Goal: Contribute content: Contribute content

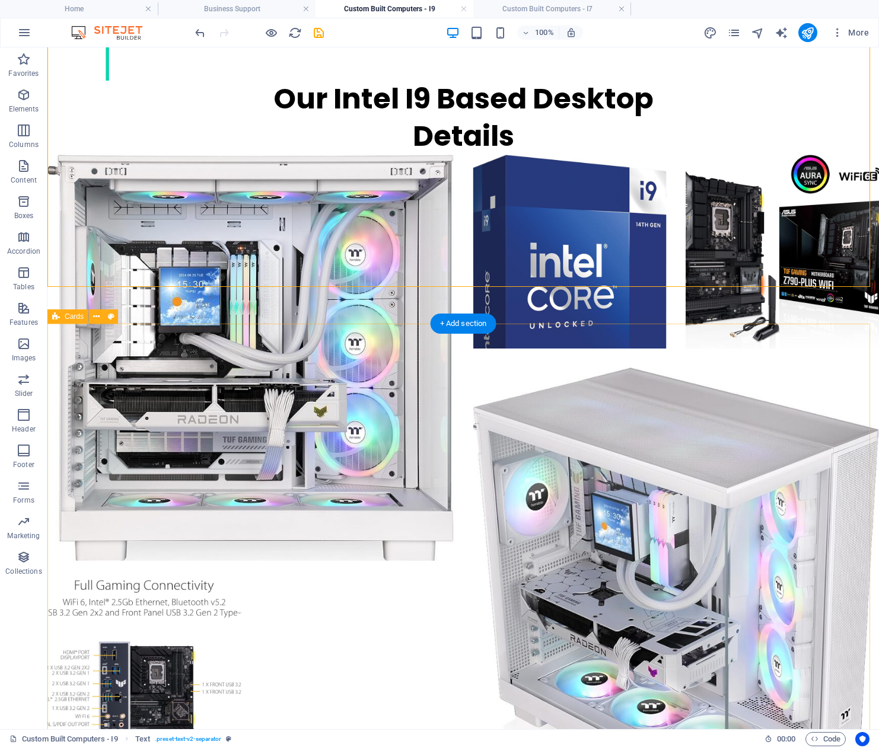
scroll to position [1888, 0]
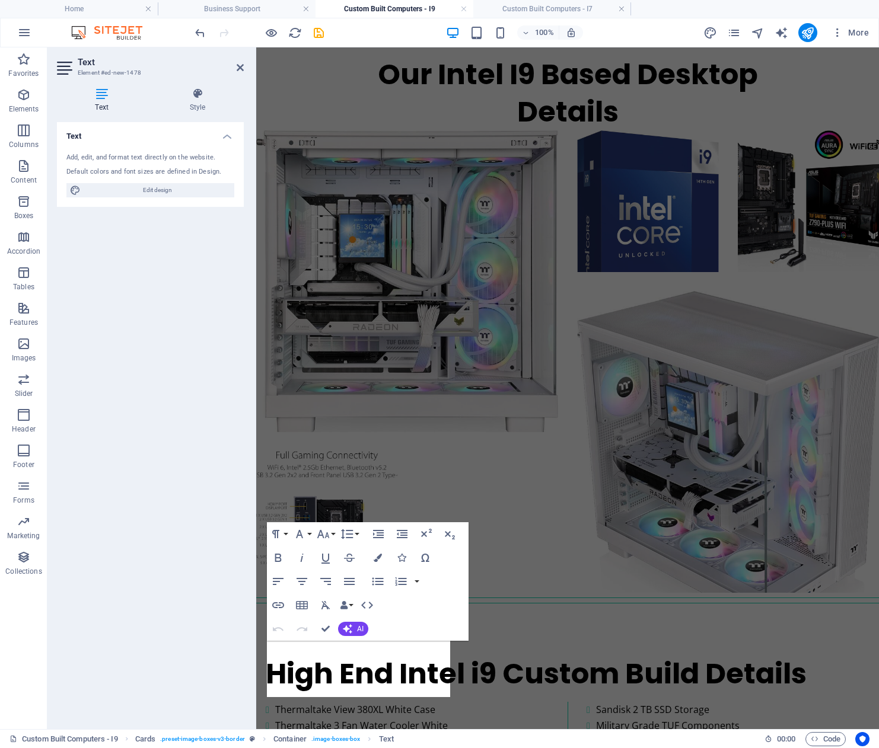
scroll to position [1719, 0]
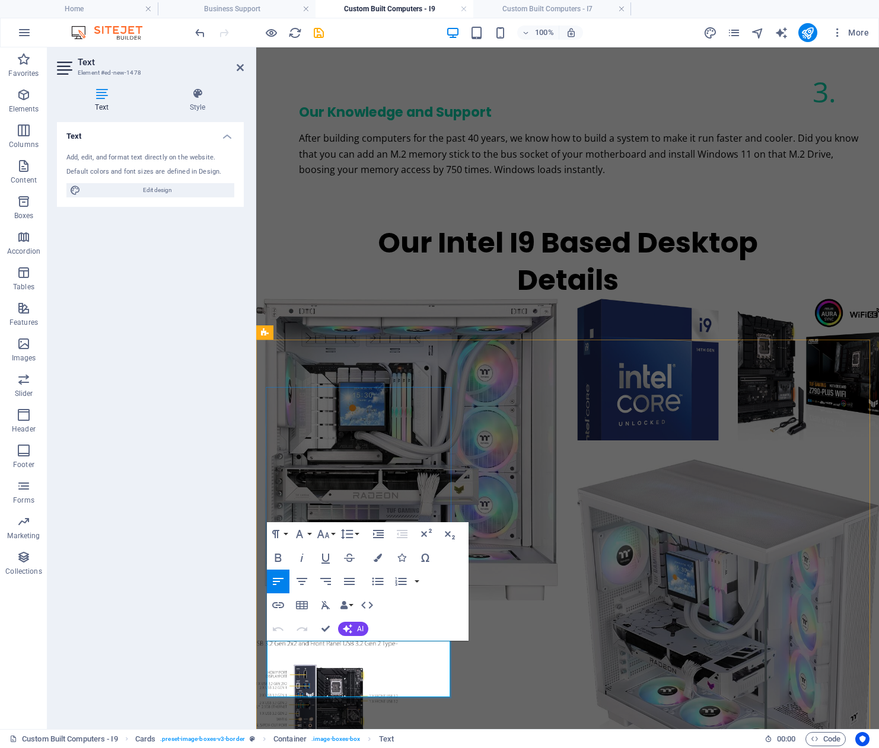
drag, startPoint x: 321, startPoint y: 695, endPoint x: 277, endPoint y: 694, distance: 43.3
click at [349, 580] on icon "button" at bounding box center [349, 581] width 14 height 14
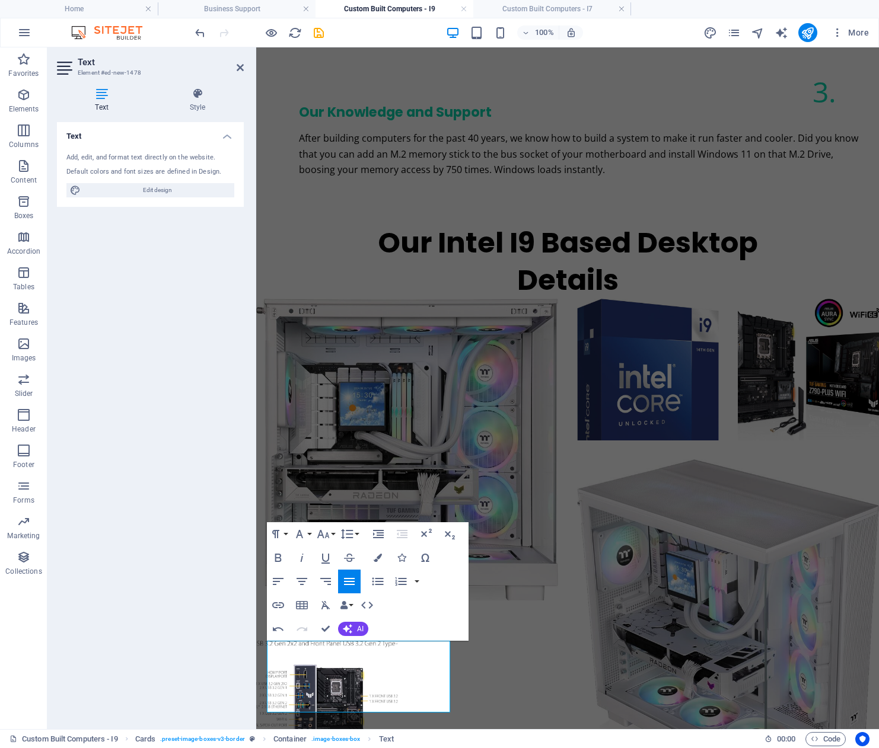
click at [350, 580] on icon "button" at bounding box center [349, 581] width 14 height 14
click at [327, 580] on icon "button" at bounding box center [325, 581] width 14 height 14
click at [299, 579] on icon "button" at bounding box center [302, 581] width 14 height 14
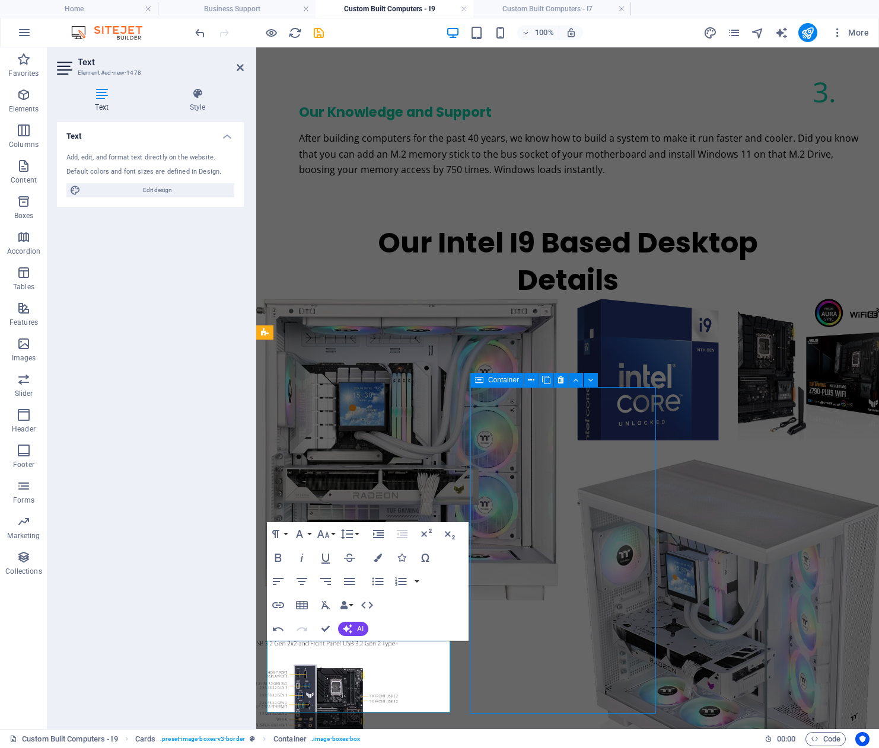
scroll to position [1866, 0]
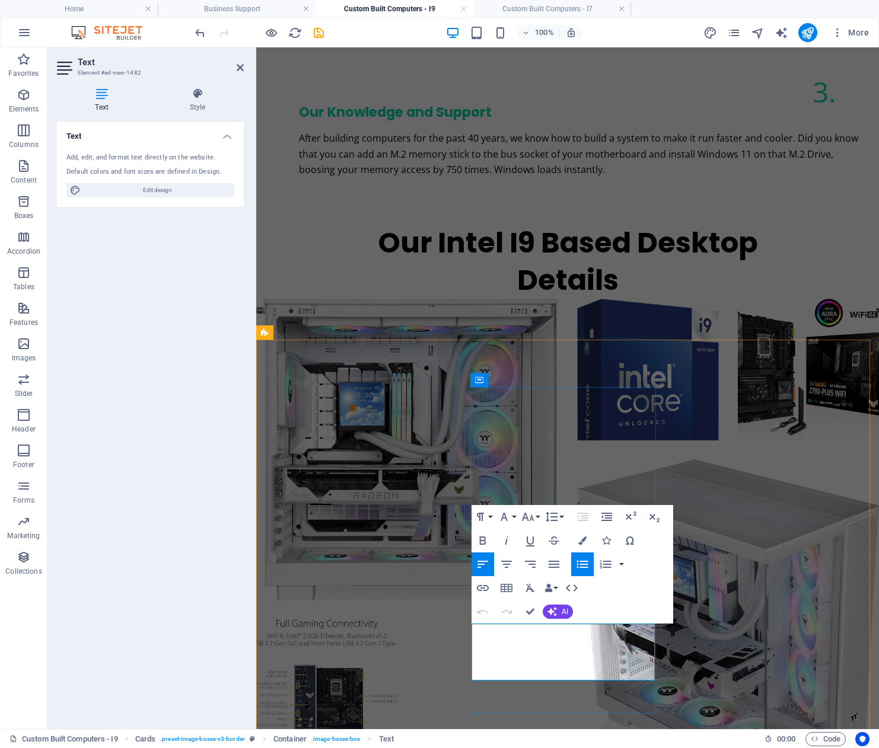
drag, startPoint x: 547, startPoint y: 681, endPoint x: 490, endPoint y: 682, distance: 56.9
click at [507, 561] on icon "button" at bounding box center [506, 564] width 14 height 14
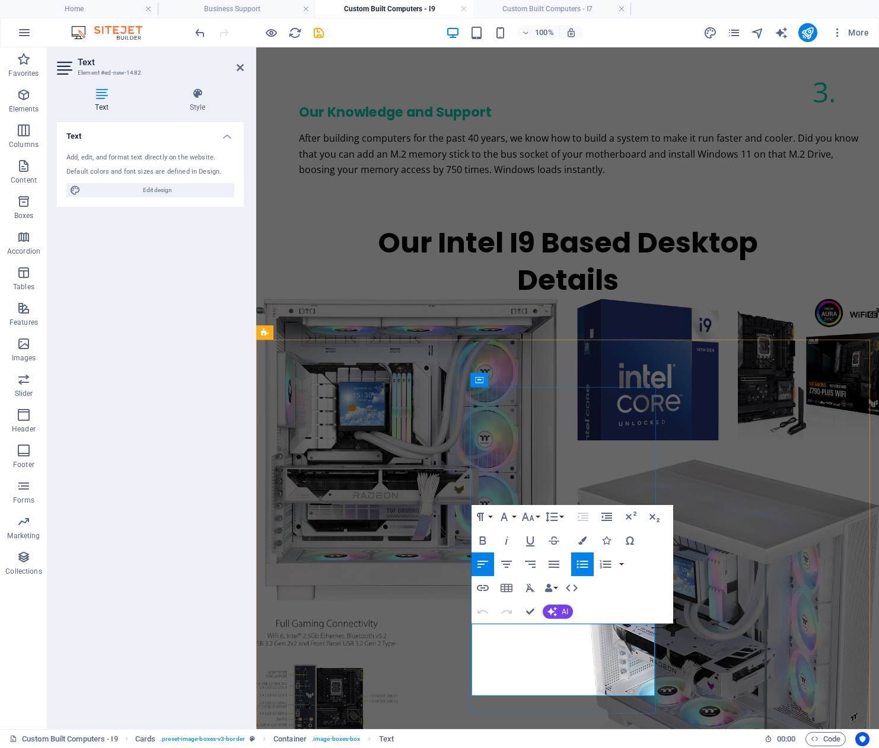
drag, startPoint x: 594, startPoint y: 679, endPoint x: 550, endPoint y: 684, distance: 44.7
click at [482, 561] on icon "button" at bounding box center [482, 564] width 14 height 14
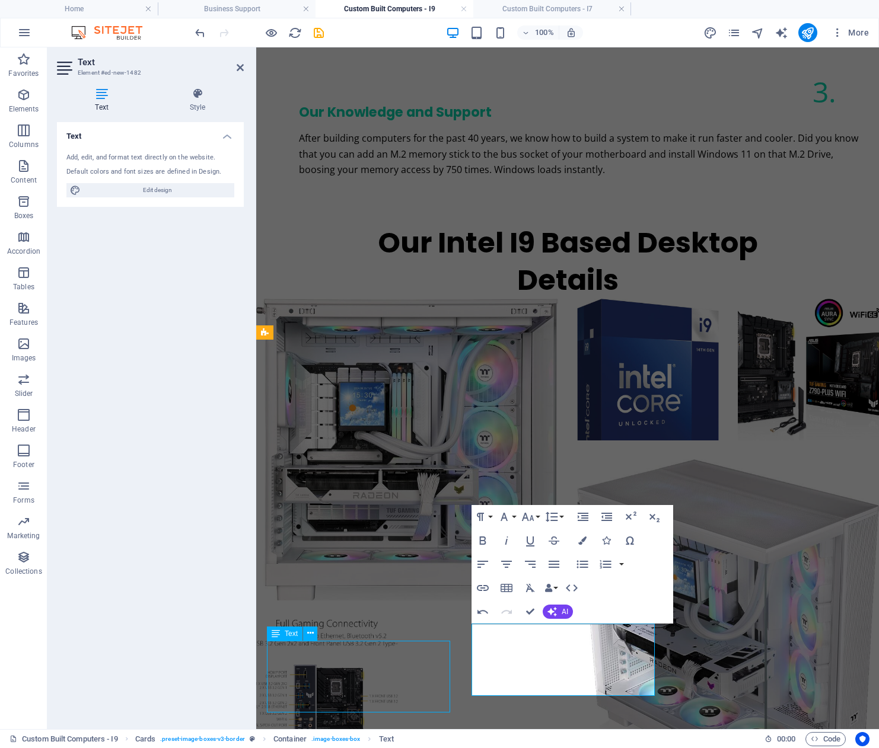
scroll to position [1866, 0]
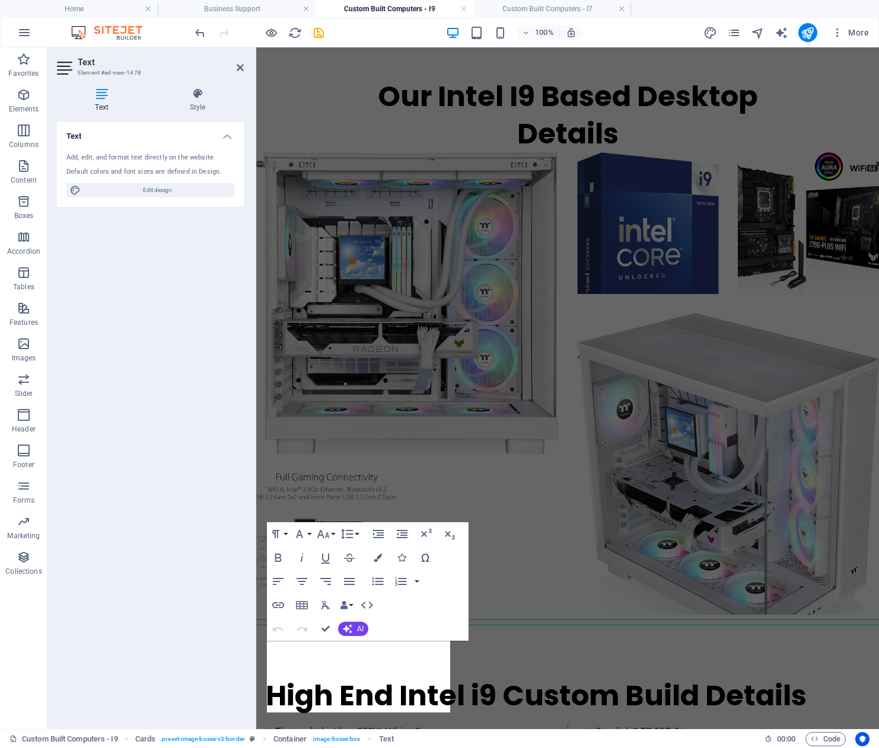
scroll to position [1719, 0]
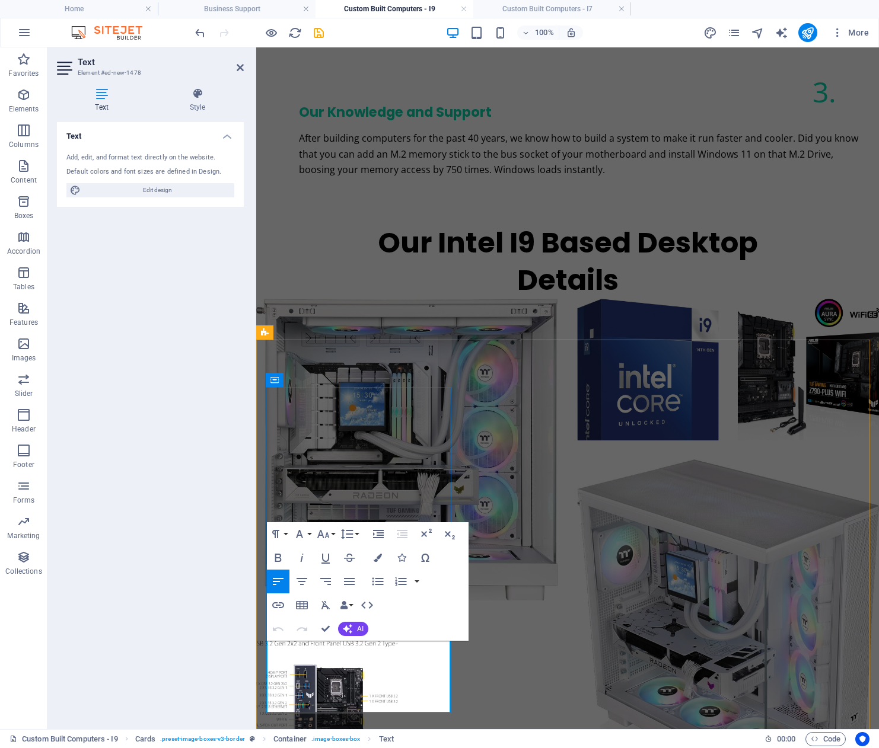
drag, startPoint x: 385, startPoint y: 698, endPoint x: 274, endPoint y: 656, distance: 118.2
click at [276, 582] on icon "button" at bounding box center [278, 581] width 11 height 7
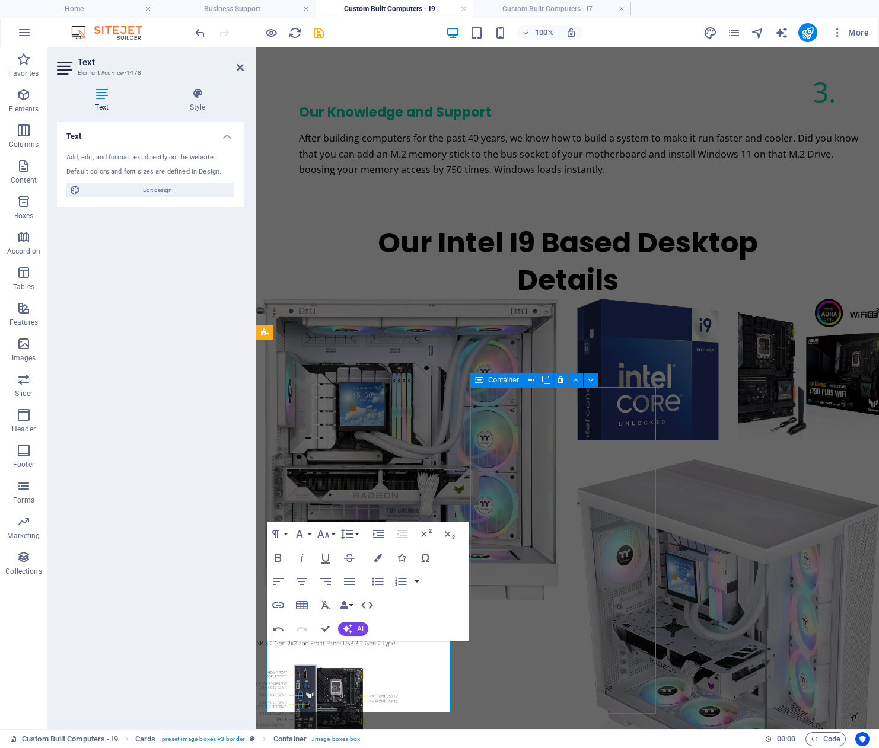
scroll to position [1866, 0]
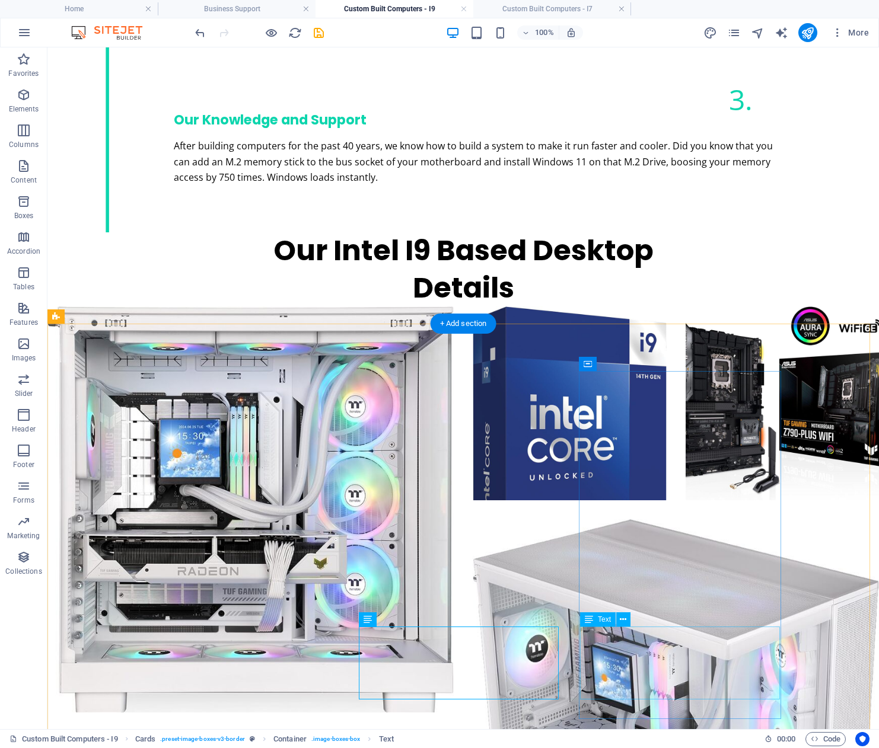
scroll to position [1866, 0]
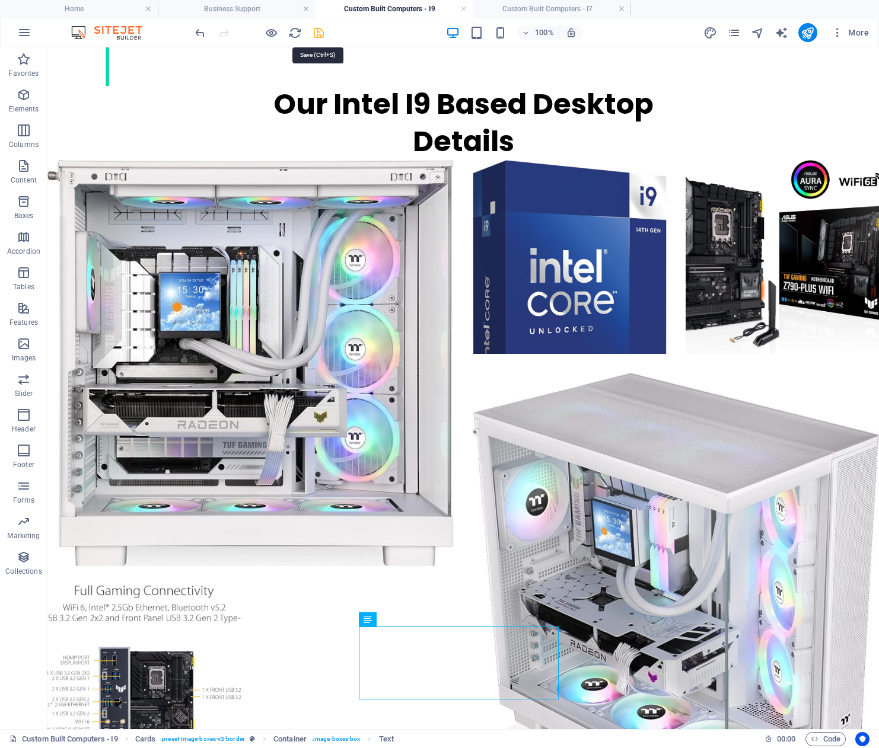
click at [319, 35] on icon "save" at bounding box center [319, 33] width 14 height 14
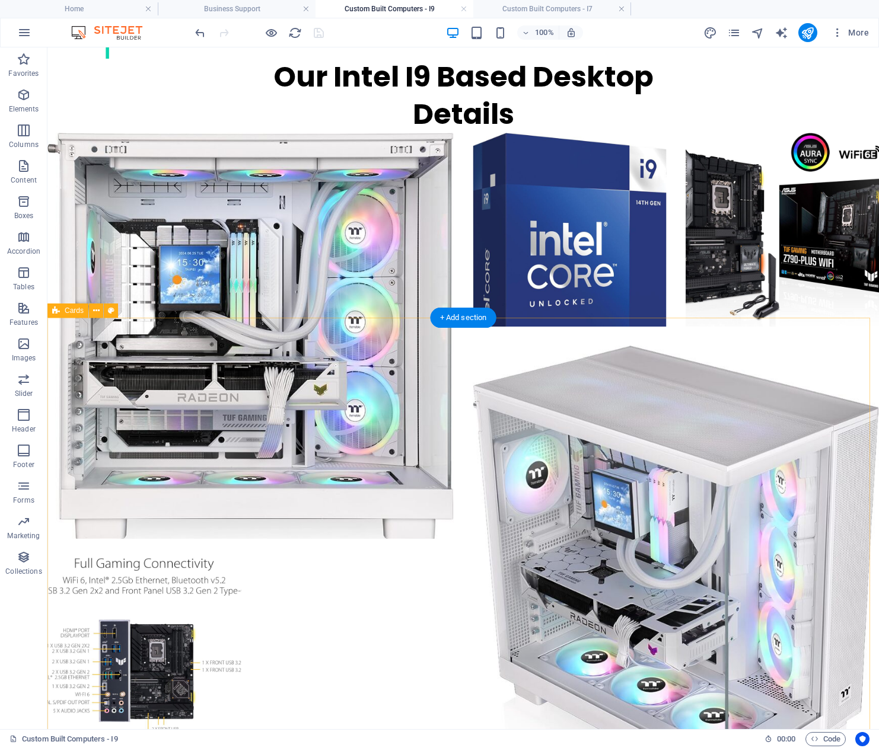
scroll to position [1903, 0]
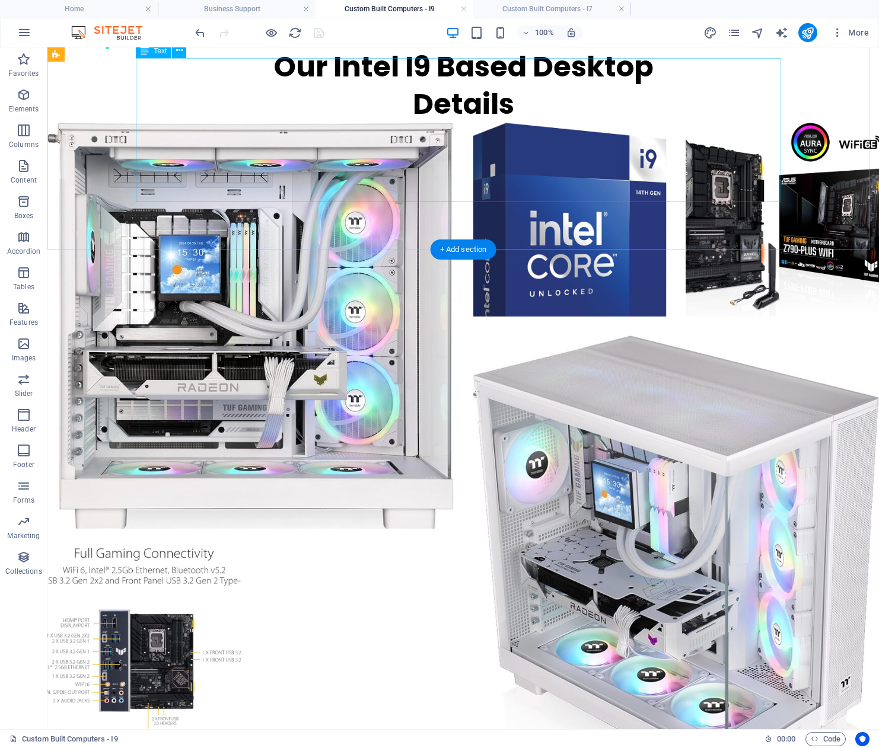
click at [24, 33] on icon "button" at bounding box center [24, 32] width 14 height 14
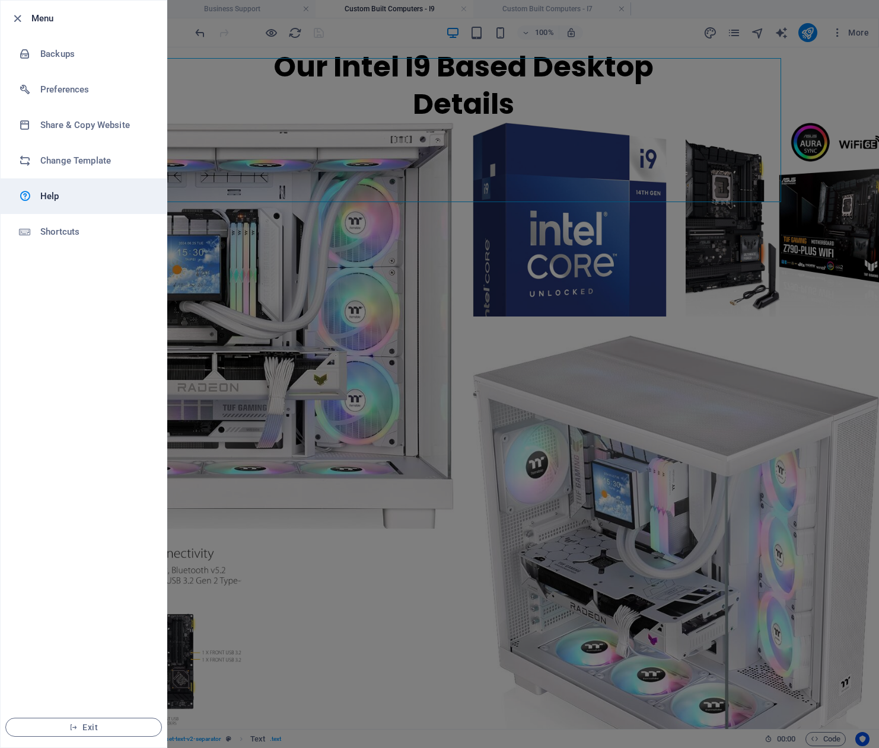
click at [46, 197] on h6 "Help" at bounding box center [95, 196] width 110 height 14
click at [382, 118] on div at bounding box center [439, 374] width 879 height 748
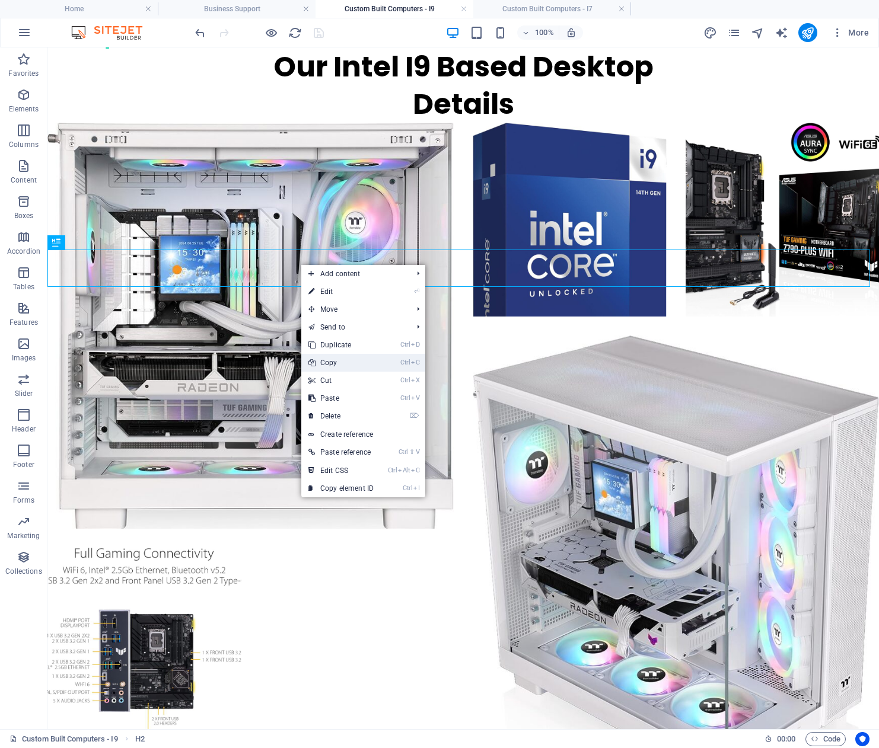
click at [344, 360] on link "Ctrl C Copy" at bounding box center [340, 363] width 79 height 18
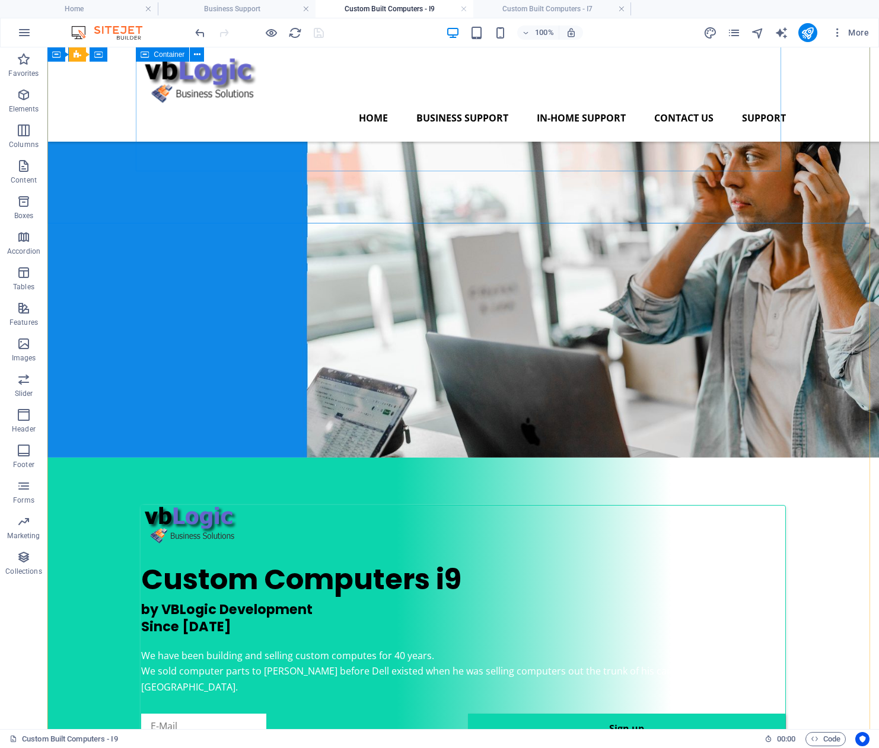
scroll to position [6, 0]
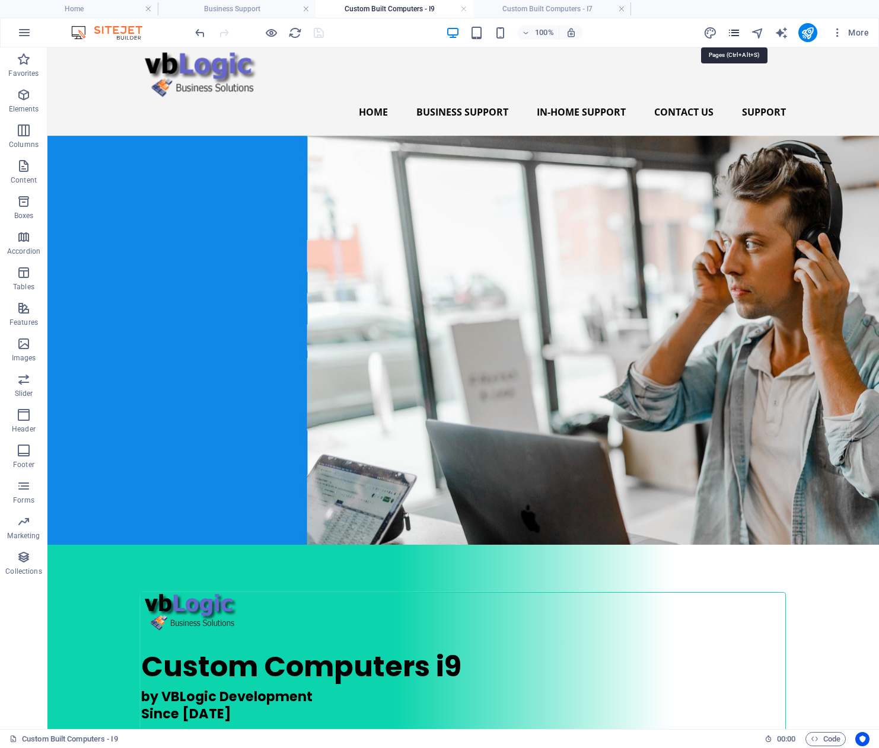
click at [738, 31] on icon "pages" at bounding box center [734, 33] width 14 height 14
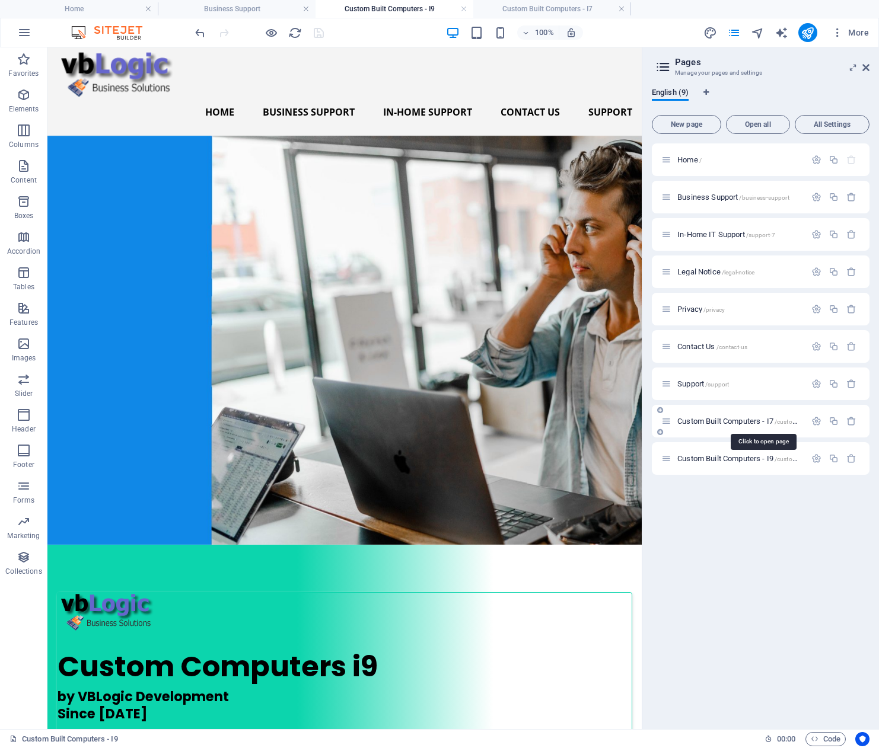
click at [734, 418] on span "Custom Built Computers - I7 /custom-built-computers-i7" at bounding box center [762, 421] width 171 height 9
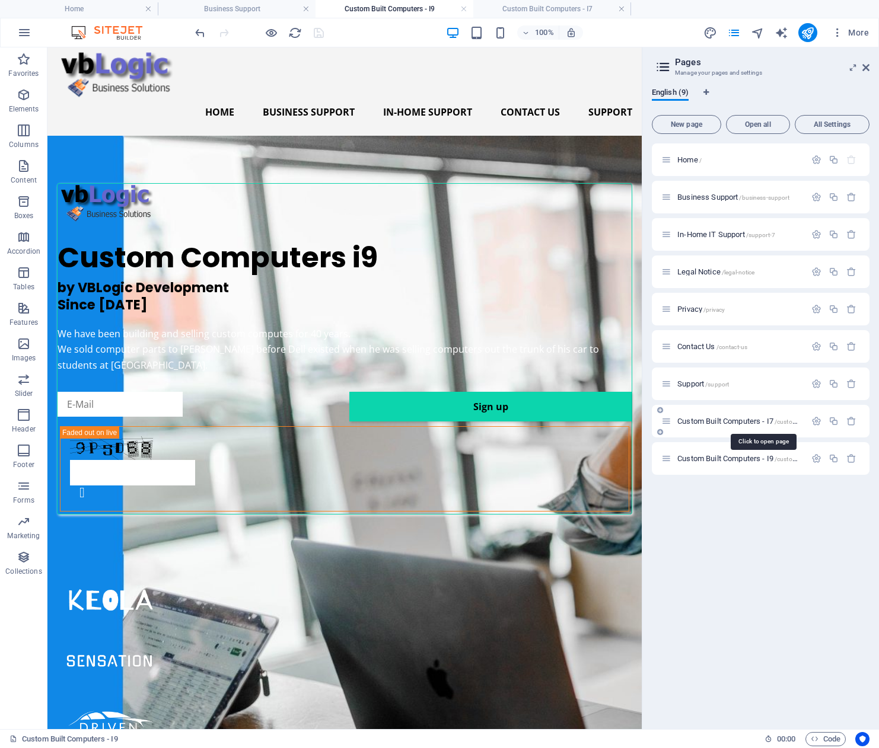
scroll to position [1273, 0]
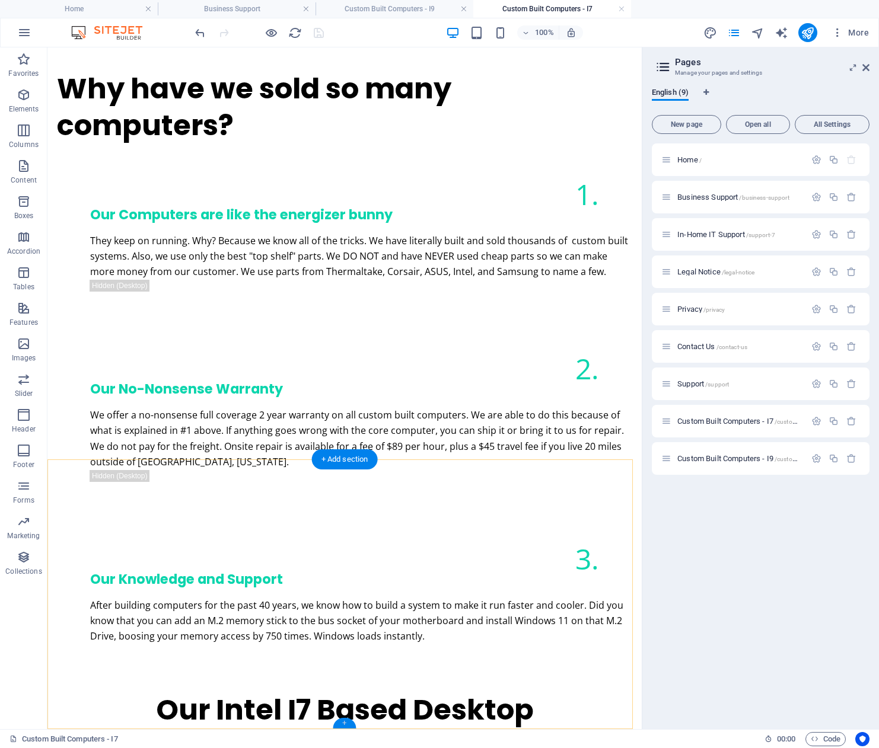
click at [347, 723] on div "+" at bounding box center [344, 723] width 23 height 11
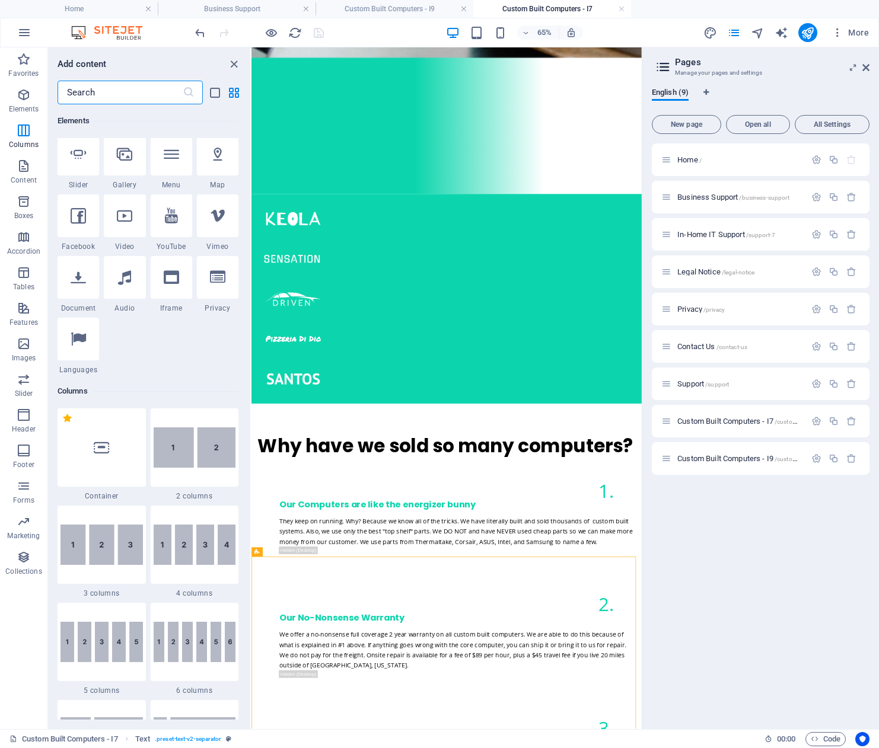
scroll to position [0, 0]
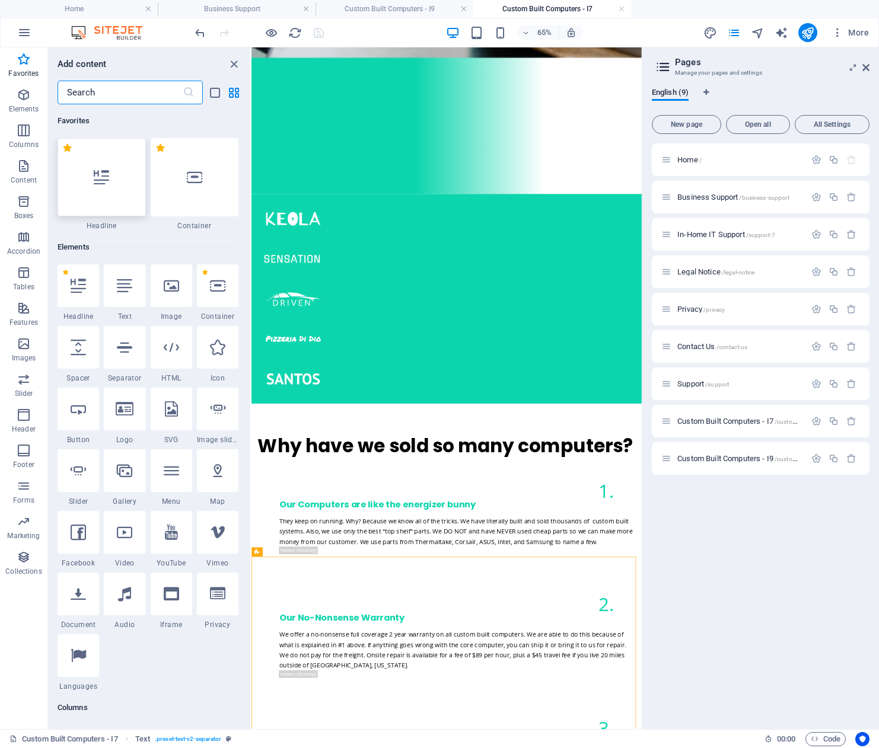
click at [107, 180] on icon at bounding box center [101, 177] width 15 height 15
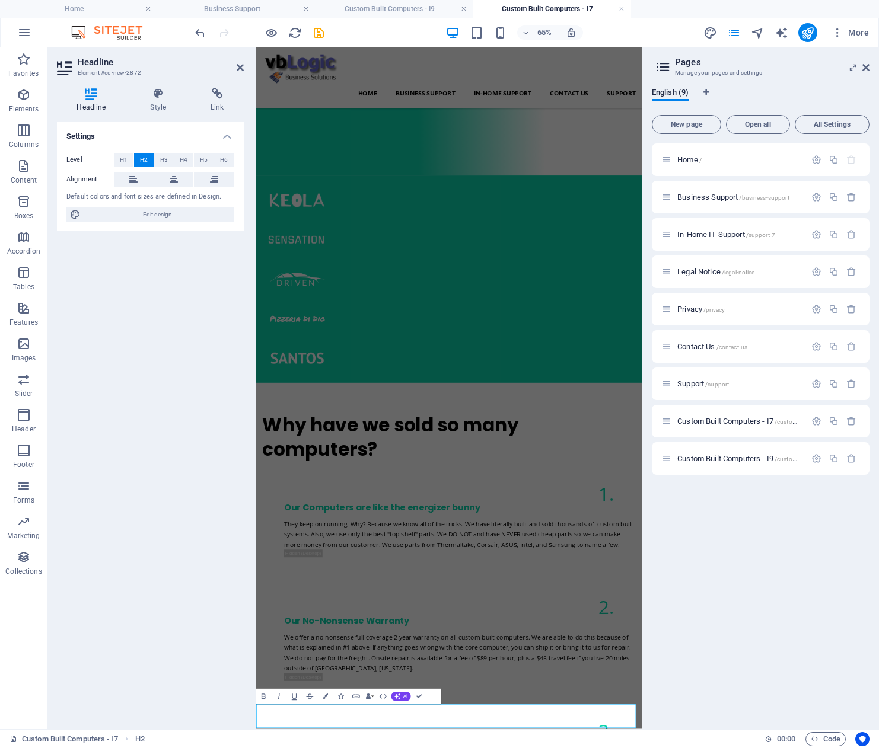
scroll to position [1164, 0]
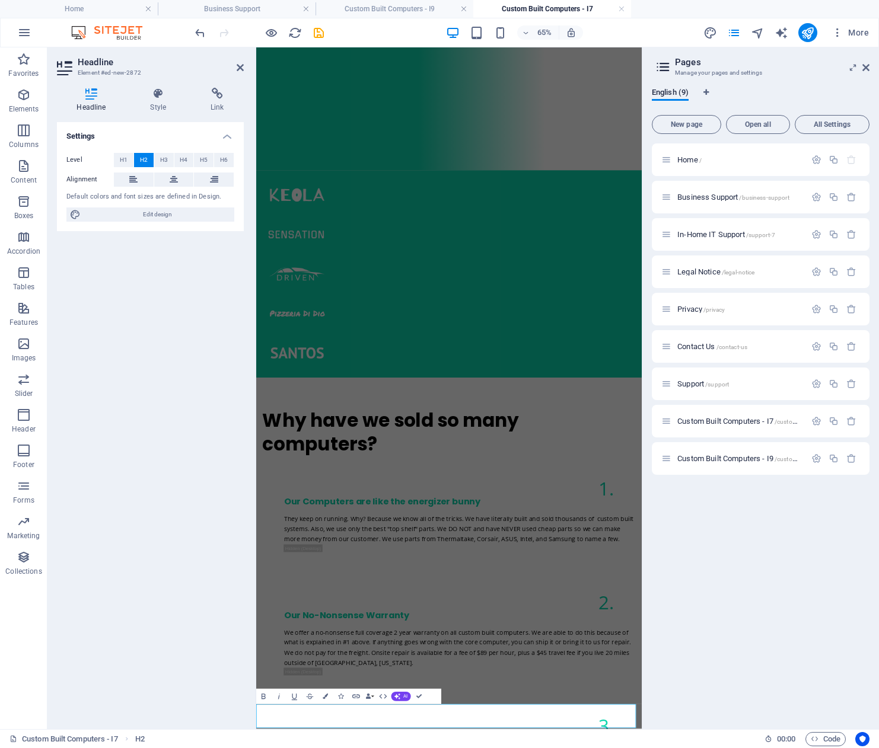
drag, startPoint x: 480, startPoint y: 1077, endPoint x: 262, endPoint y: 1077, distance: 217.6
drag, startPoint x: 756, startPoint y: 1067, endPoint x: 200, endPoint y: 1091, distance: 556.6
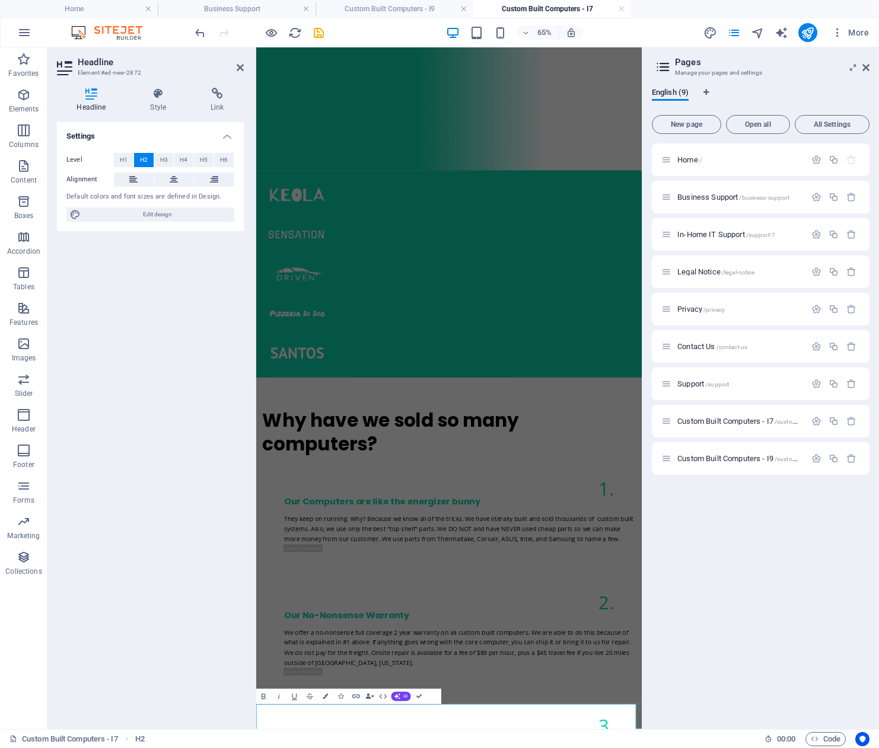
click at [256, 748] on html "Skip to main content Home Business Support In-Home Support Contact Us Support C…" at bounding box center [552, 473] width 593 height 3178
drag, startPoint x: 523, startPoint y: 1081, endPoint x: 241, endPoint y: 1081, distance: 281.6
click at [256, 748] on html "Skip to main content Home Business Support In-Home Support Contact Us Support C…" at bounding box center [552, 473] width 593 height 3178
click at [171, 180] on icon at bounding box center [174, 180] width 8 height 14
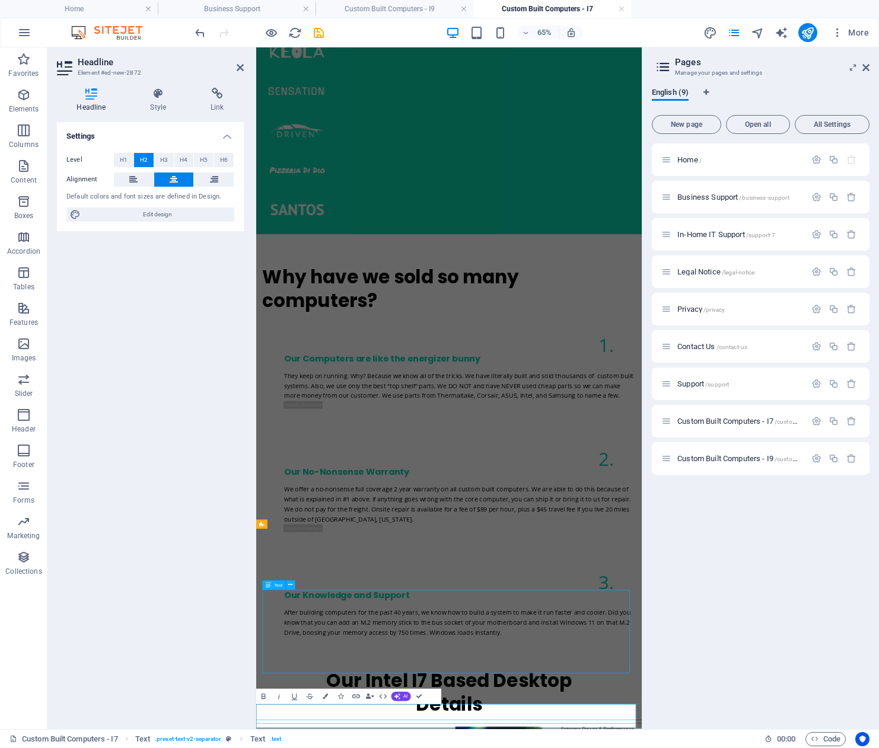
scroll to position [1311, 0]
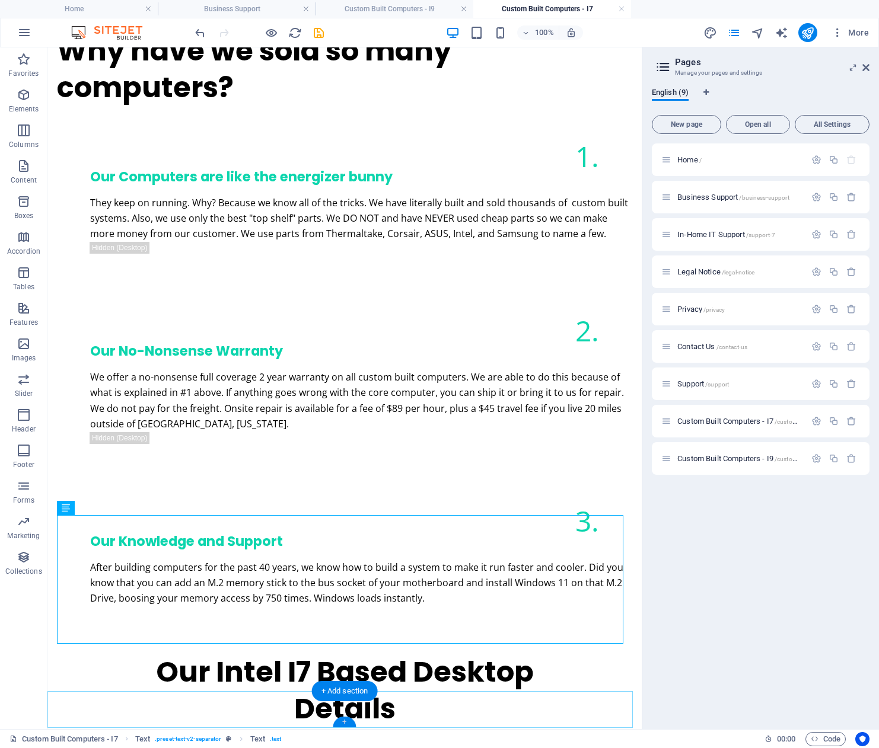
click at [345, 721] on div "+" at bounding box center [344, 722] width 23 height 11
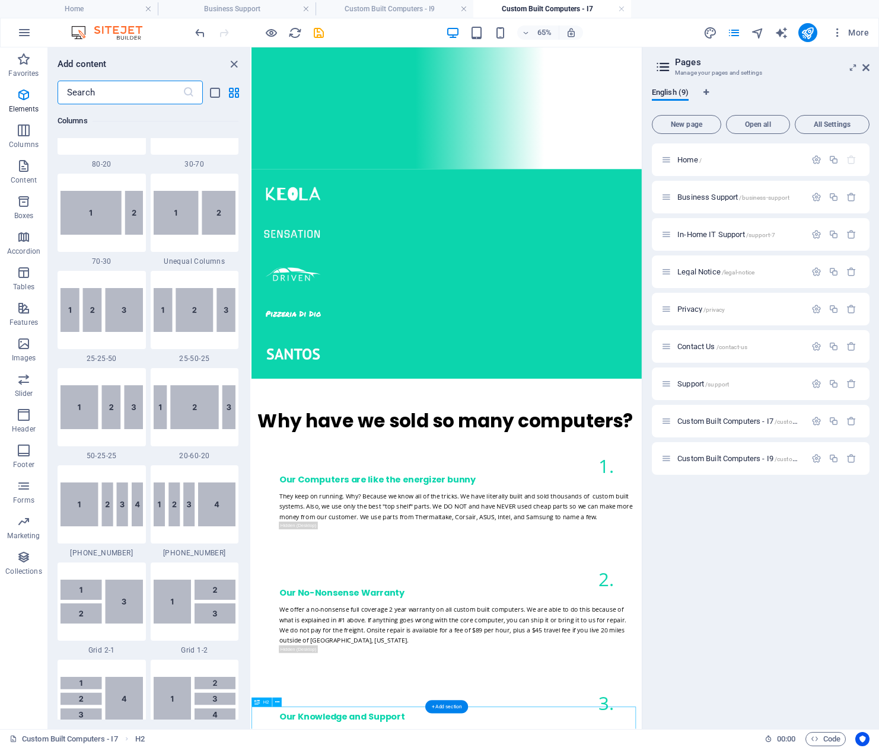
scroll to position [2074, 0]
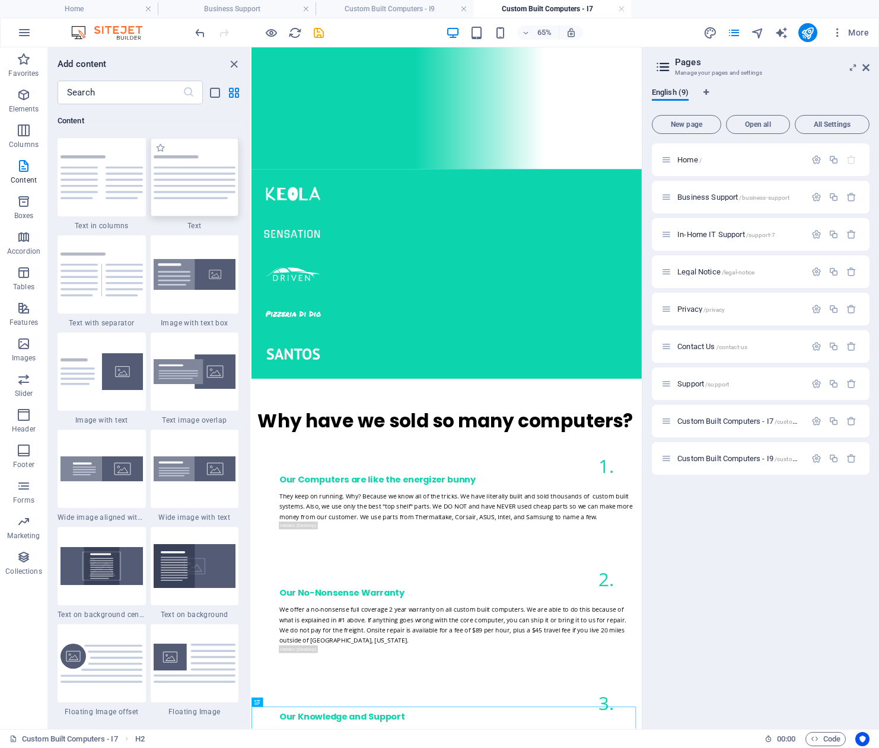
click at [210, 180] on img at bounding box center [195, 177] width 82 height 44
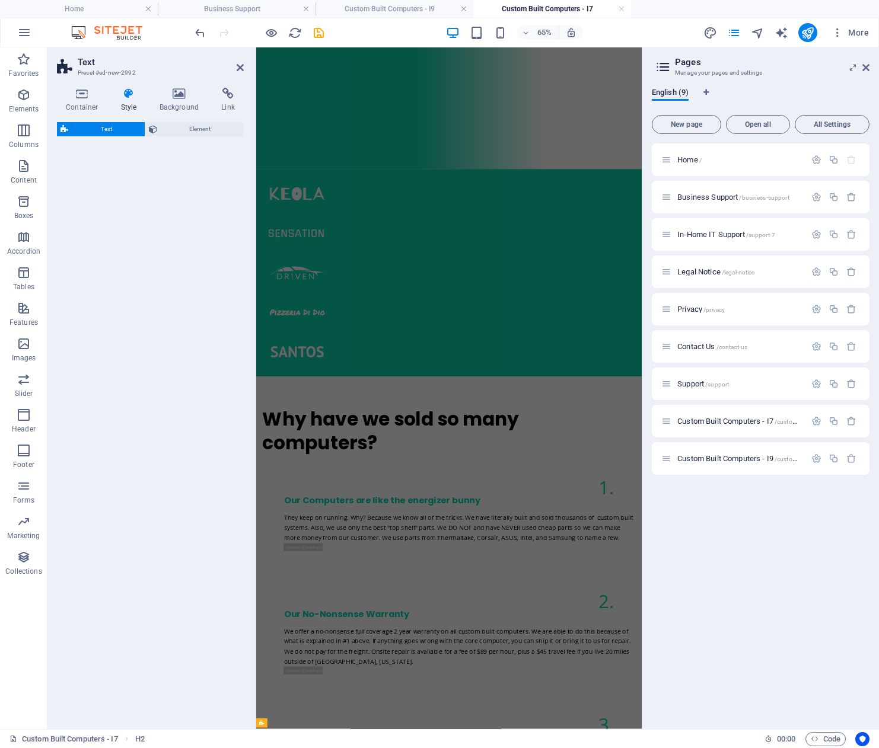
select select "preset-text-v2-default"
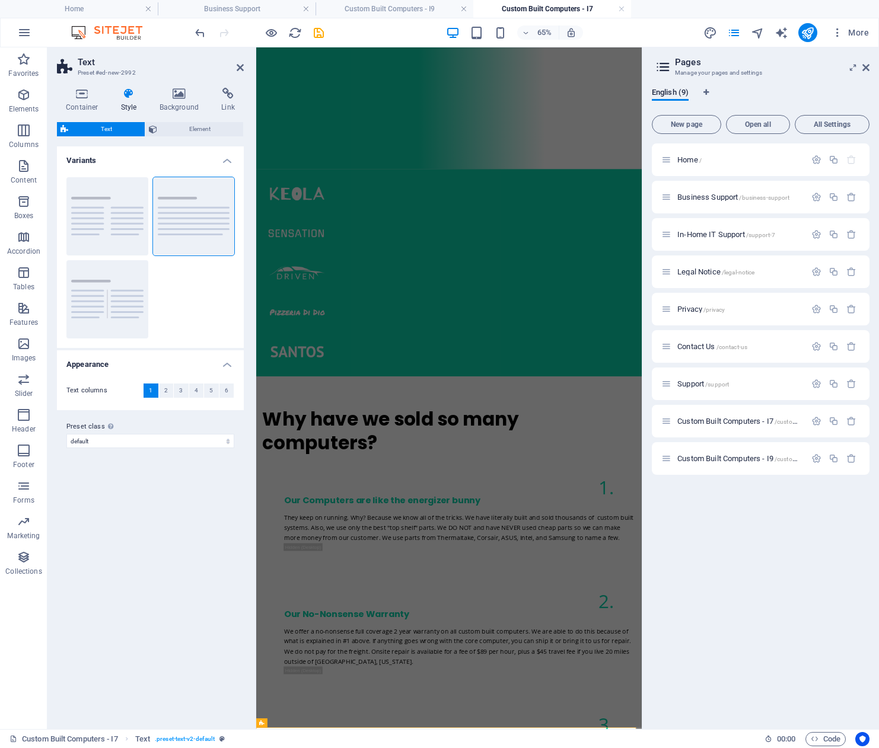
scroll to position [1164, 0]
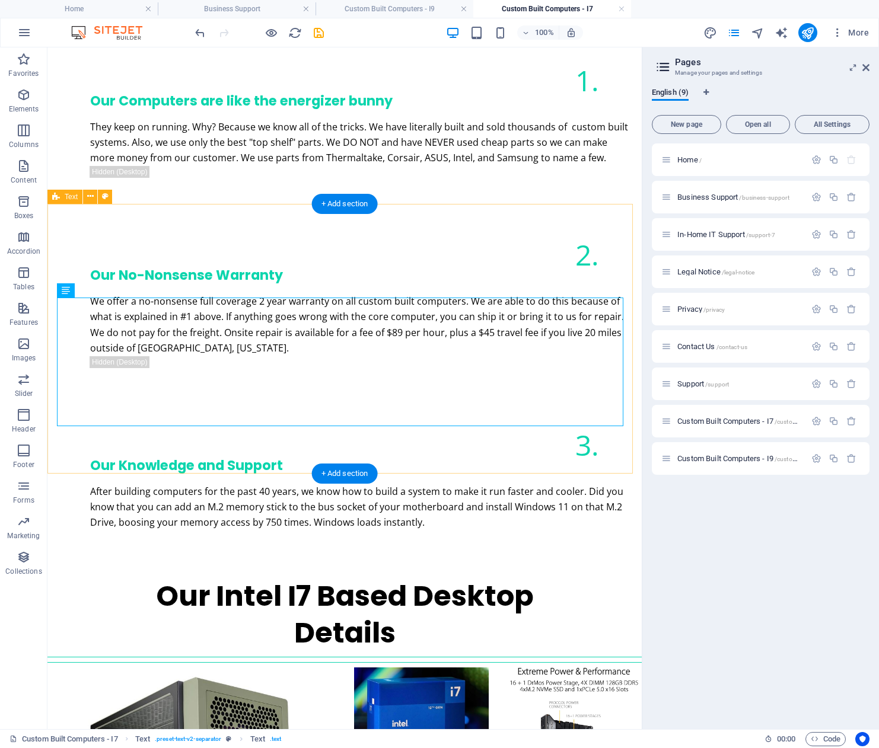
scroll to position [1530, 0]
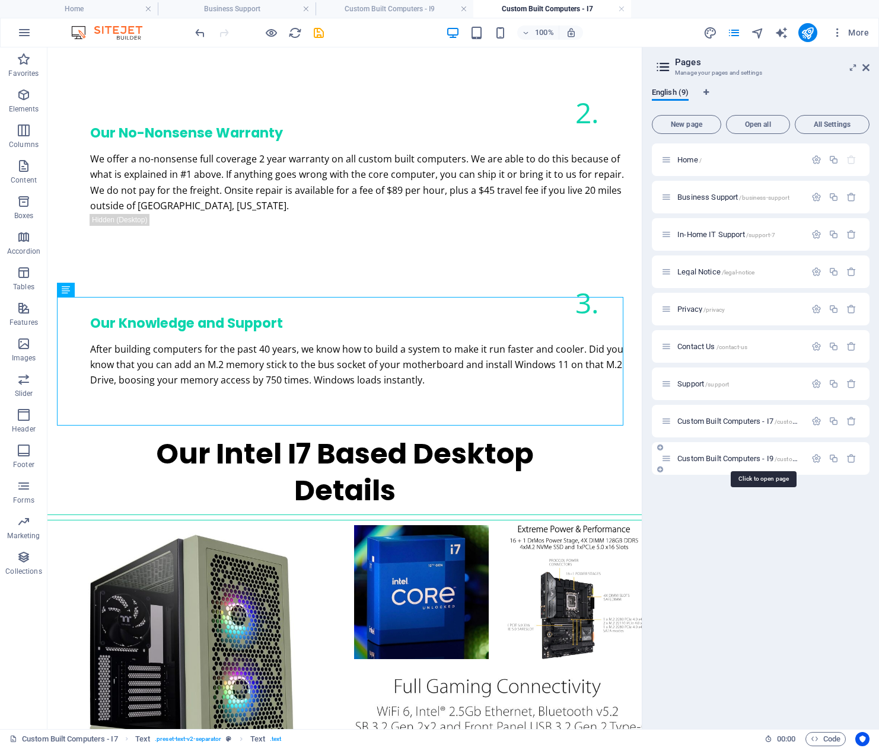
click at [752, 456] on span "Custom Built Computers - I9 /custom-built-computers-i9" at bounding box center [762, 458] width 171 height 9
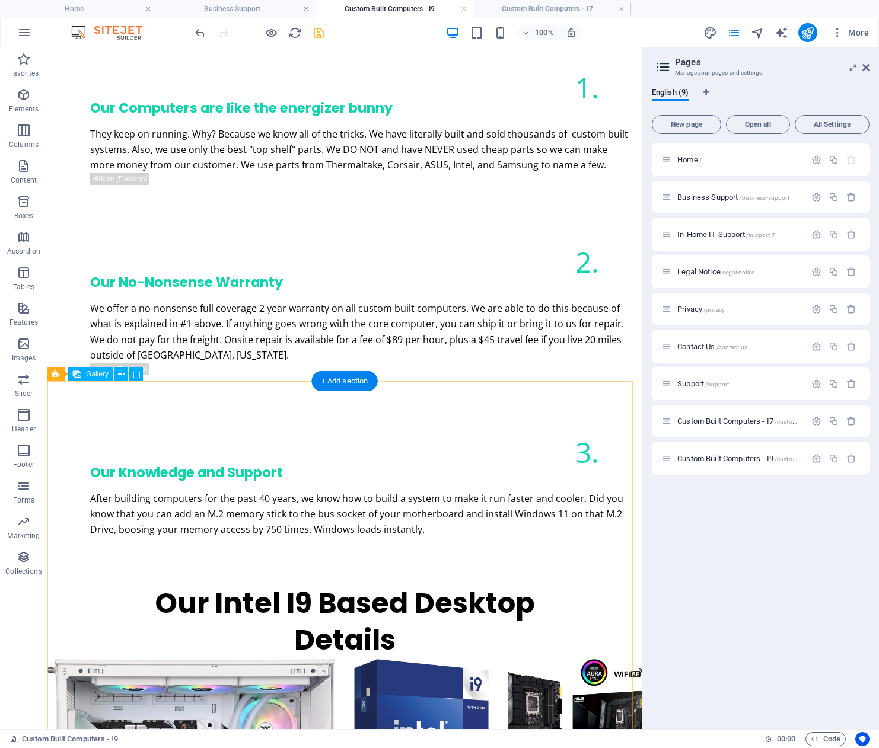
scroll to position [1769, 0]
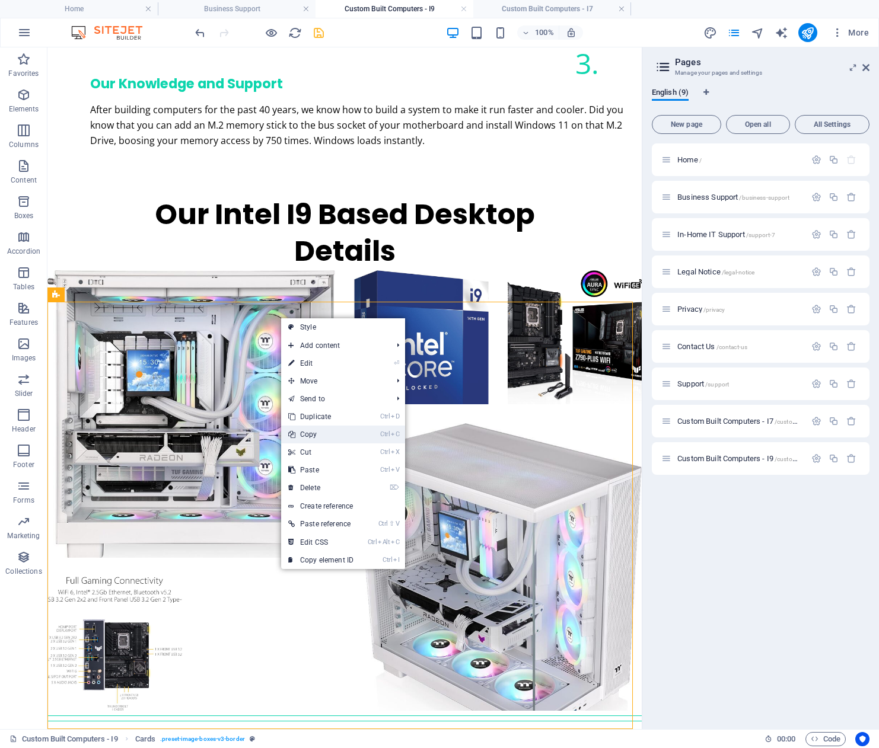
click at [350, 432] on link "Ctrl C Copy" at bounding box center [320, 435] width 79 height 18
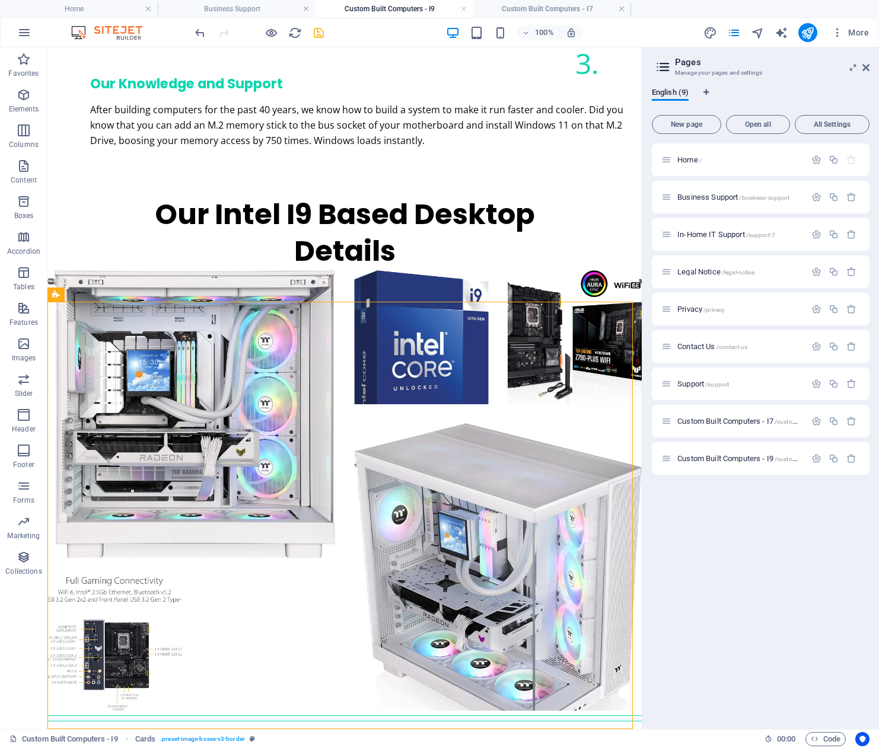
click at [702, 526] on div "Home / Business Support /business-support In-Home IT Support /support-7 Legal N…" at bounding box center [761, 431] width 218 height 576
click at [713, 419] on span "Custom Built Computers - I7 /custom-built-computers-i7" at bounding box center [762, 421] width 171 height 9
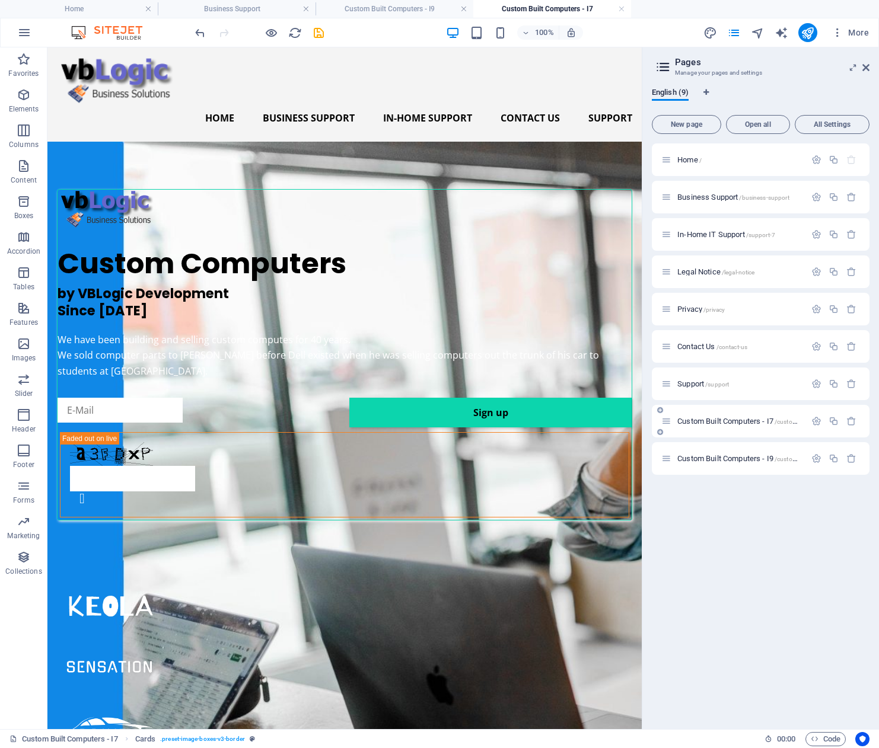
scroll to position [1530, 0]
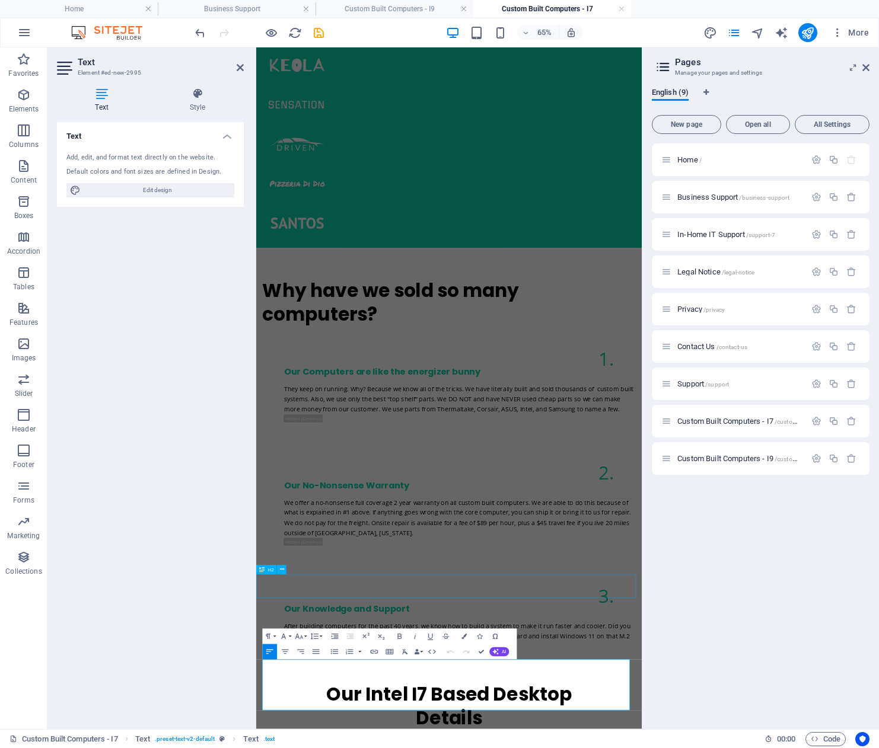
scroll to position [1382, 0]
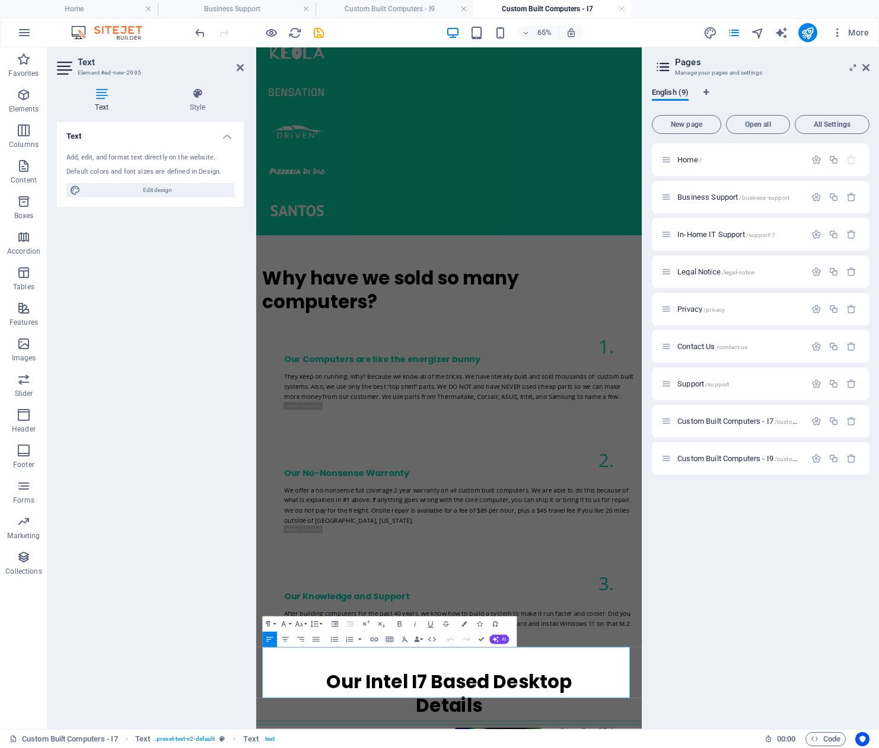
drag, startPoint x: 814, startPoint y: 1036, endPoint x: 505, endPoint y: 704, distance: 453.9
click at [256, 748] on html "Skip to main content Home Business Support In-Home Support Contact Us Support C…" at bounding box center [552, 364] width 593 height 3398
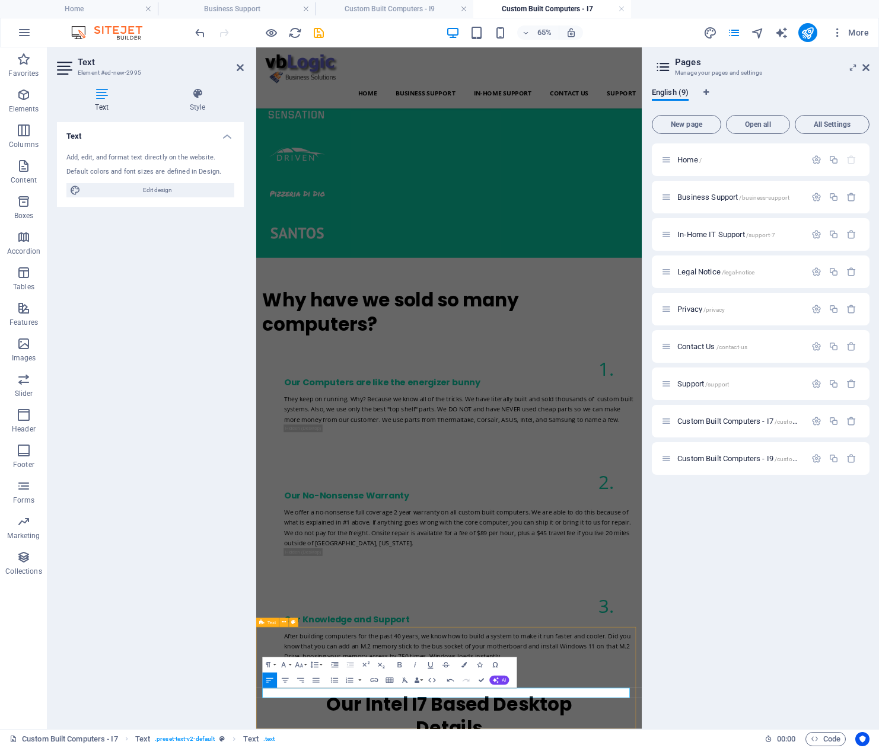
scroll to position [0, 6]
drag, startPoint x: 506, startPoint y: 1039, endPoint x: 248, endPoint y: 1051, distance: 258.2
click at [256, 748] on html "Skip to main content Home Business Support In-Home Support Contact Us Support C…" at bounding box center [552, 381] width 593 height 3306
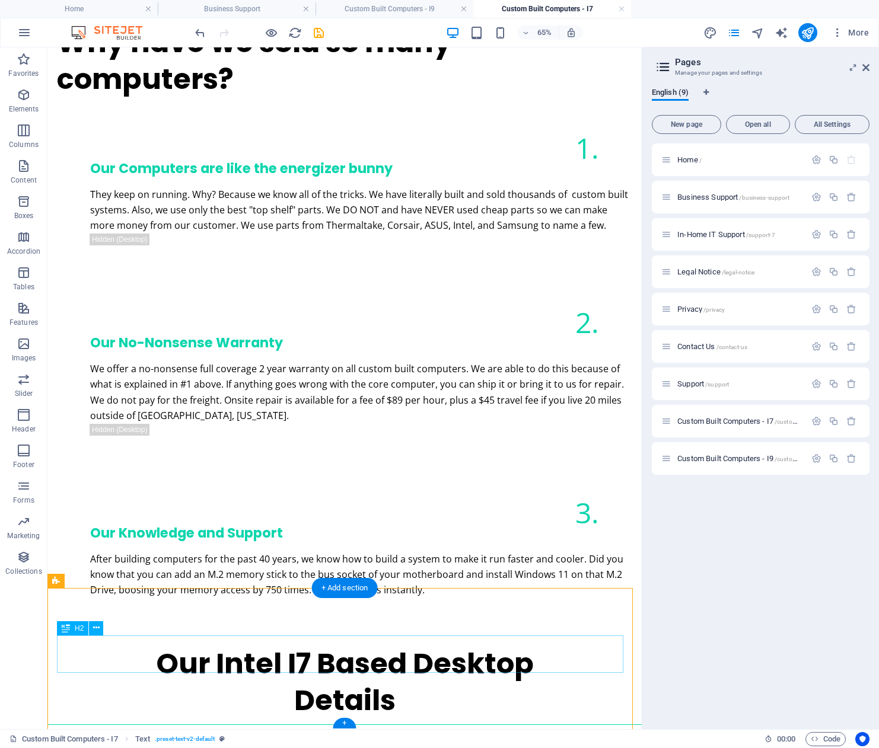
scroll to position [1451, 0]
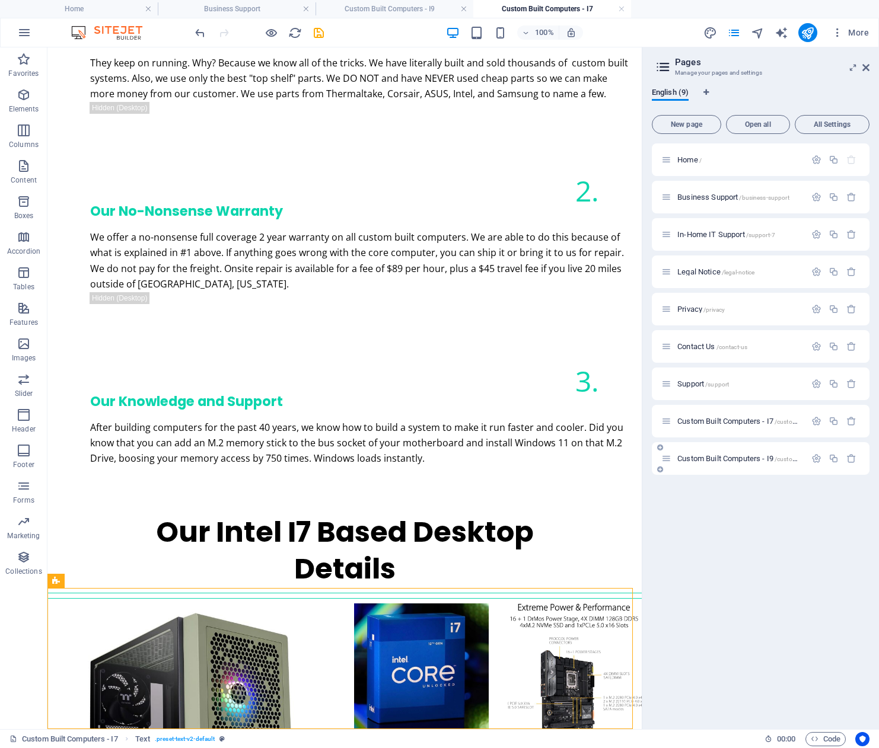
click at [733, 456] on span "Custom Built Computers - I9 /custom-built-computers-i9" at bounding box center [762, 458] width 171 height 9
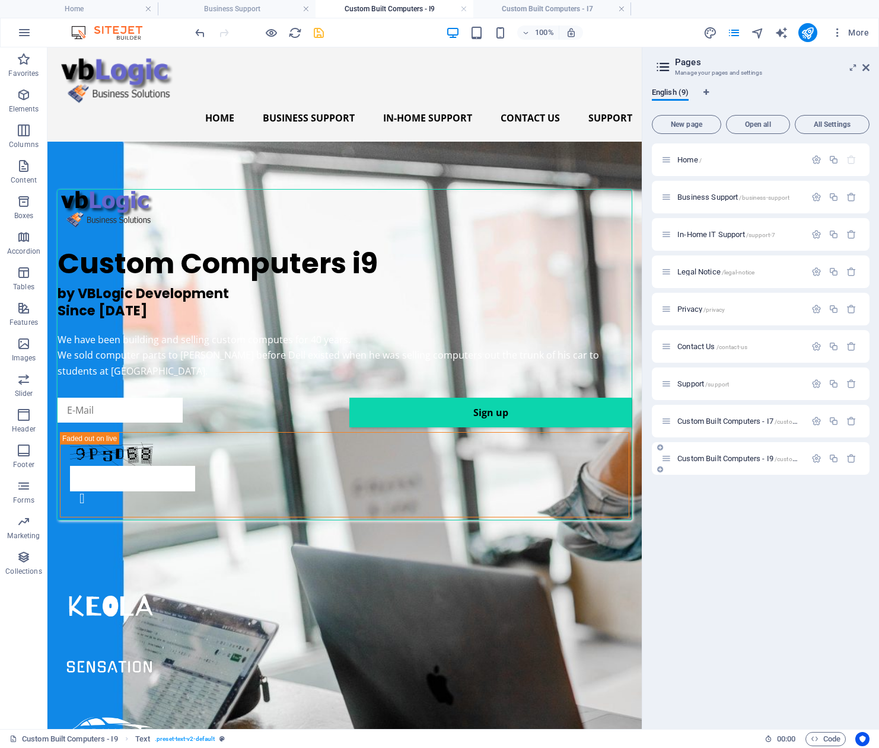
scroll to position [0, 0]
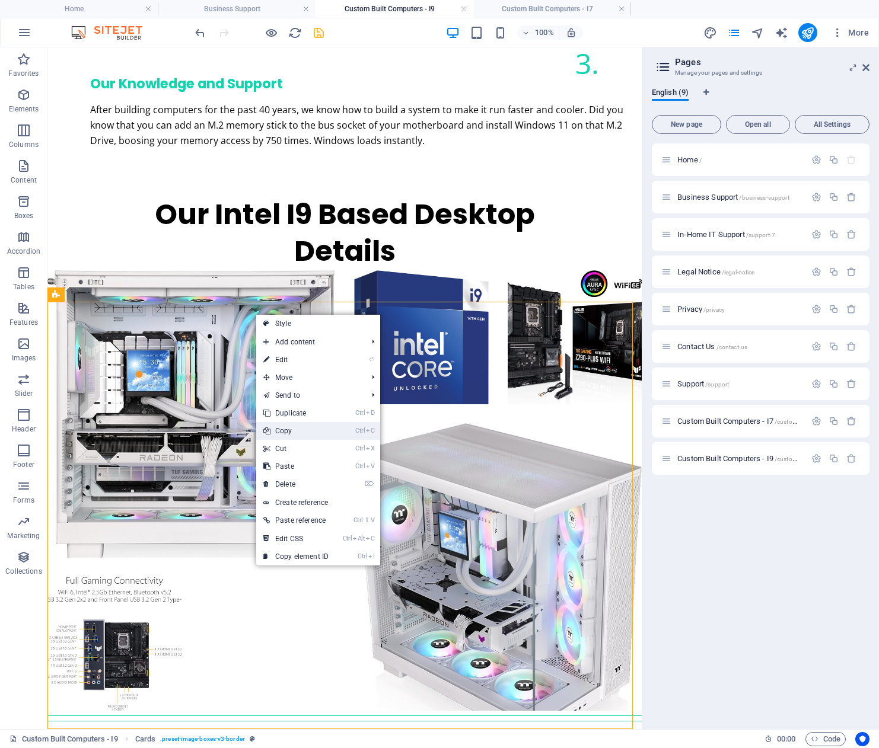
click at [318, 427] on link "Ctrl C Copy" at bounding box center [295, 431] width 79 height 18
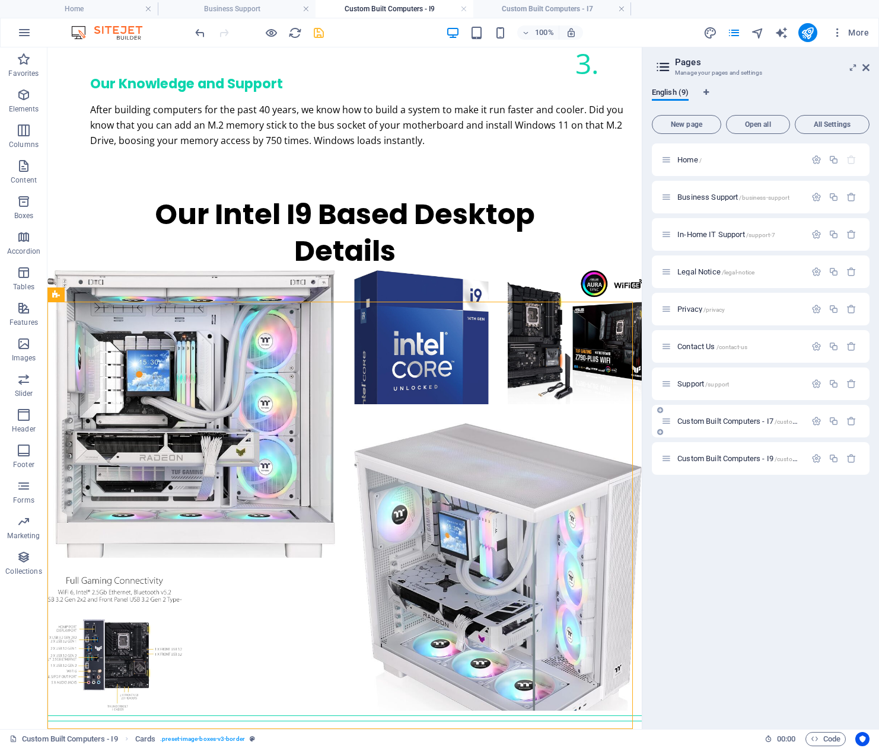
click at [728, 420] on span "Custom Built Computers - I7 /custom-built-computers-i7" at bounding box center [762, 421] width 171 height 9
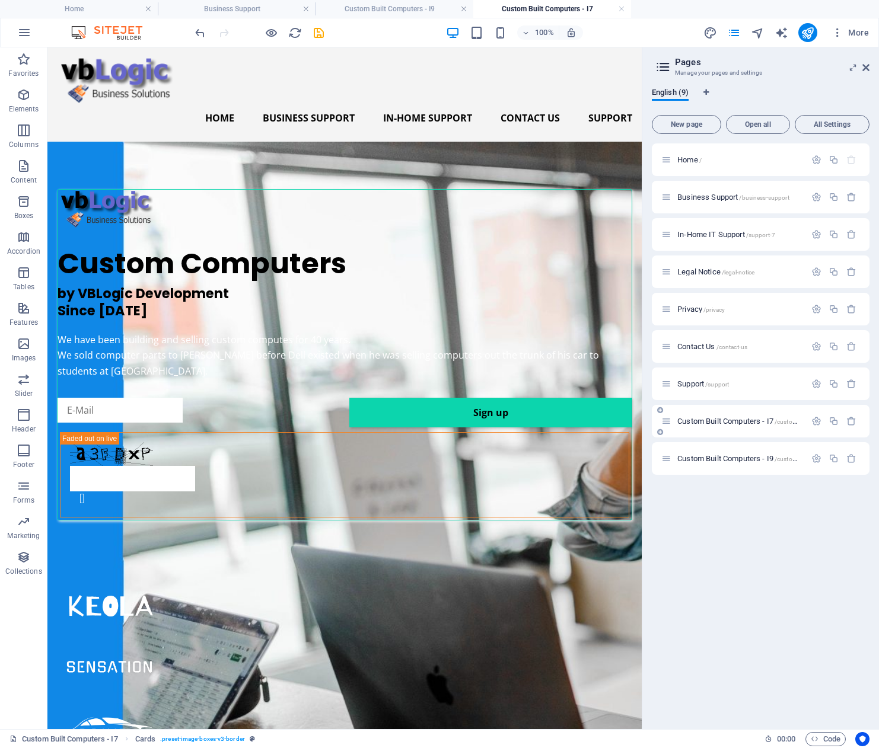
scroll to position [1451, 0]
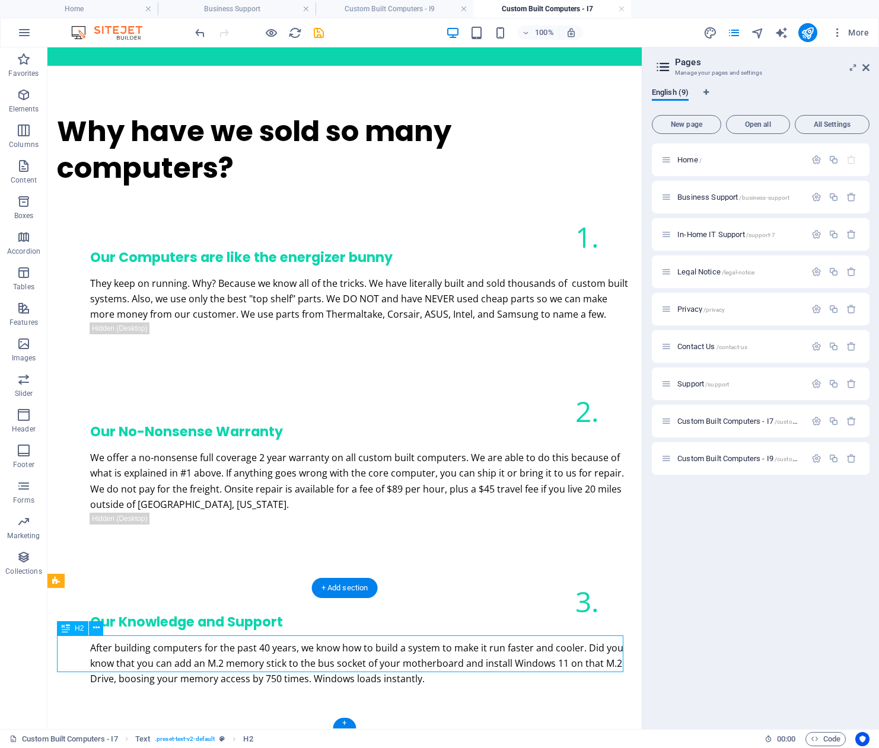
scroll to position [1267, 0]
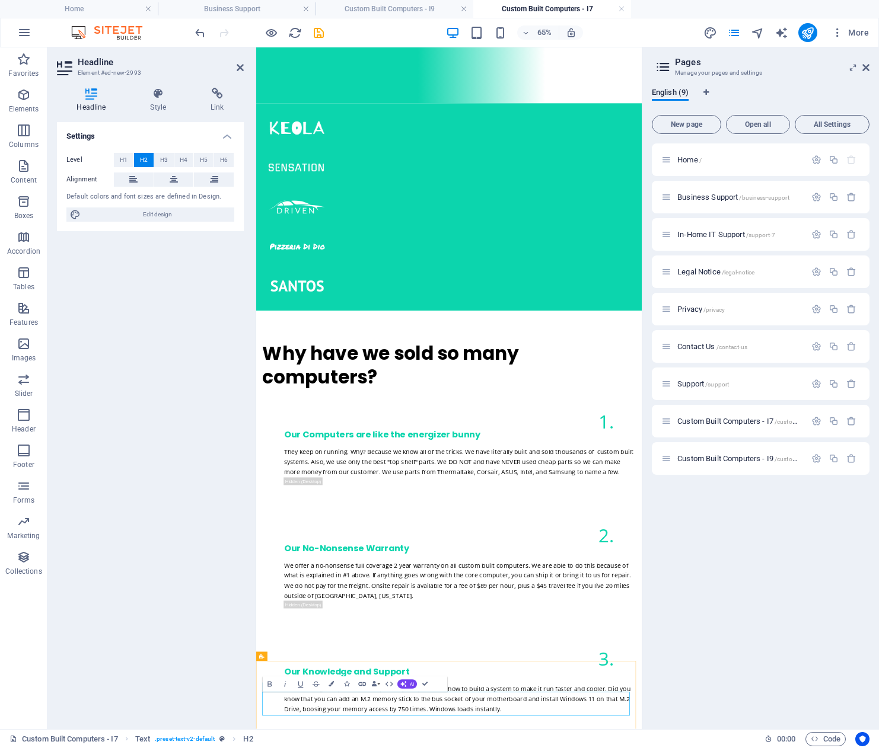
drag, startPoint x: 794, startPoint y: 1060, endPoint x: 229, endPoint y: 1073, distance: 564.5
click at [256, 748] on html "Skip to main content Home Business Support In-Home Support Contact Us Support C…" at bounding box center [552, 440] width 593 height 3319
drag, startPoint x: 487, startPoint y: 1061, endPoint x: 474, endPoint y: 758, distance: 303.8
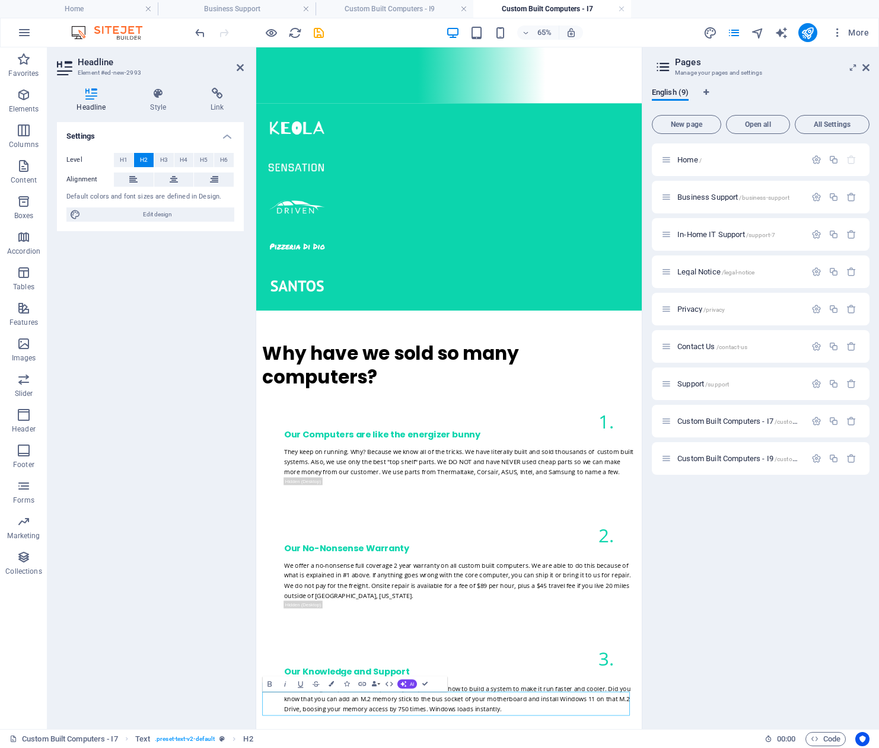
click at [256, 748] on html "Skip to main content Home Business Support In-Home Support Contact Us Support C…" at bounding box center [552, 440] width 593 height 3319
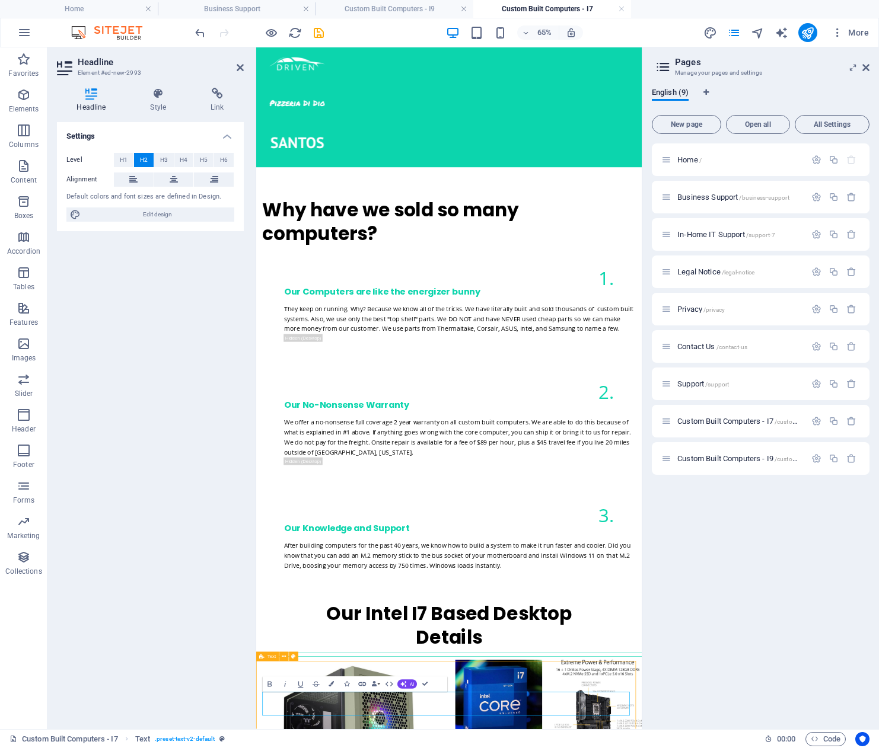
scroll to position [1415, 0]
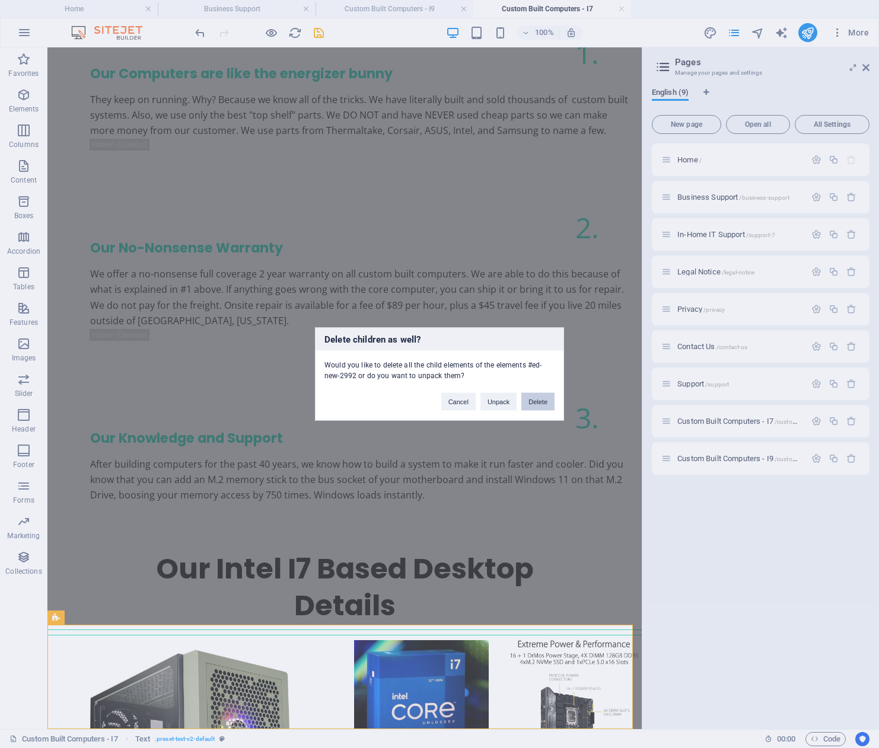
click at [532, 398] on button "Delete" at bounding box center [537, 402] width 33 height 18
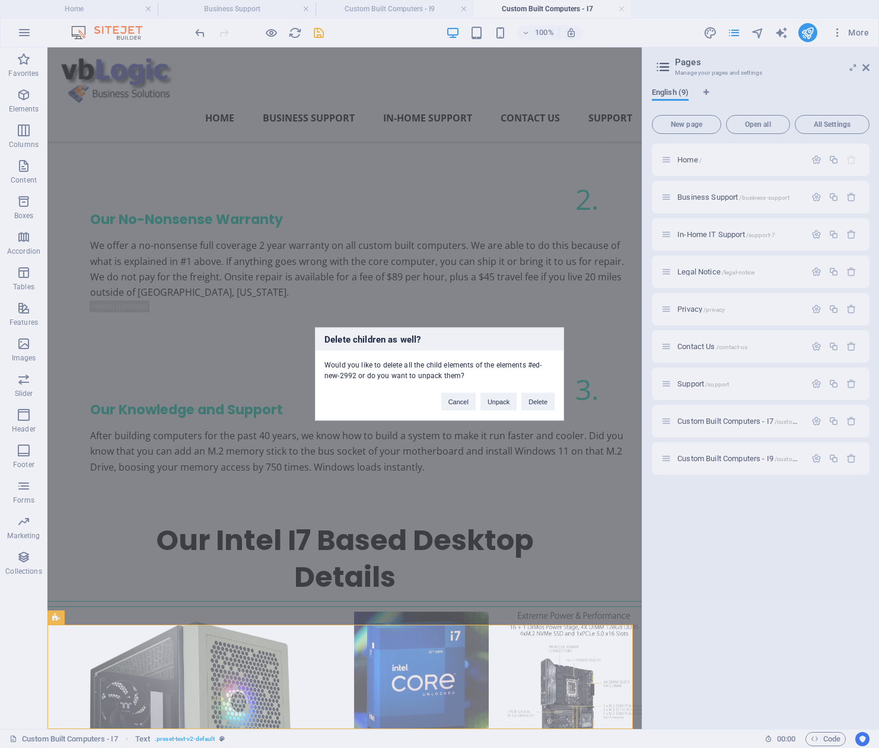
scroll to position [1311, 0]
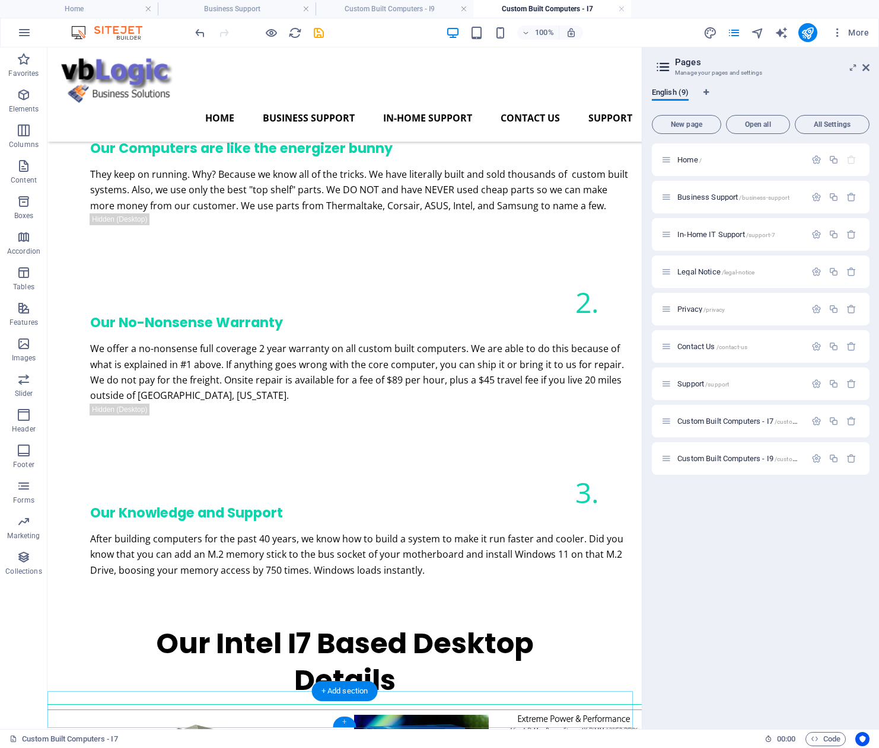
click at [344, 723] on div "+" at bounding box center [344, 722] width 23 height 11
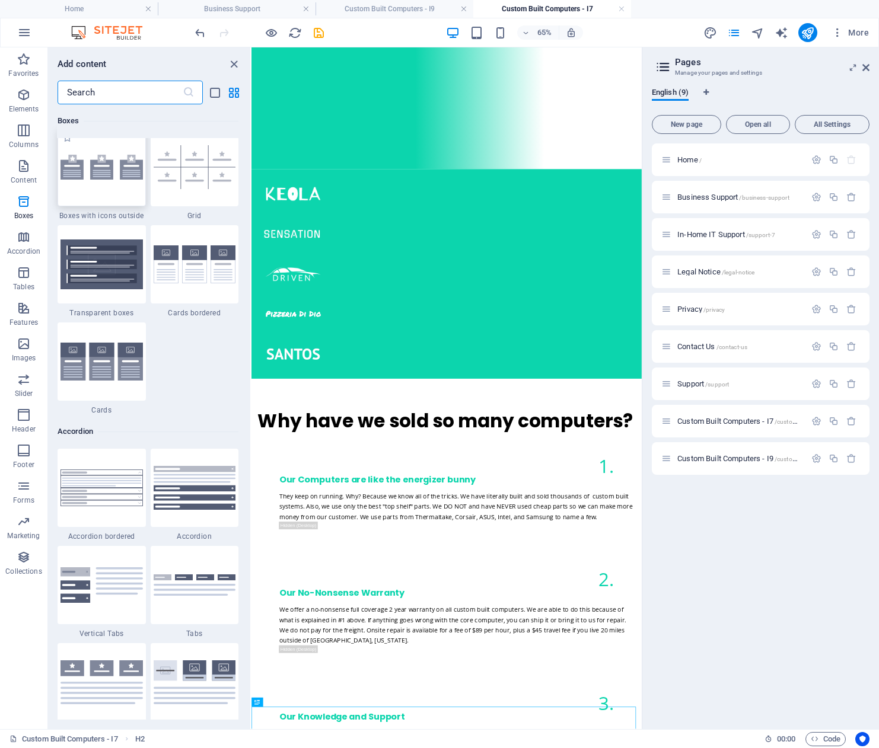
scroll to position [3497, 0]
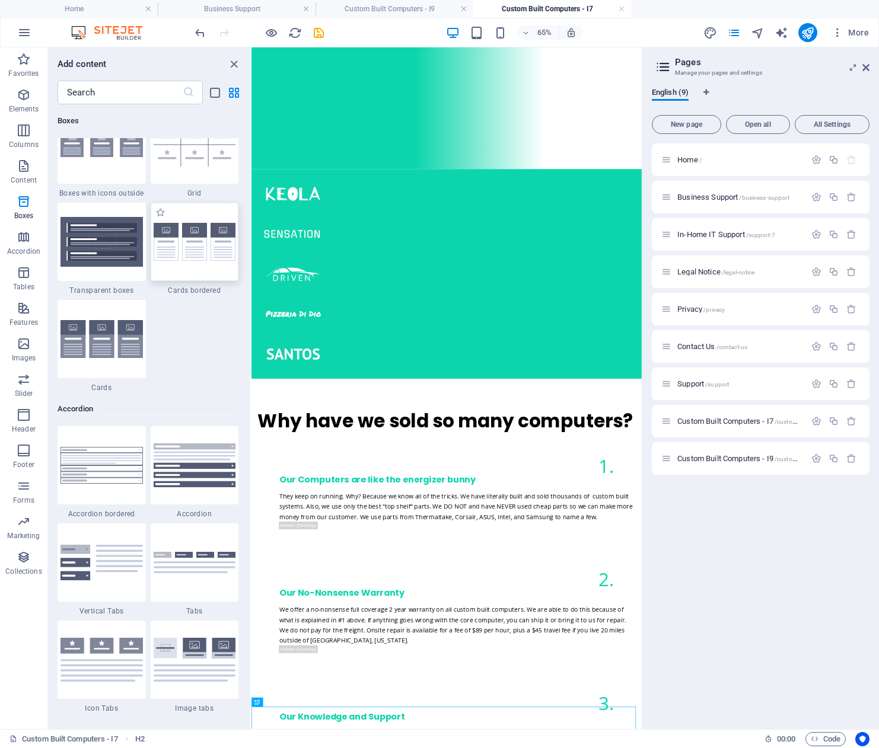
click at [200, 254] on img at bounding box center [195, 242] width 82 height 39
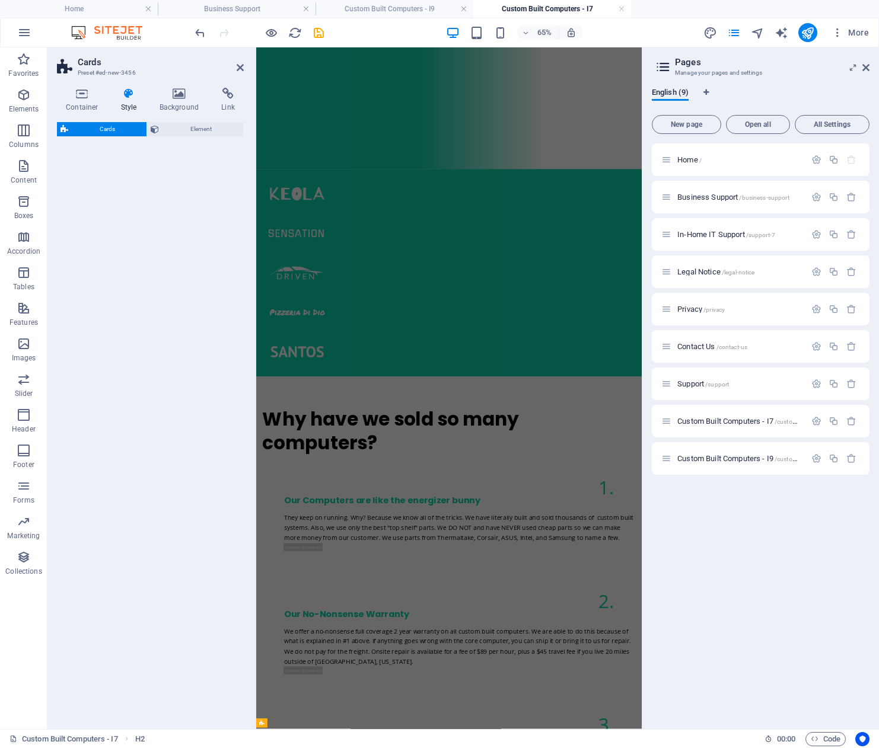
scroll to position [1164, 0]
select select "rem"
select select "preset-image-boxes-v3-border"
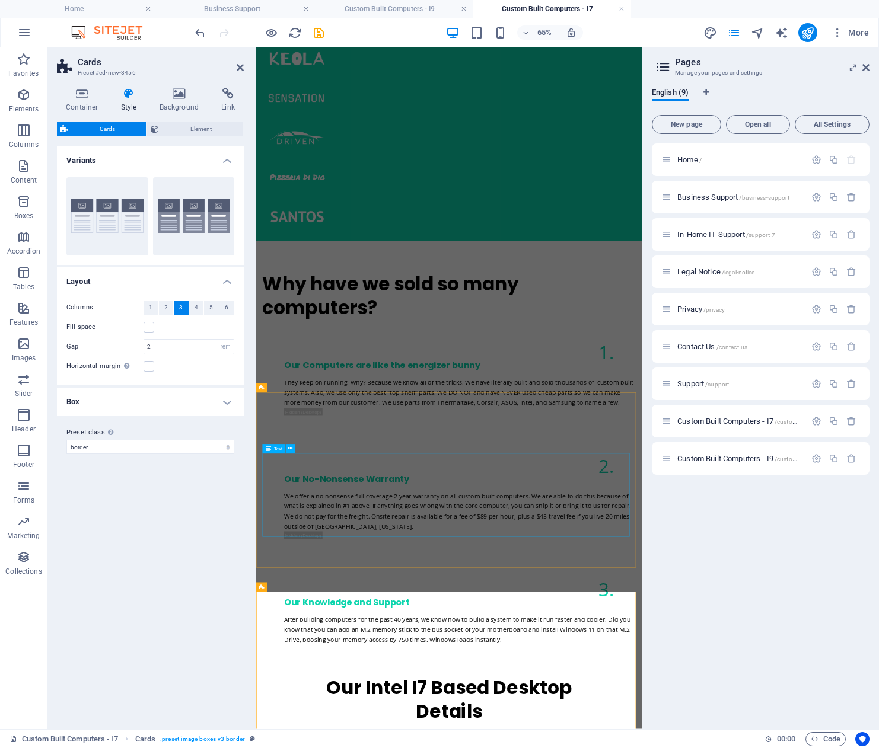
scroll to position [1463, 0]
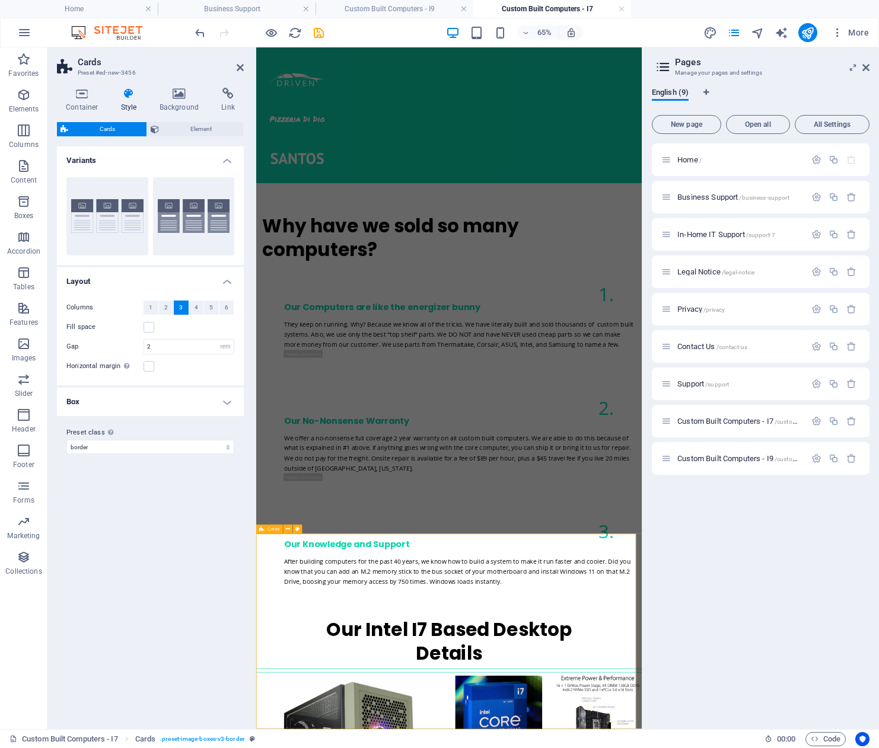
click at [321, 33] on icon "save" at bounding box center [319, 33] width 14 height 14
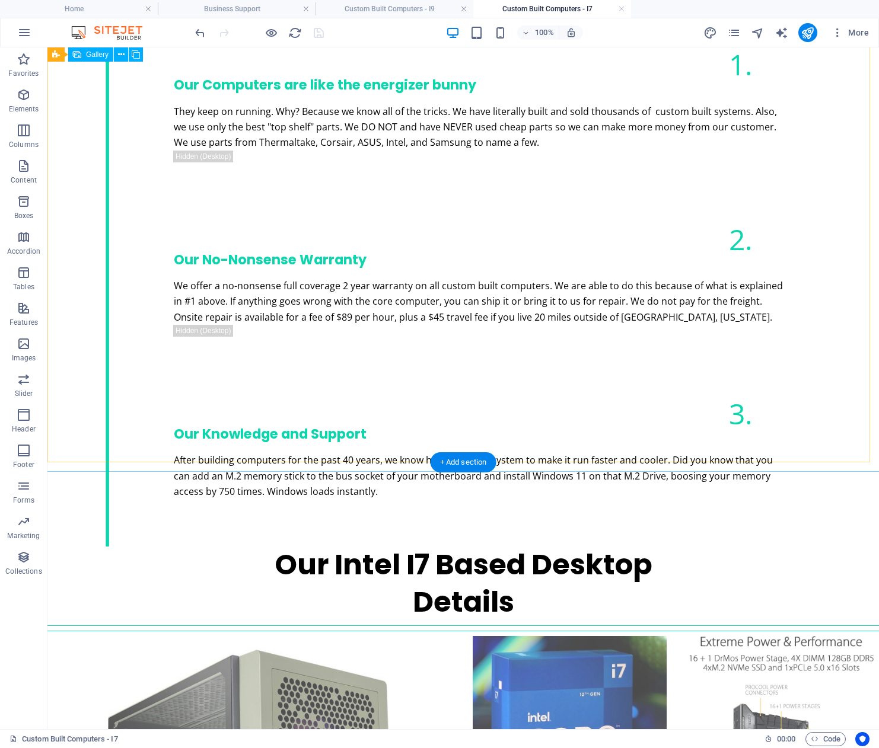
scroll to position [1761, 0]
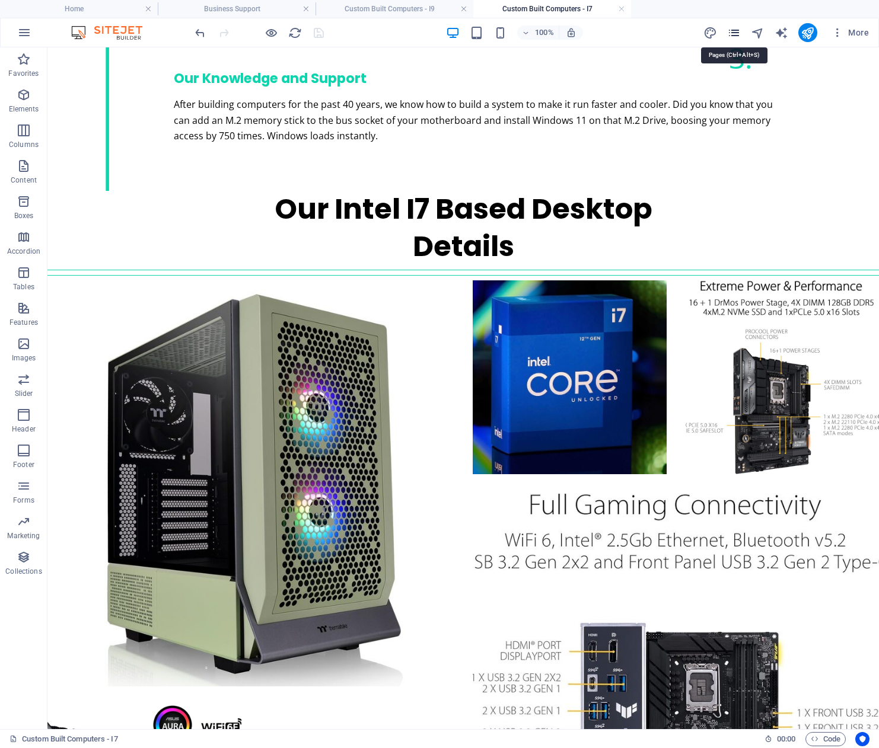
click at [732, 32] on icon "pages" at bounding box center [734, 33] width 14 height 14
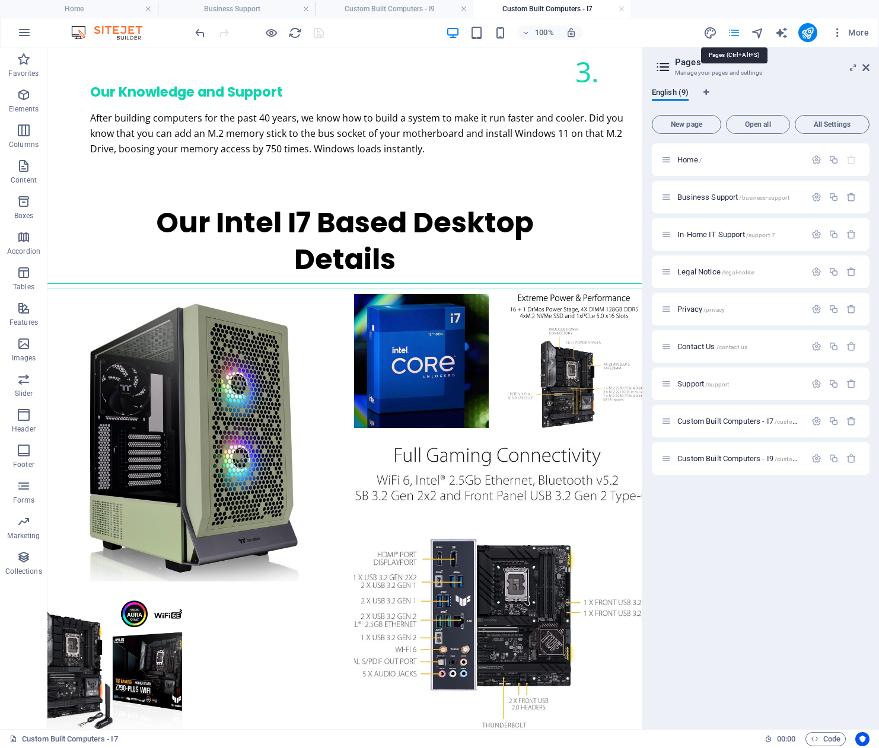
scroll to position [1610, 0]
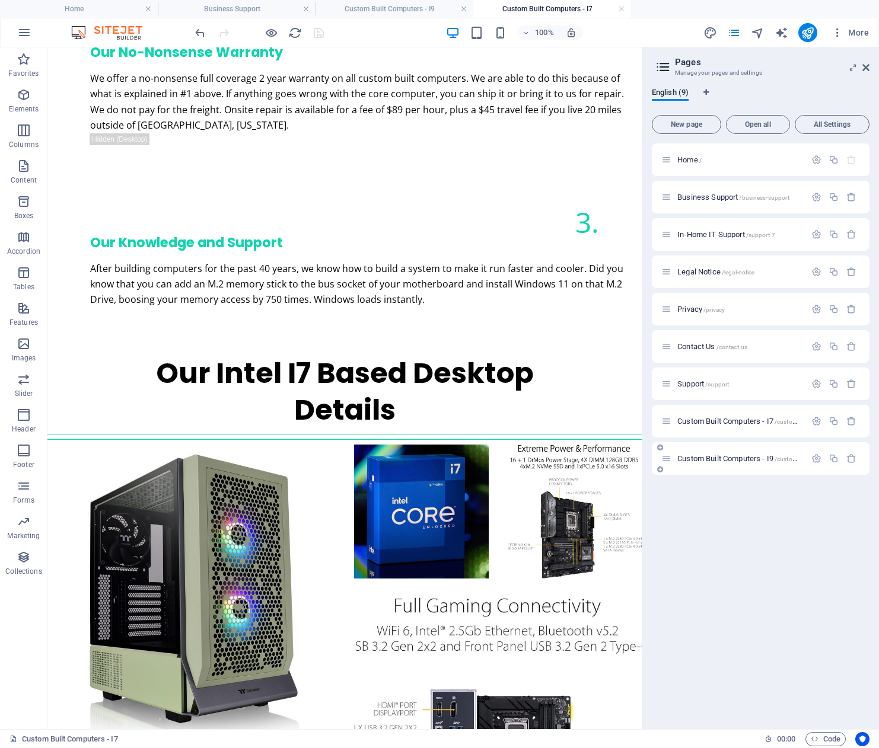
click at [732, 456] on span "Custom Built Computers - I9 /custom-built-computers-i9" at bounding box center [762, 458] width 171 height 9
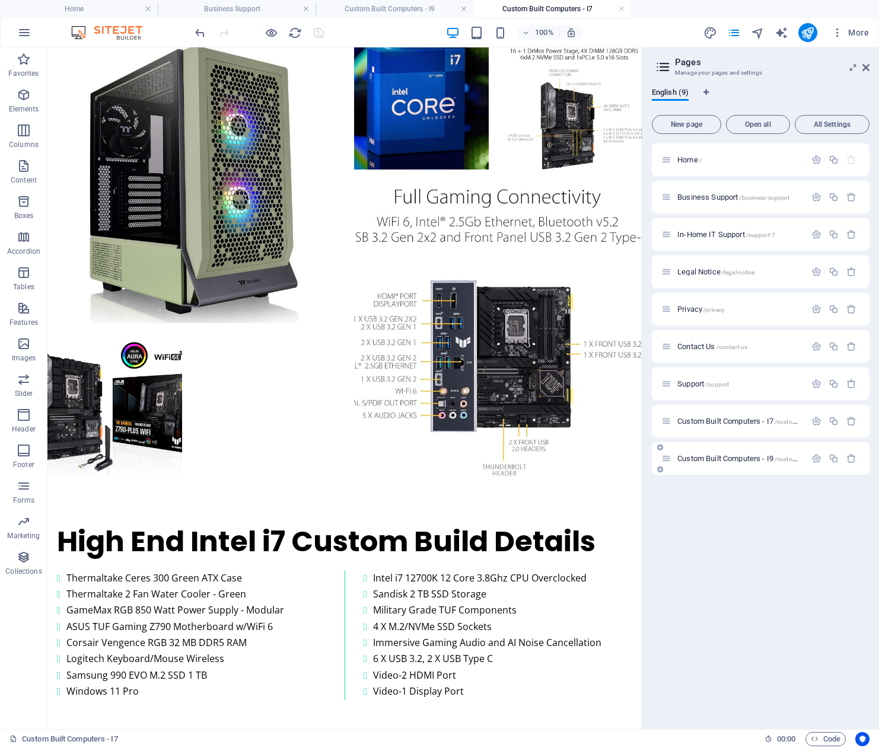
scroll to position [0, 0]
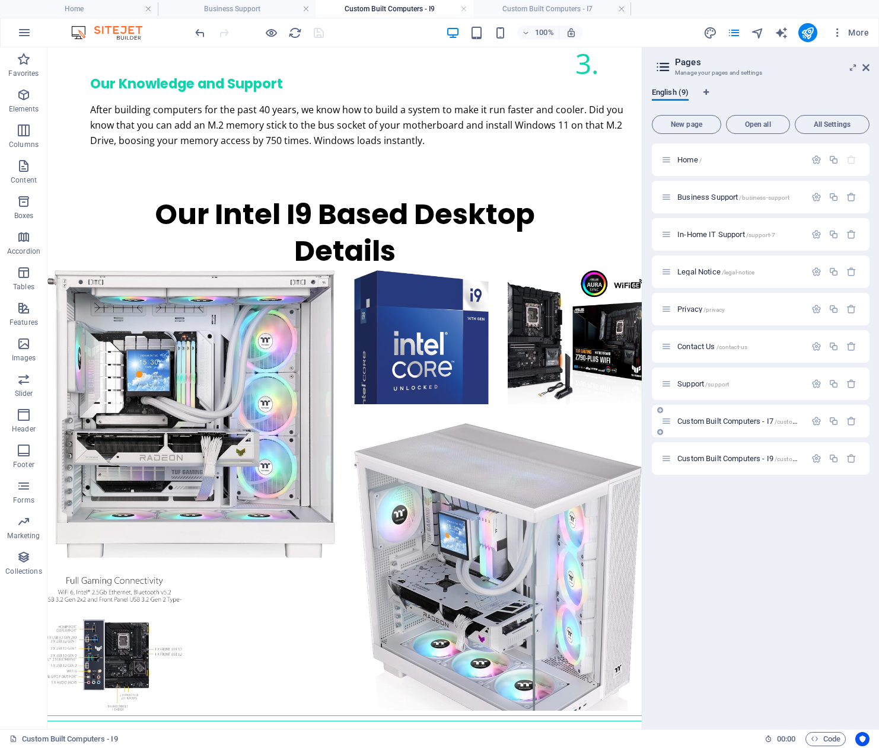
click at [736, 418] on span "Custom Built Computers - I7 /custom-built-computers-i7" at bounding box center [762, 421] width 171 height 9
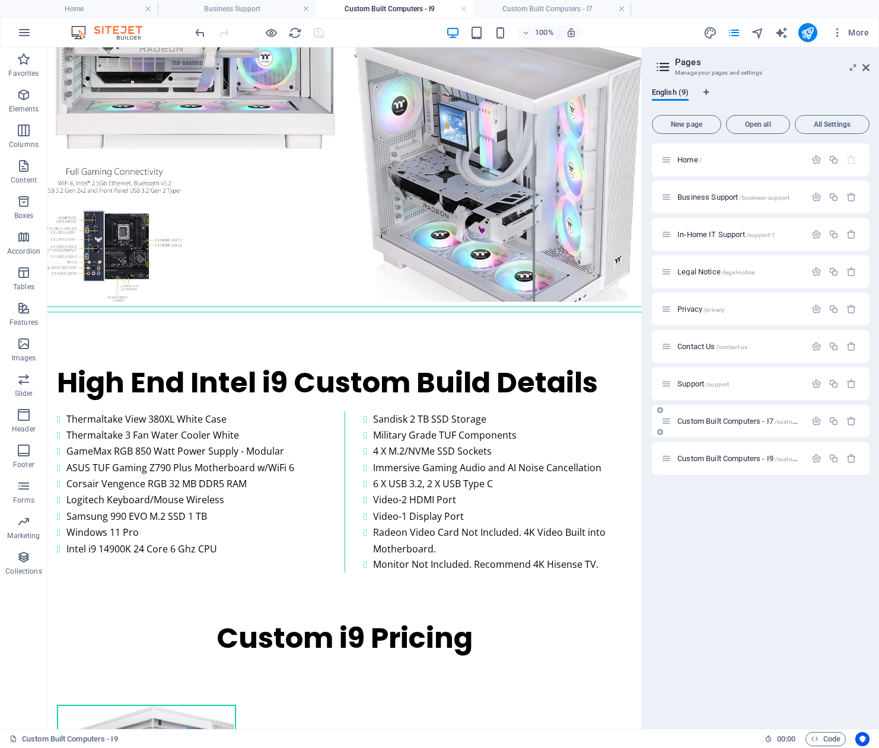
scroll to position [1610, 0]
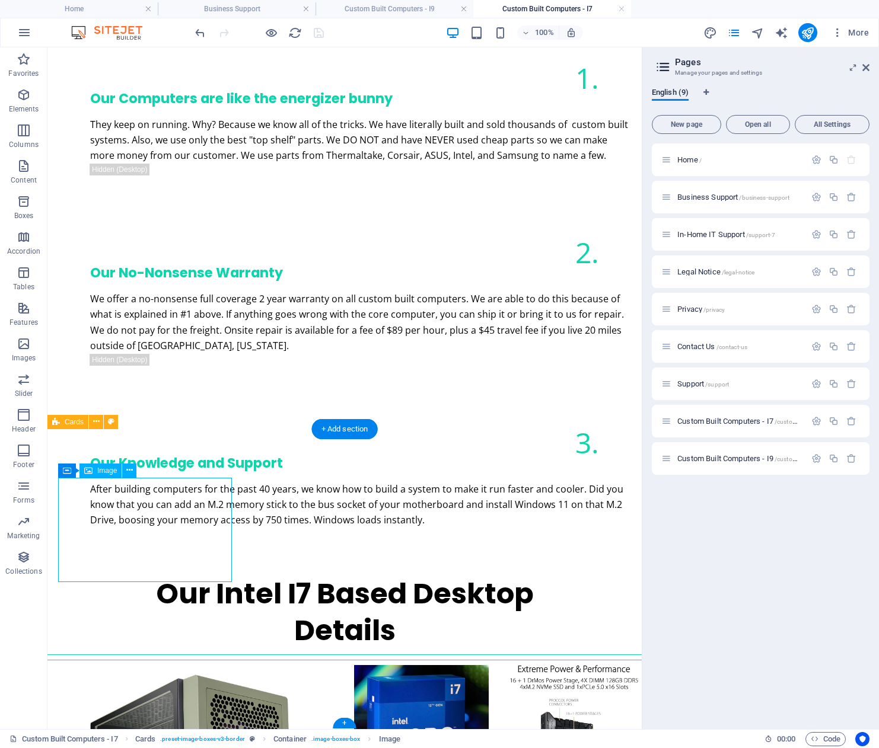
scroll to position [1463, 0]
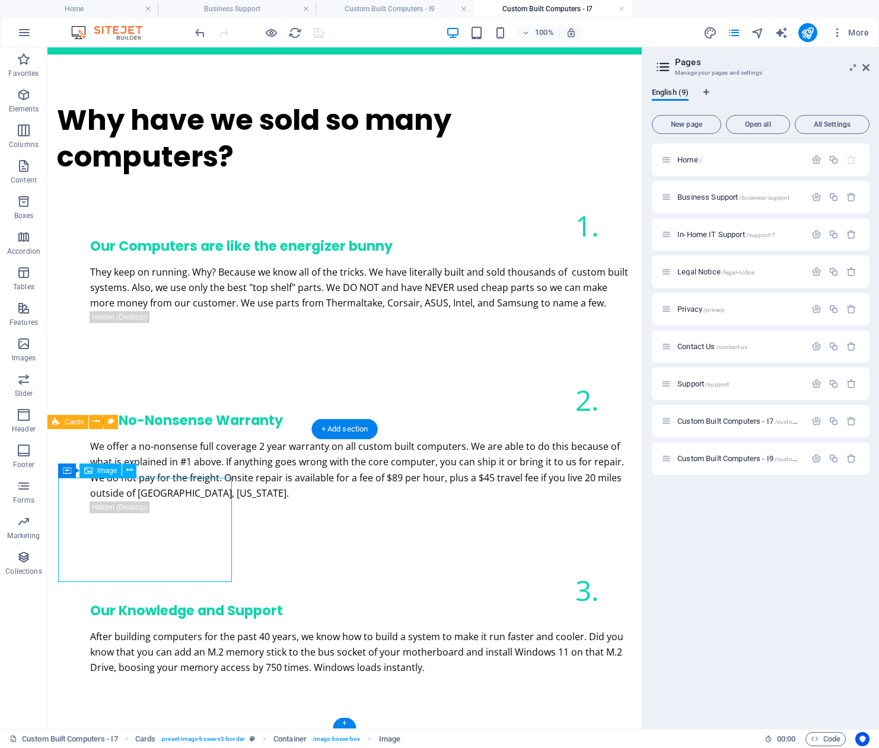
select select "%"
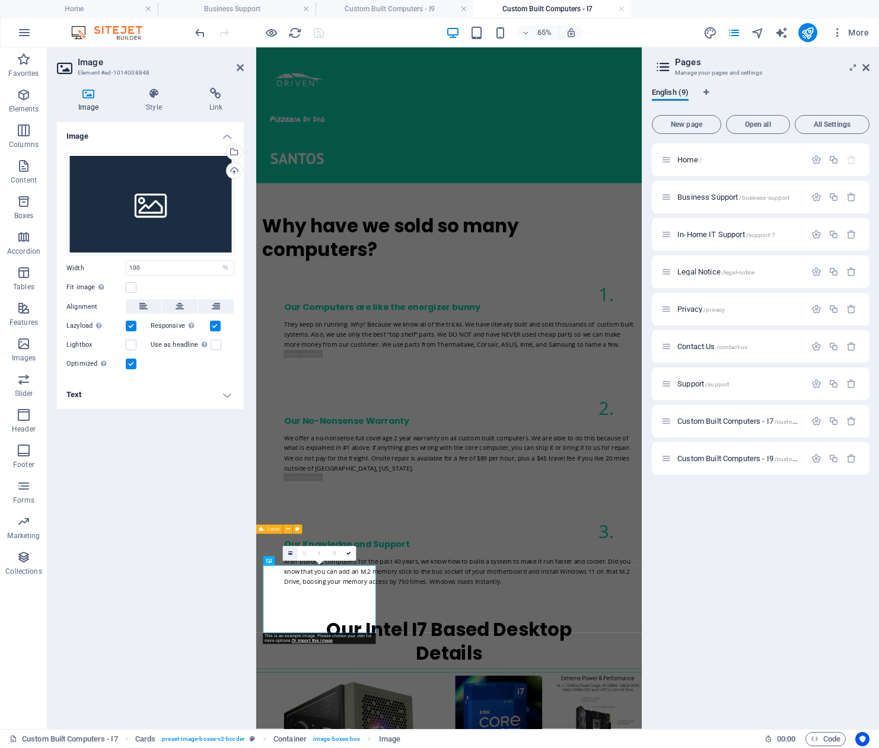
click at [290, 553] on icon at bounding box center [290, 553] width 4 height 5
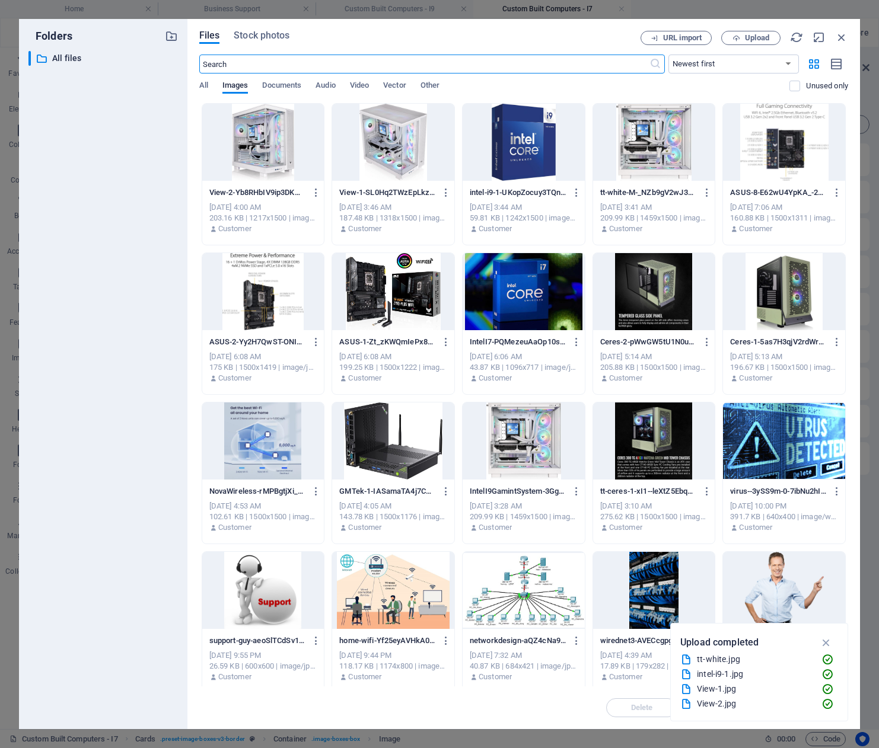
scroll to position [775, 0]
click at [783, 290] on div at bounding box center [784, 291] width 122 height 77
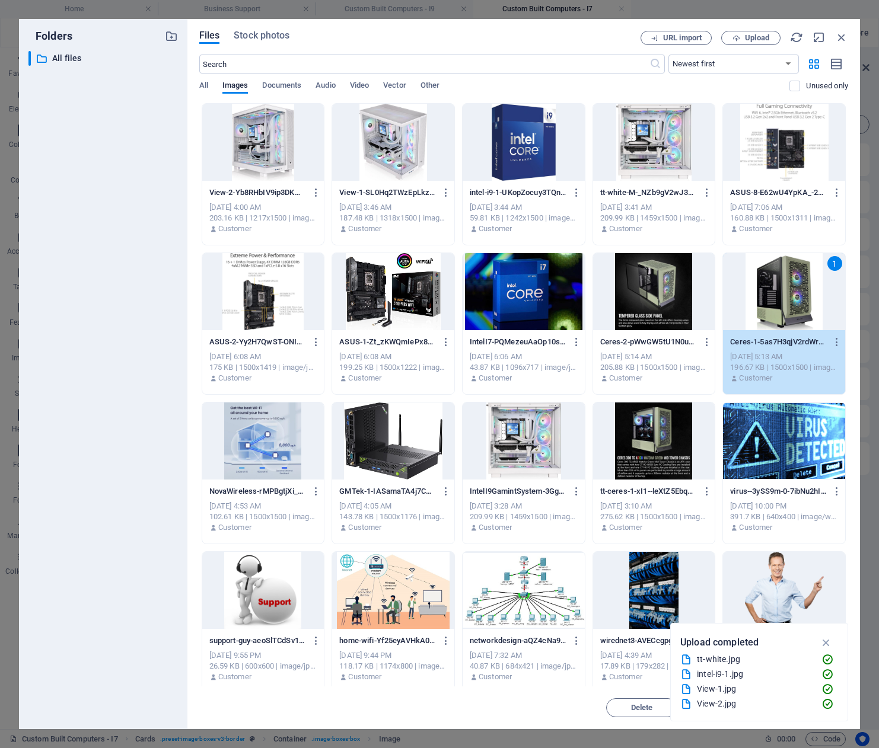
click at [783, 290] on div "1" at bounding box center [784, 291] width 122 height 77
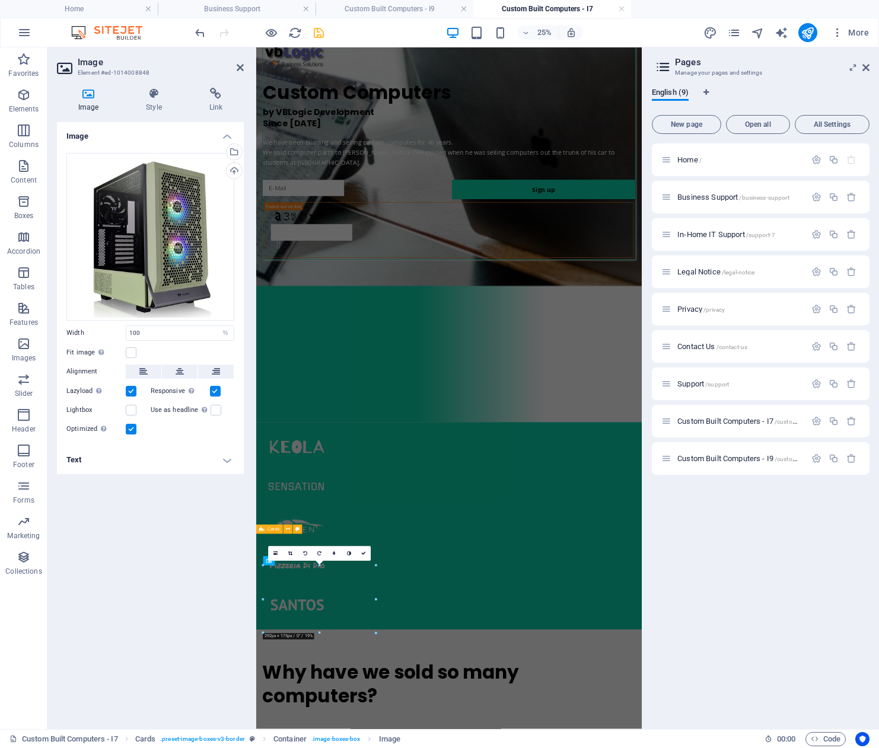
scroll to position [1463, 0]
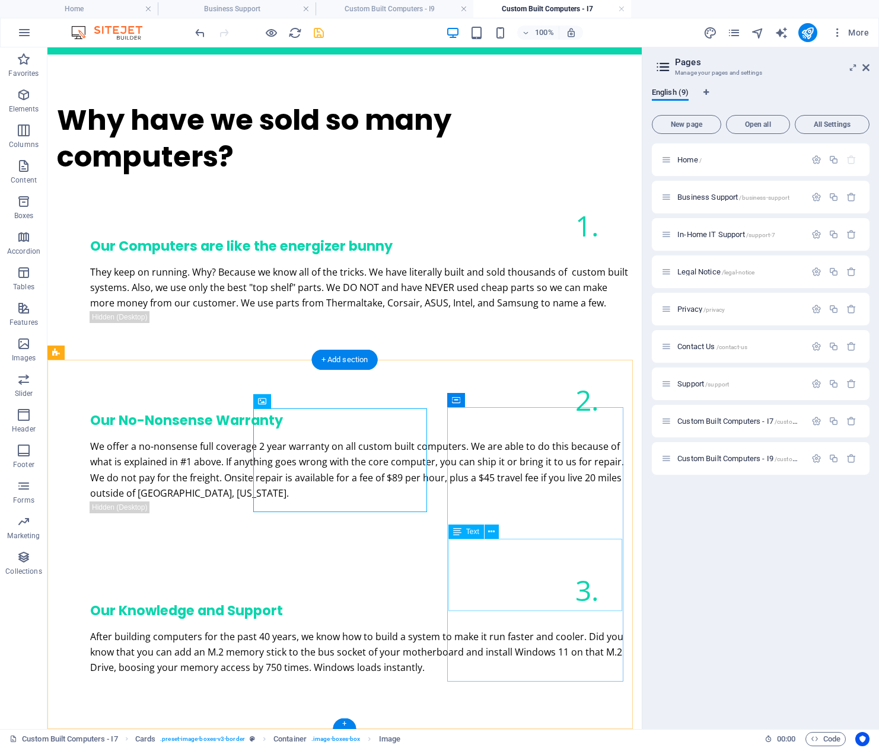
scroll to position [1680, 0]
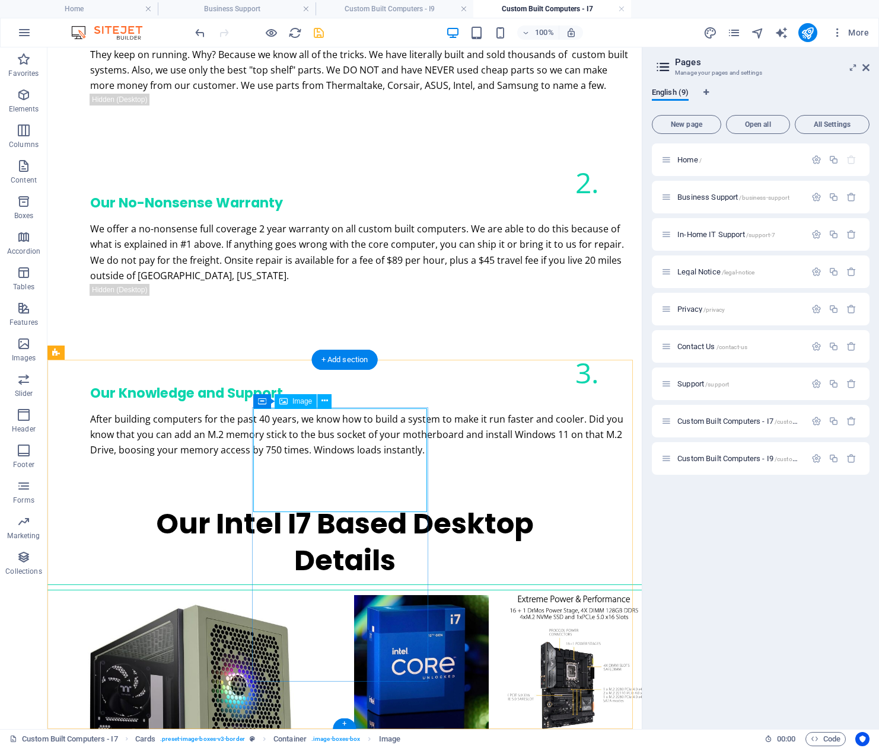
scroll to position [1532, 0]
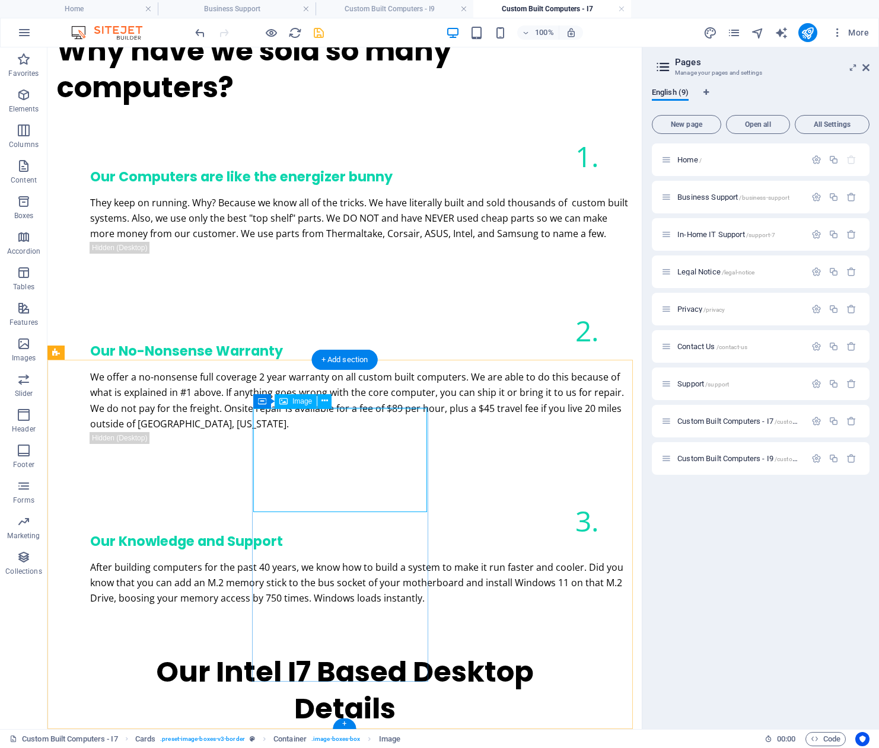
select select "%"
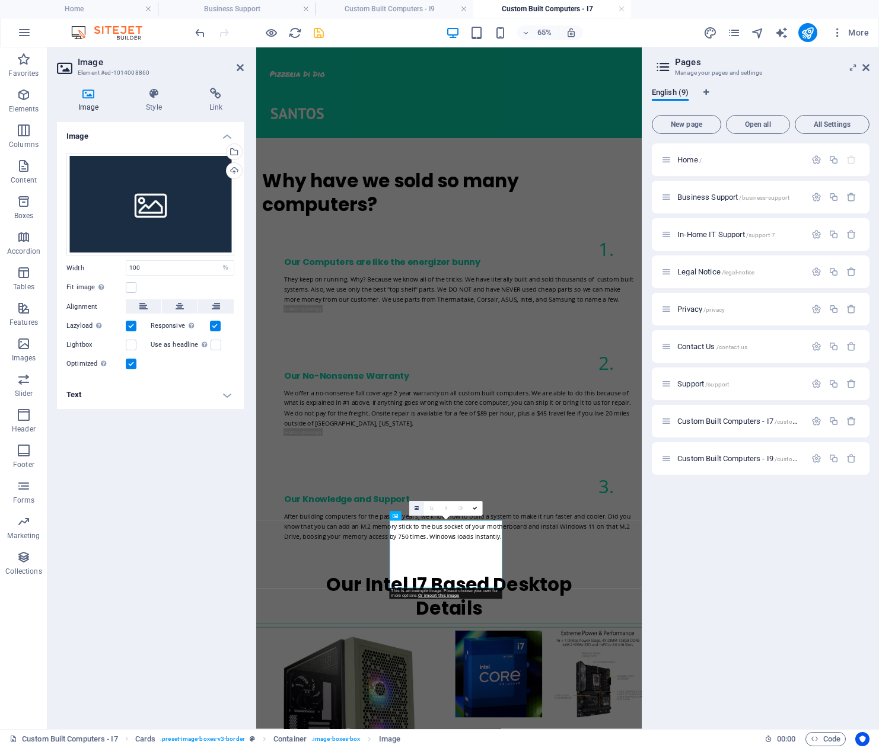
click at [416, 508] on icon at bounding box center [416, 508] width 4 height 5
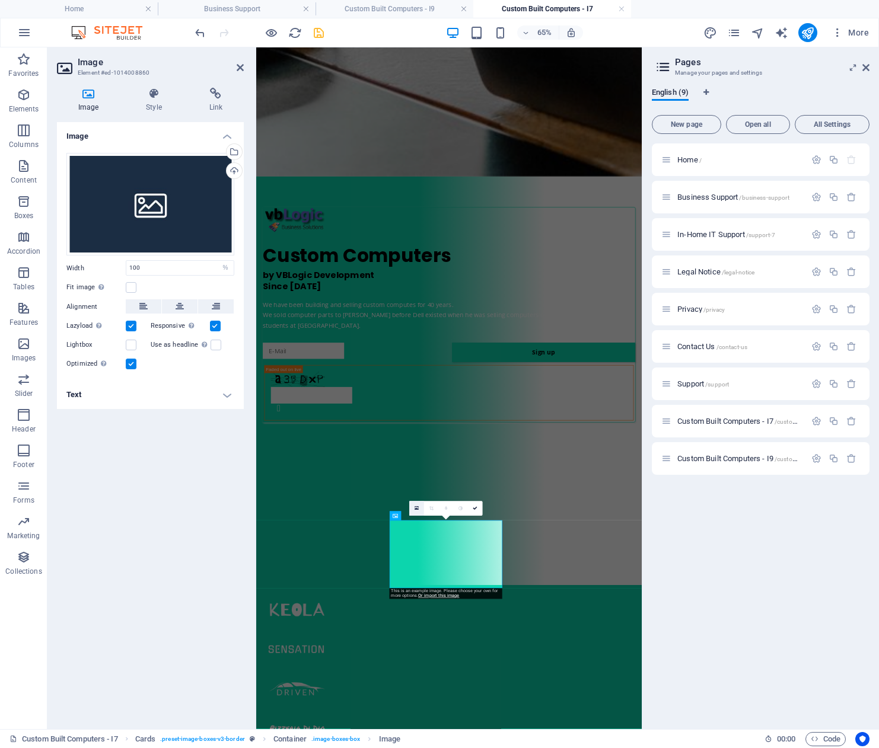
scroll to position [848, 0]
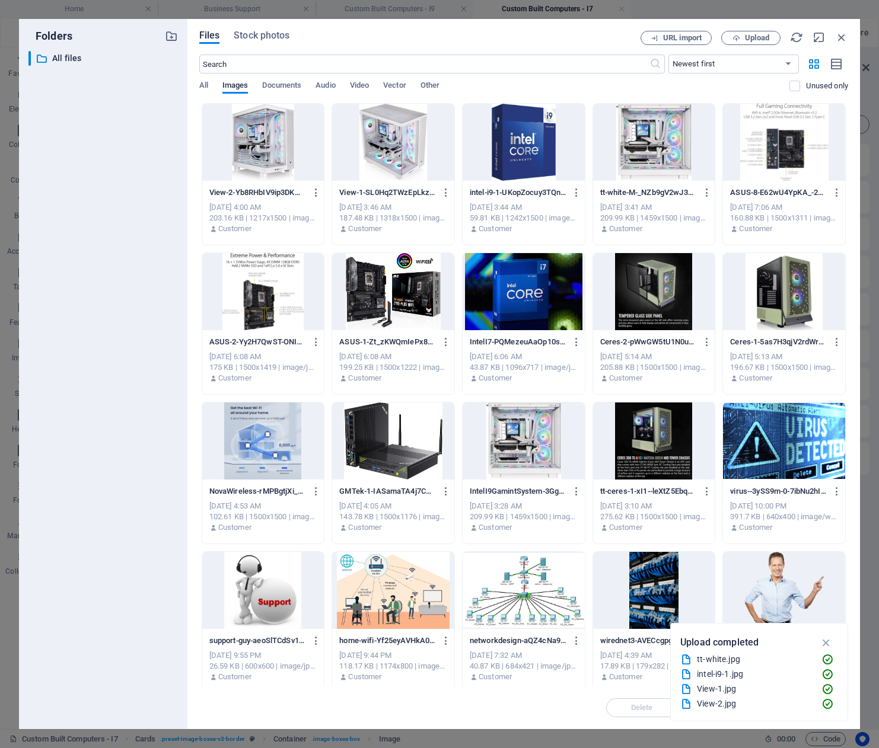
click at [639, 283] on div at bounding box center [654, 291] width 122 height 77
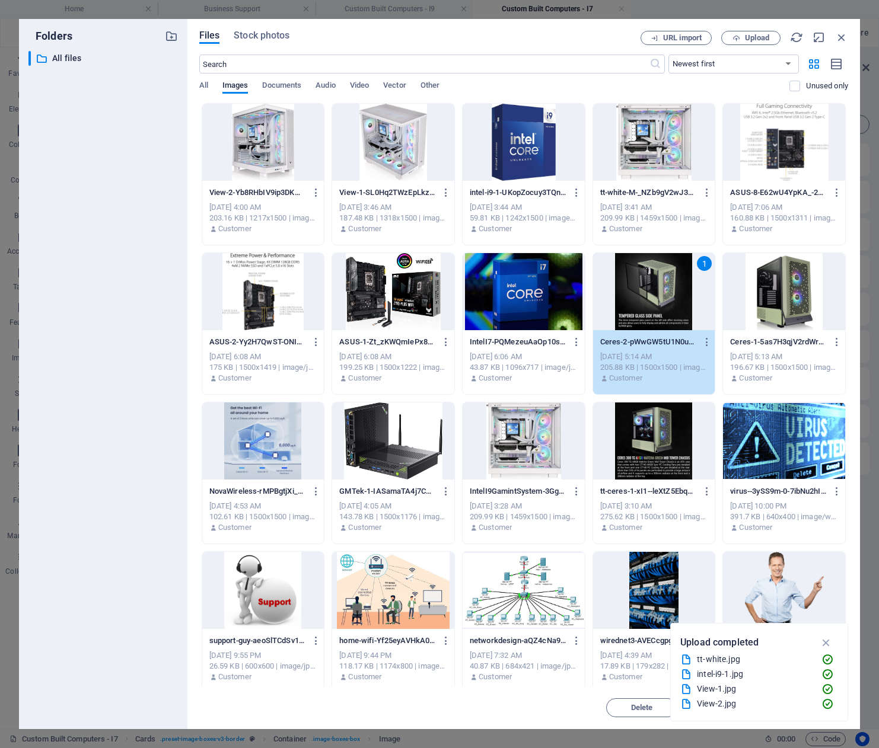
click at [639, 283] on div "1" at bounding box center [654, 291] width 122 height 77
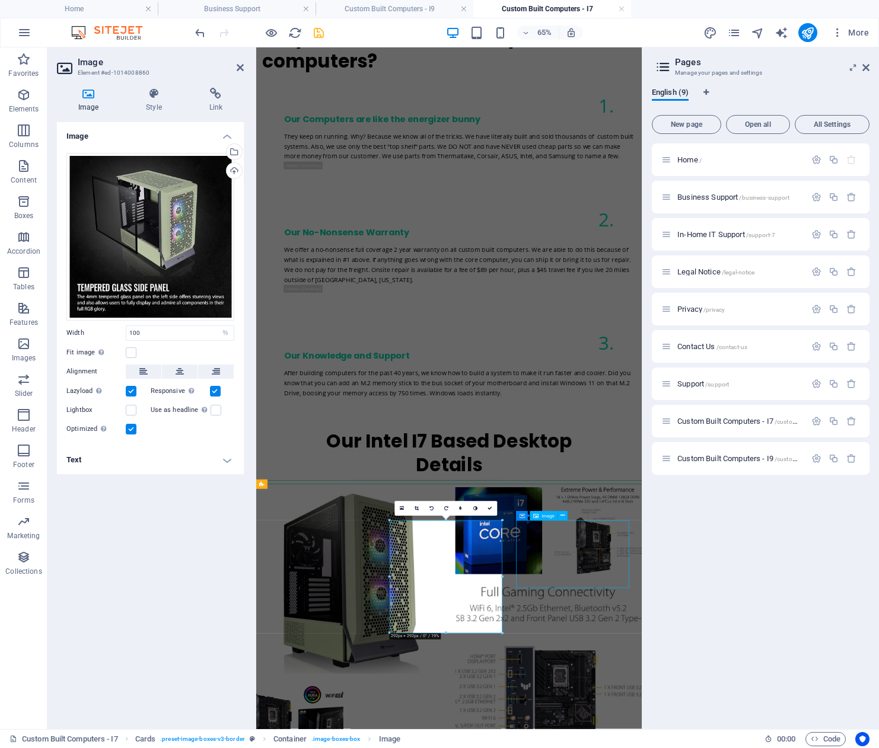
scroll to position [1680, 0]
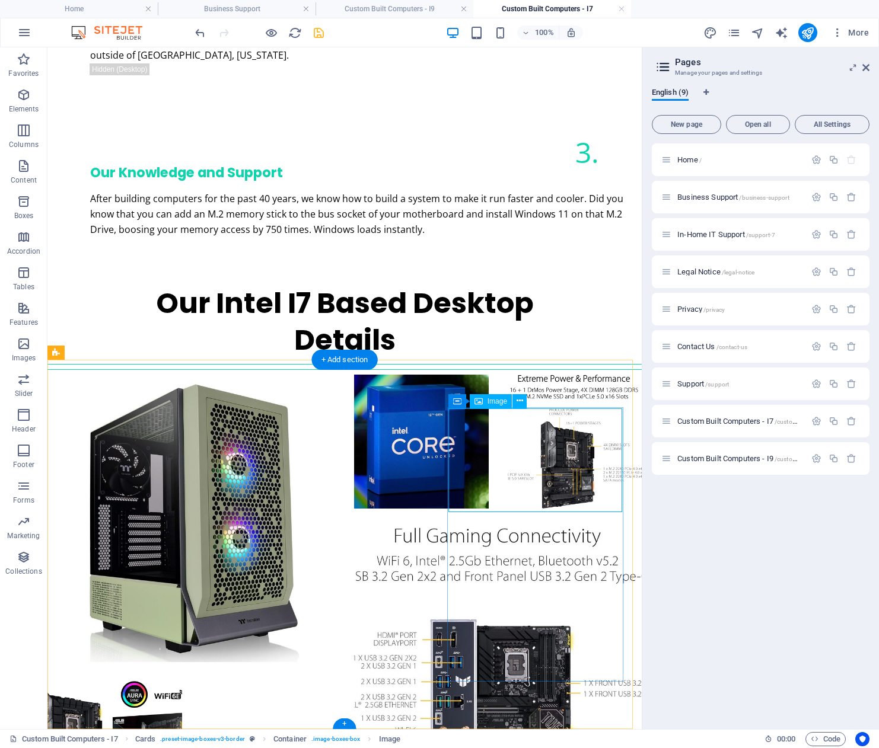
select select "%"
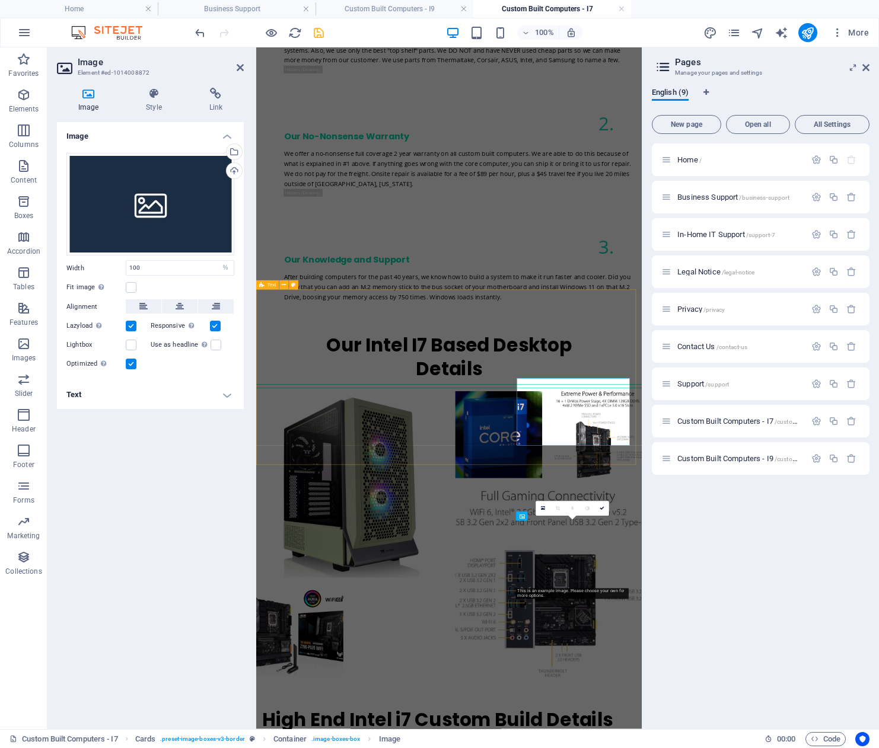
scroll to position [1532, 0]
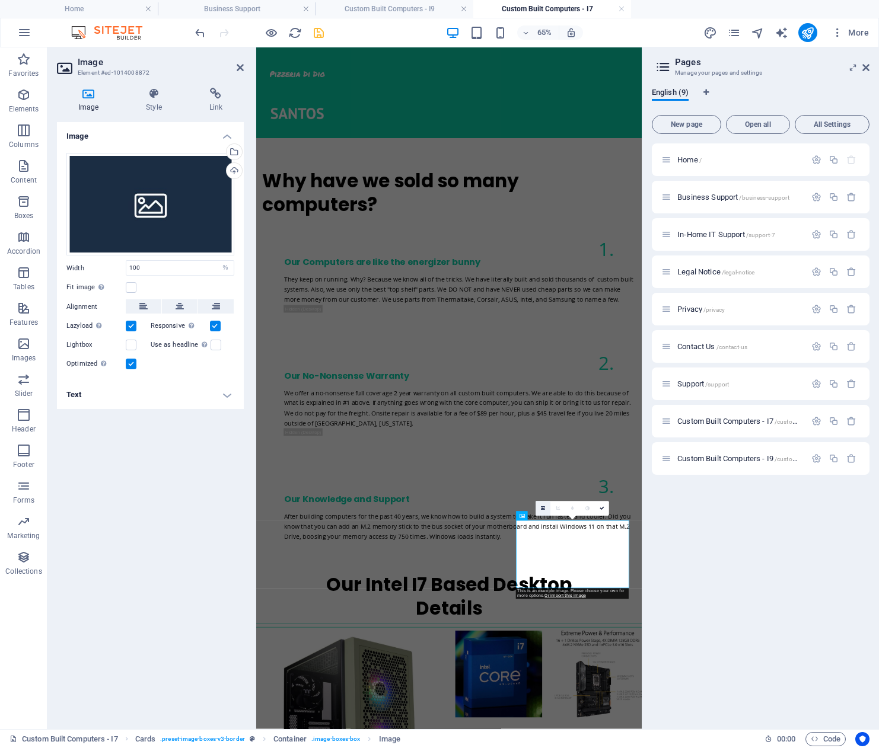
click at [541, 507] on link at bounding box center [543, 509] width 15 height 15
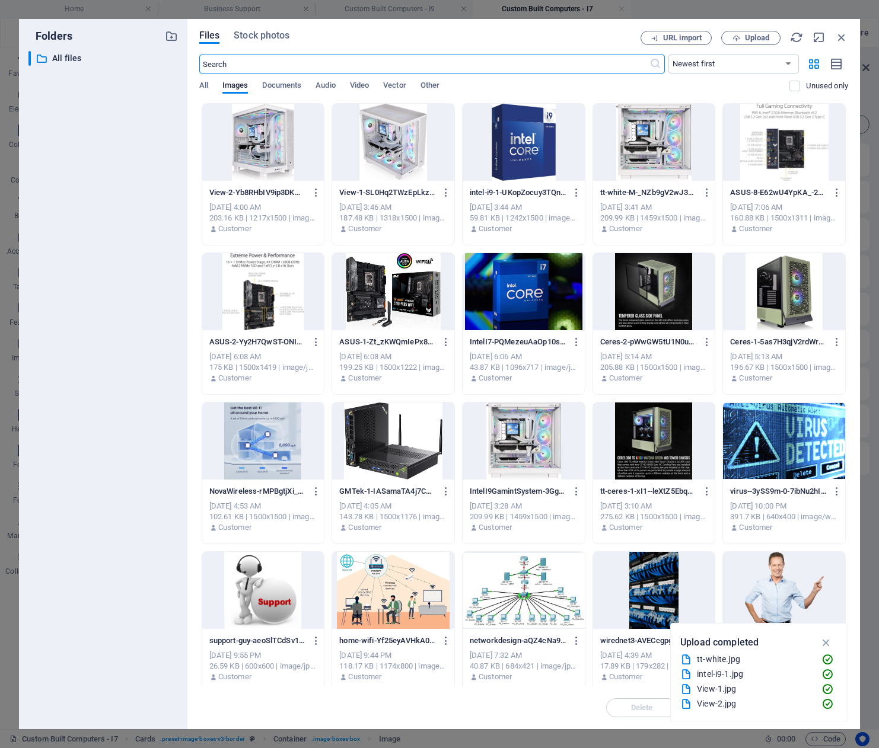
click at [665, 433] on div at bounding box center [654, 441] width 122 height 77
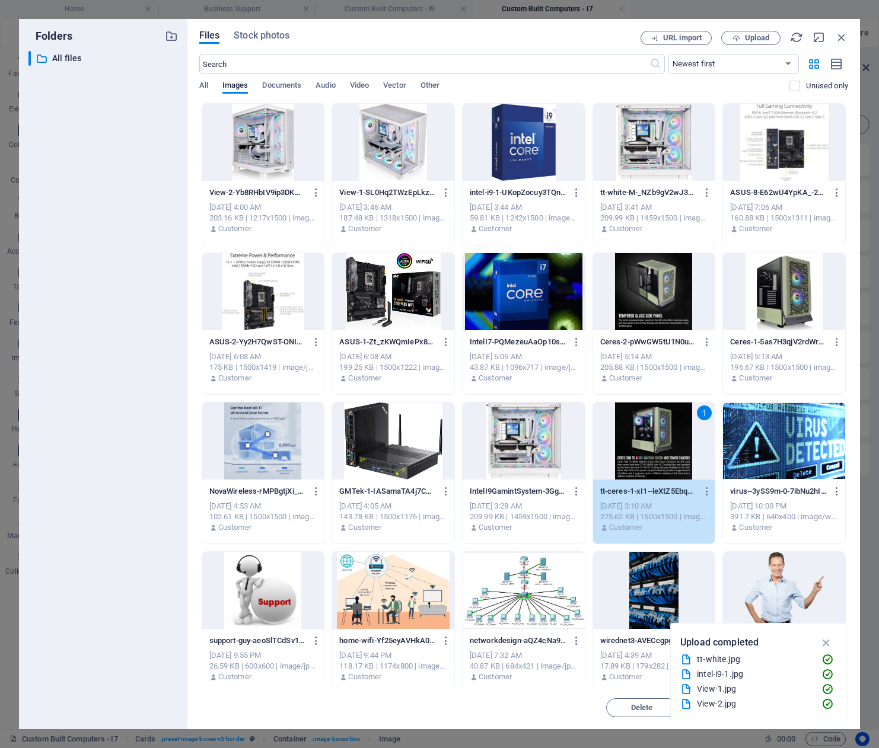
click at [665, 433] on div "1" at bounding box center [654, 441] width 122 height 77
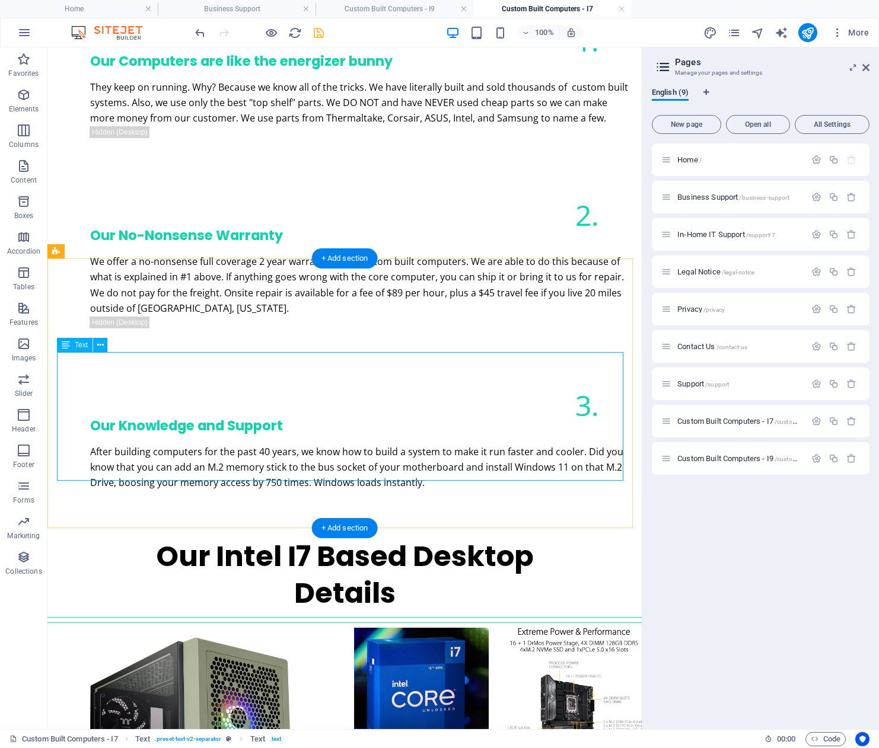
scroll to position [1680, 0]
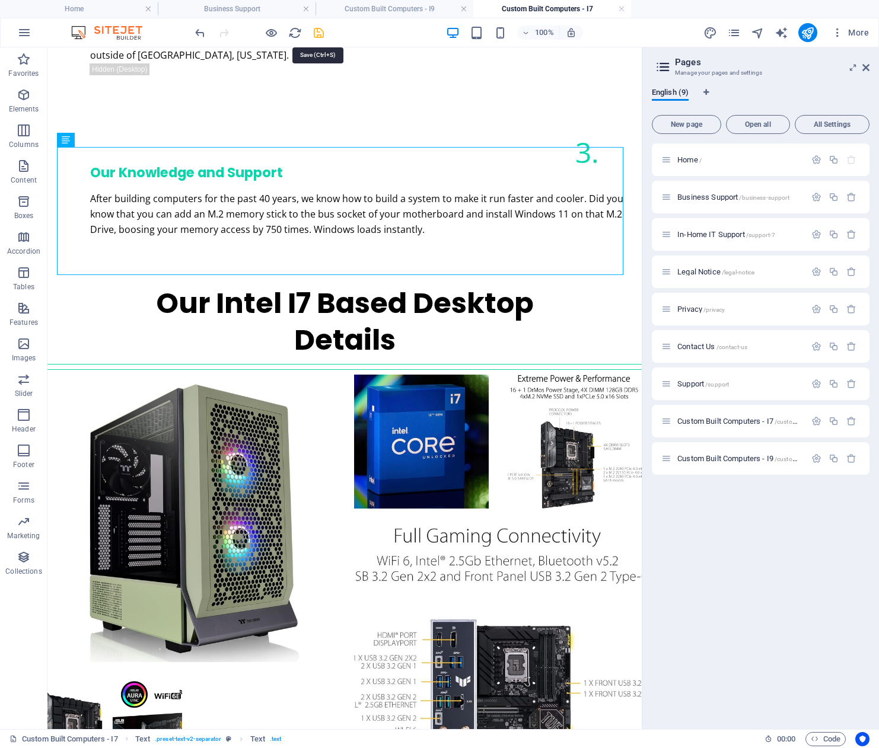
click at [317, 35] on icon "save" at bounding box center [319, 33] width 14 height 14
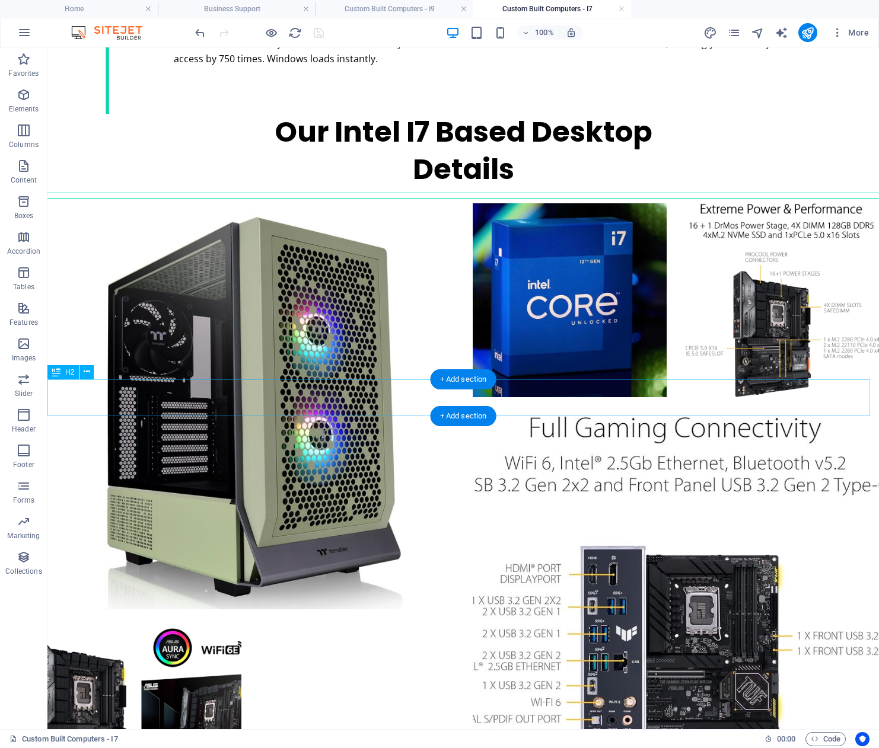
scroll to position [1840, 0]
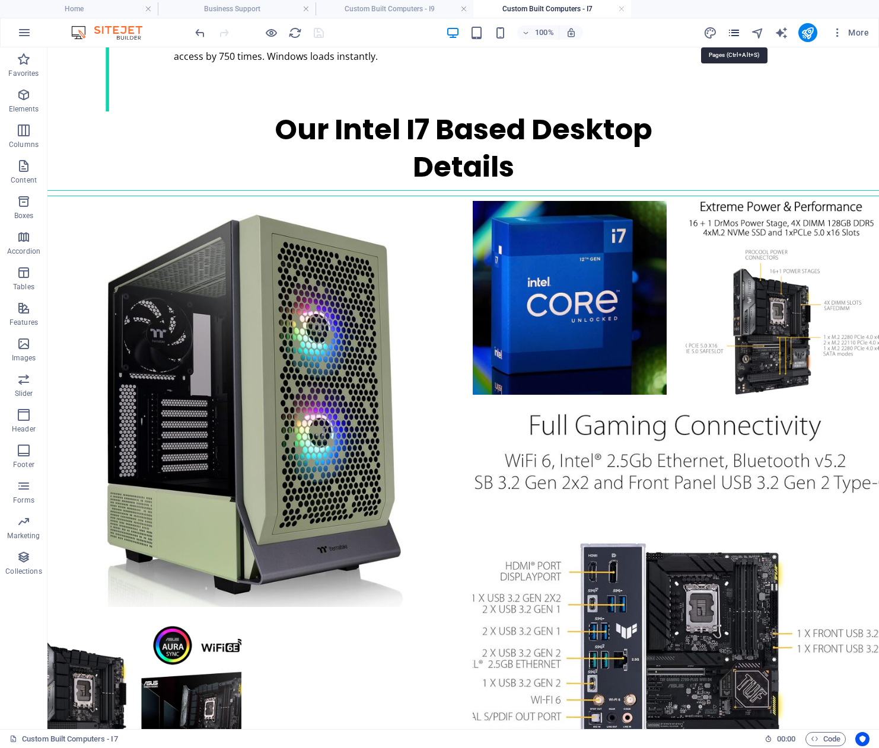
click at [737, 33] on icon "pages" at bounding box center [734, 33] width 14 height 14
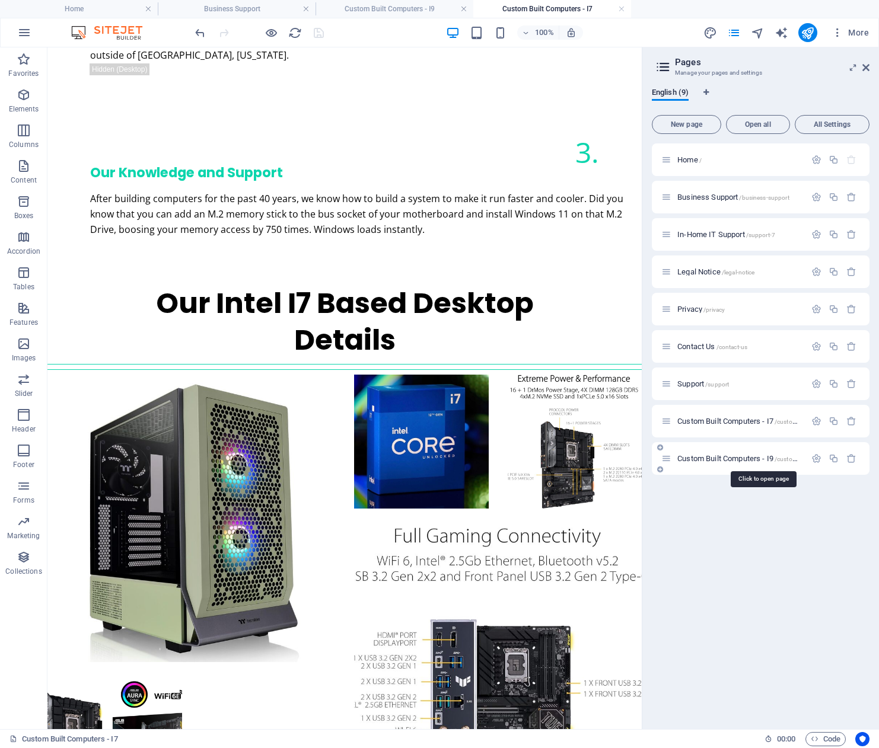
click at [735, 459] on span "Custom Built Computers - I9 /custom-built-computers-i9" at bounding box center [762, 458] width 171 height 9
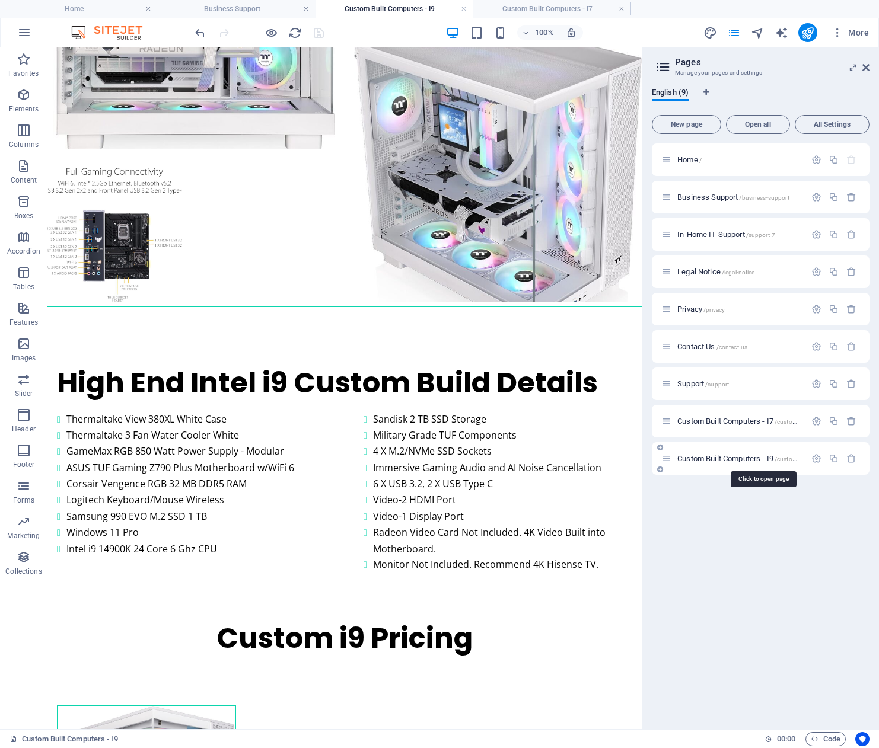
scroll to position [0, 0]
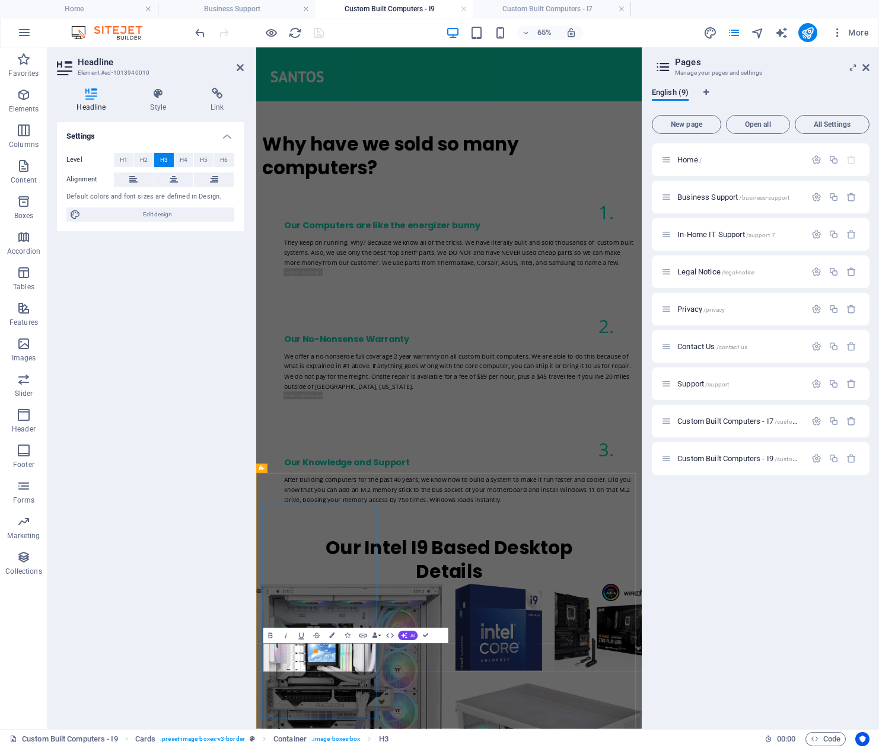
drag, startPoint x: 378, startPoint y: 995, endPoint x: 296, endPoint y: 984, distance: 83.2
copy h3 "Base i9 As Shown Above"
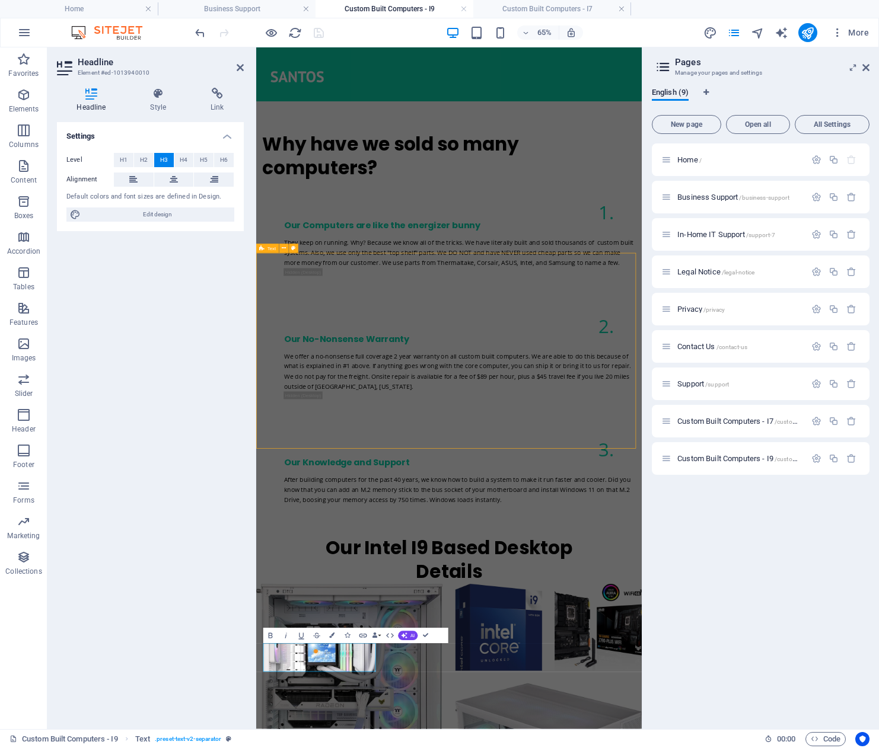
scroll to position [1368, 0]
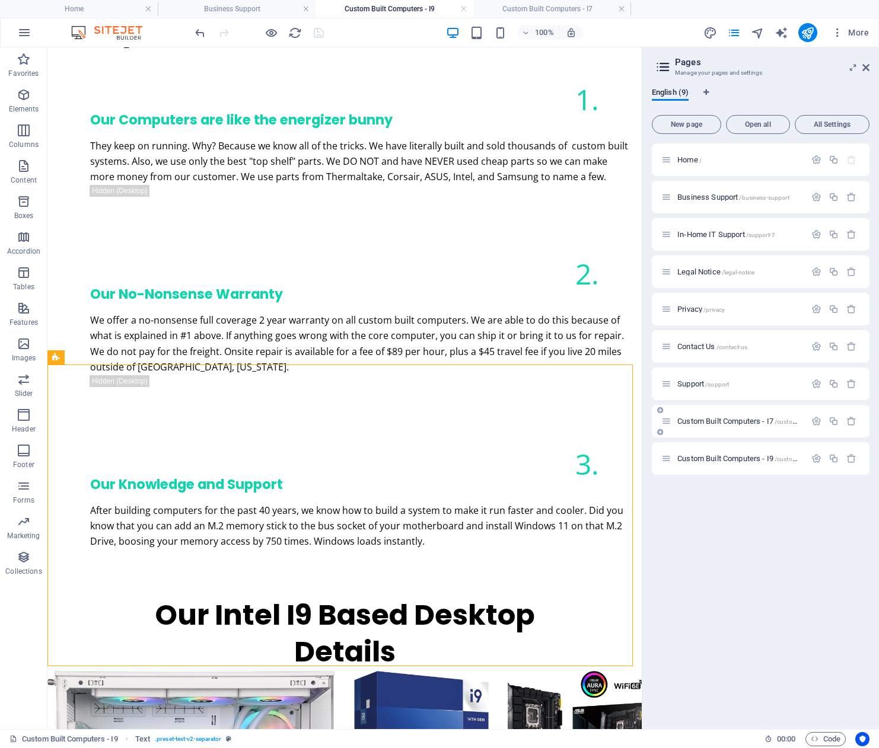
click at [733, 423] on span "Custom Built Computers - I7 /custom-built-computers-i7" at bounding box center [762, 421] width 171 height 9
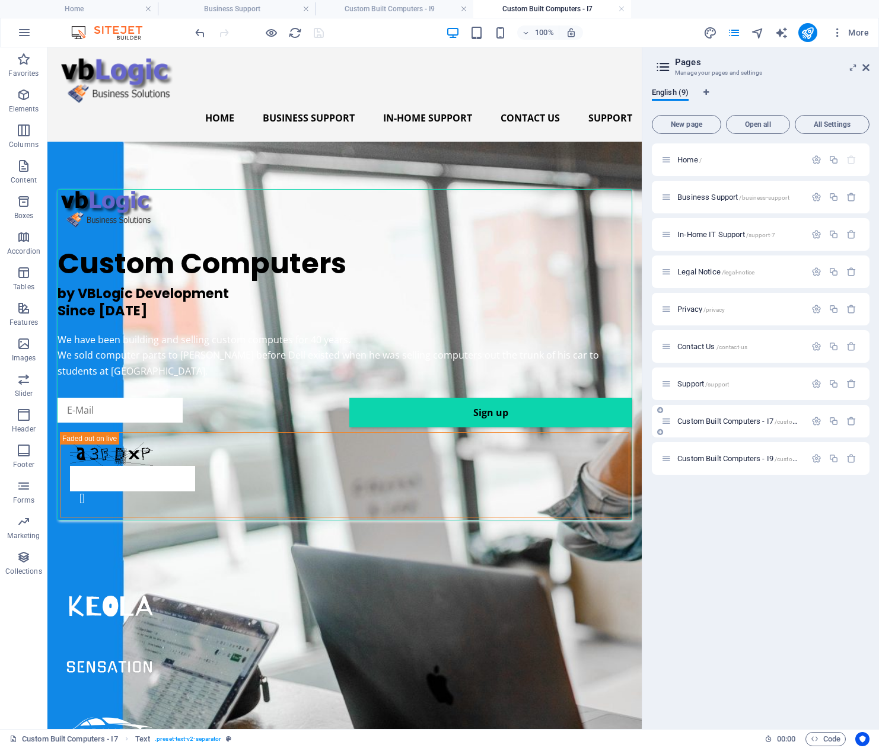
scroll to position [1680, 0]
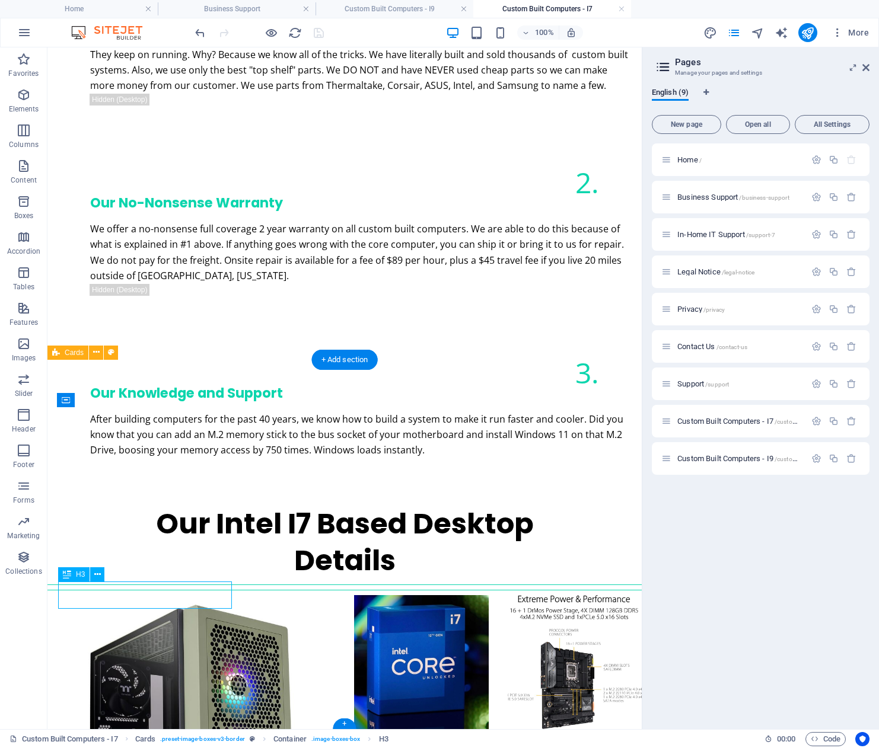
scroll to position [1532, 0]
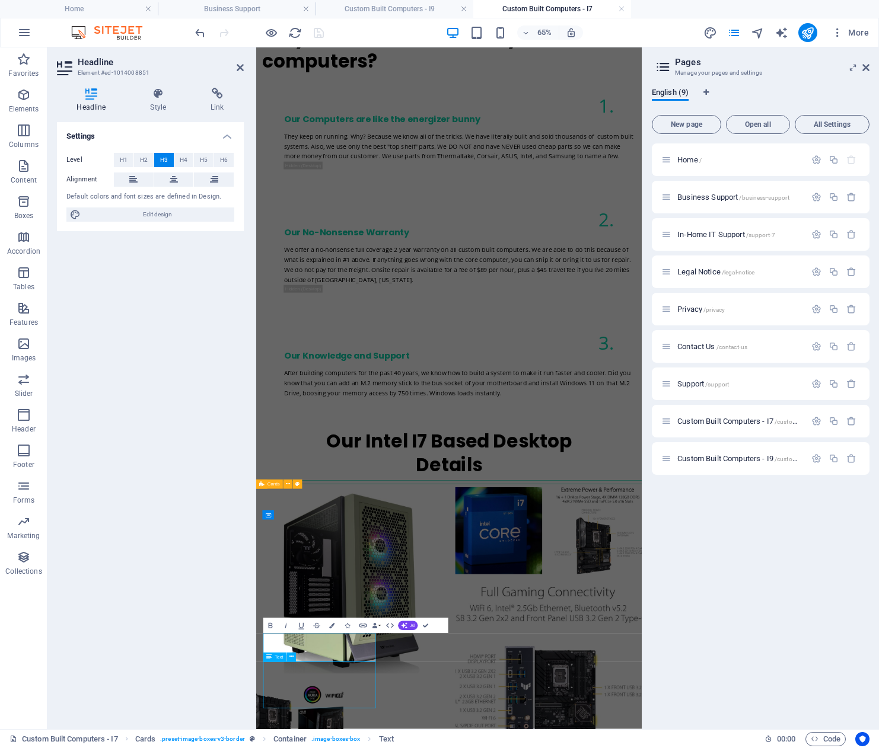
scroll to position [1697, 0]
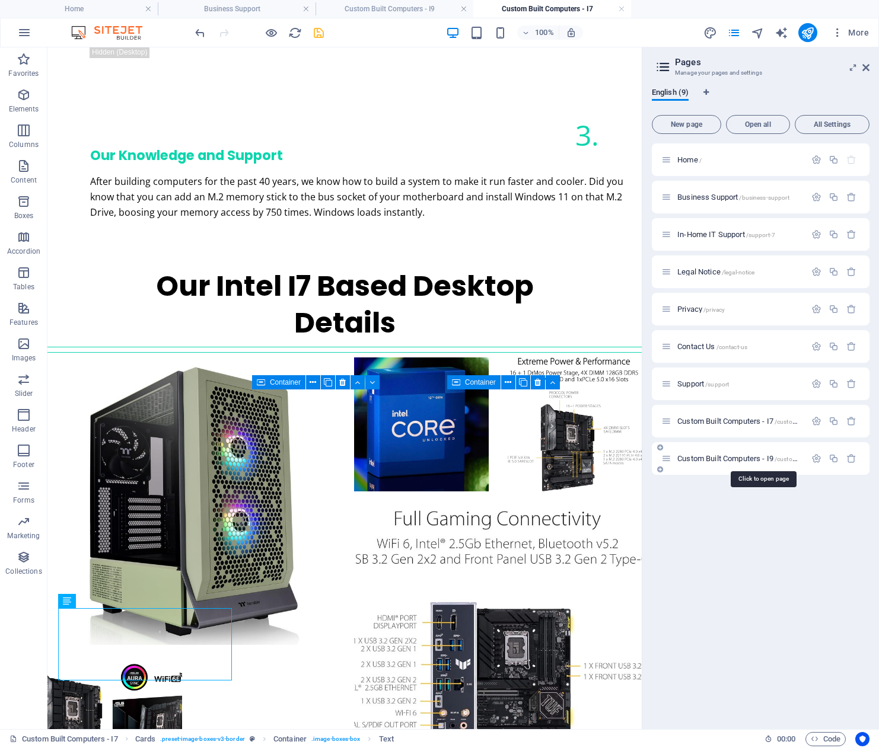
click at [739, 458] on span "Custom Built Computers - I9 /custom-built-computers-i9" at bounding box center [762, 458] width 171 height 9
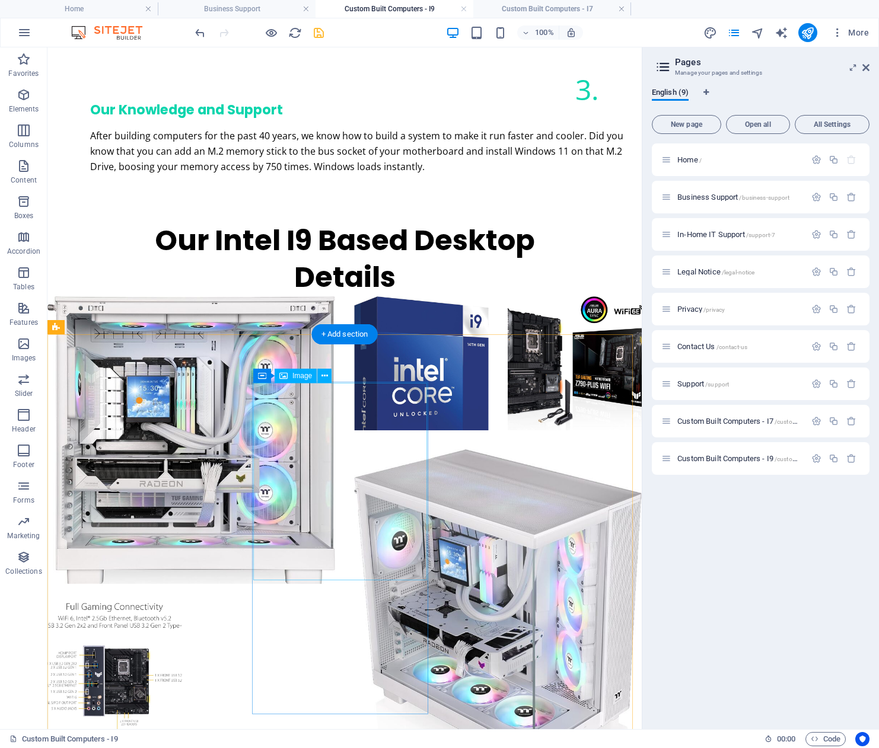
scroll to position [1769, 0]
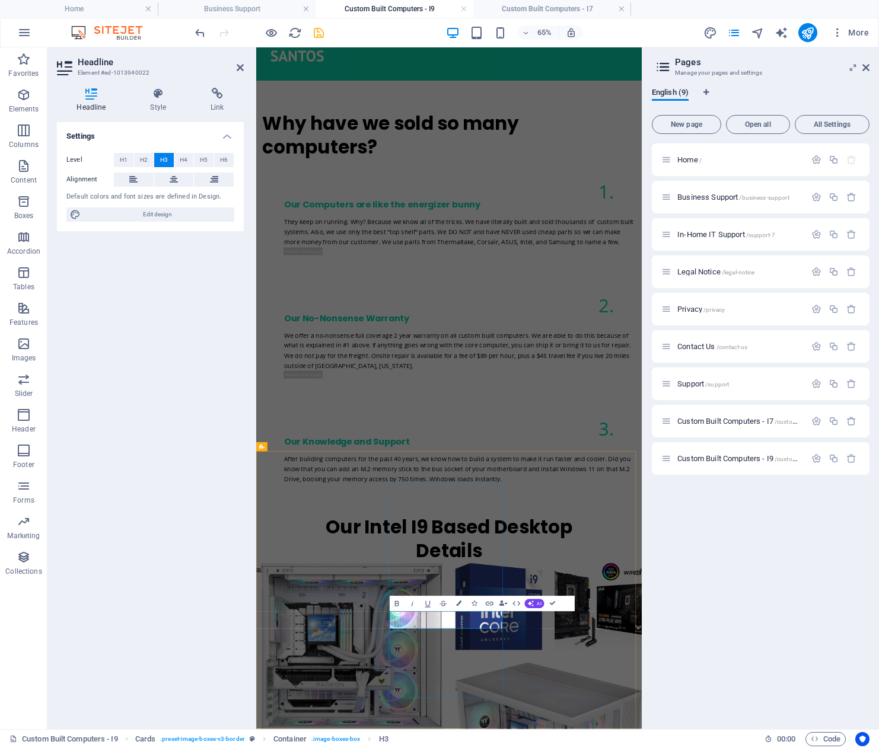
drag, startPoint x: 595, startPoint y: 933, endPoint x: 513, endPoint y: 936, distance: 81.3
copy h3 "i9 - Level 2"
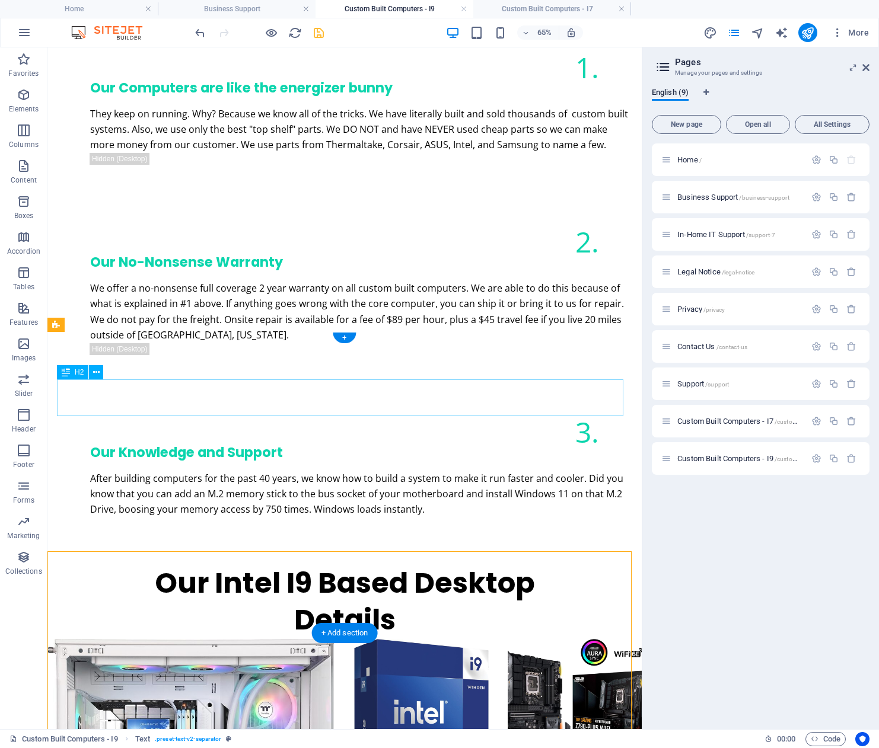
scroll to position [1401, 0]
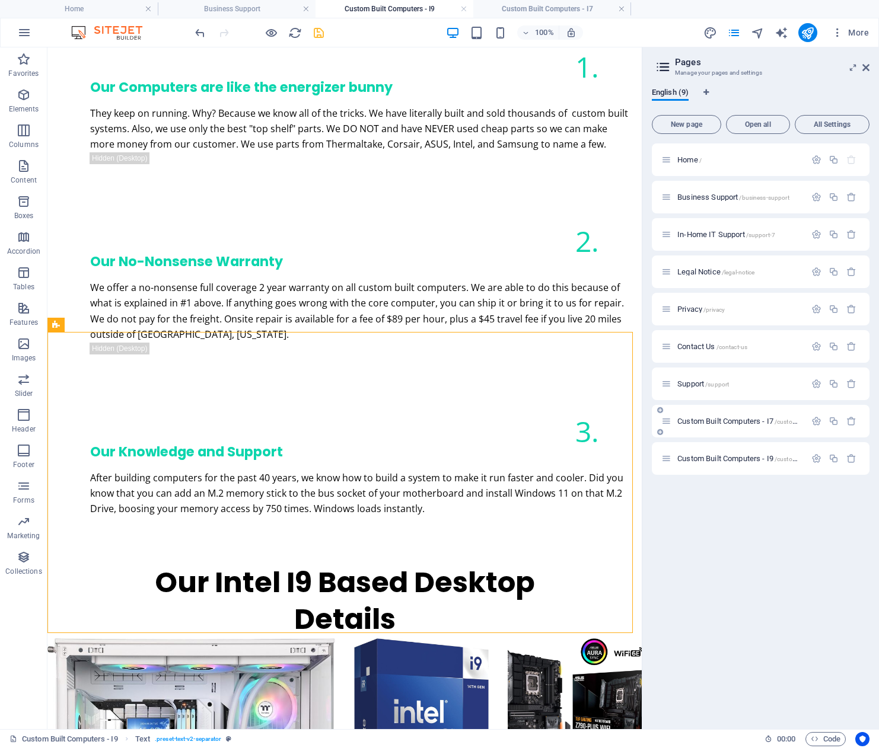
click at [732, 420] on span "Custom Built Computers - I7 /custom-built-computers-i7" at bounding box center [762, 421] width 171 height 9
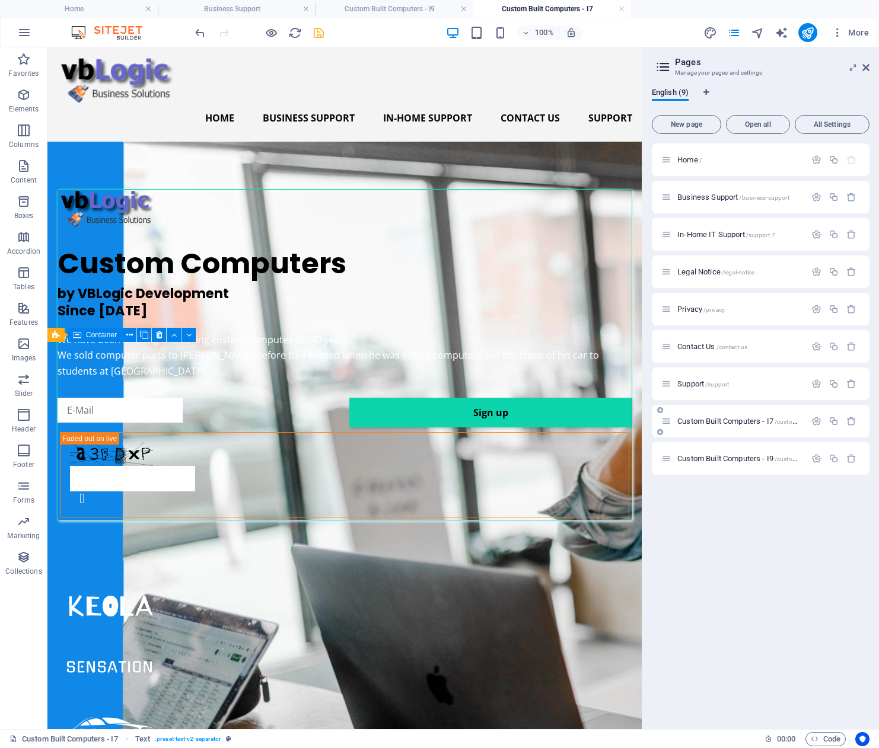
scroll to position [1697, 0]
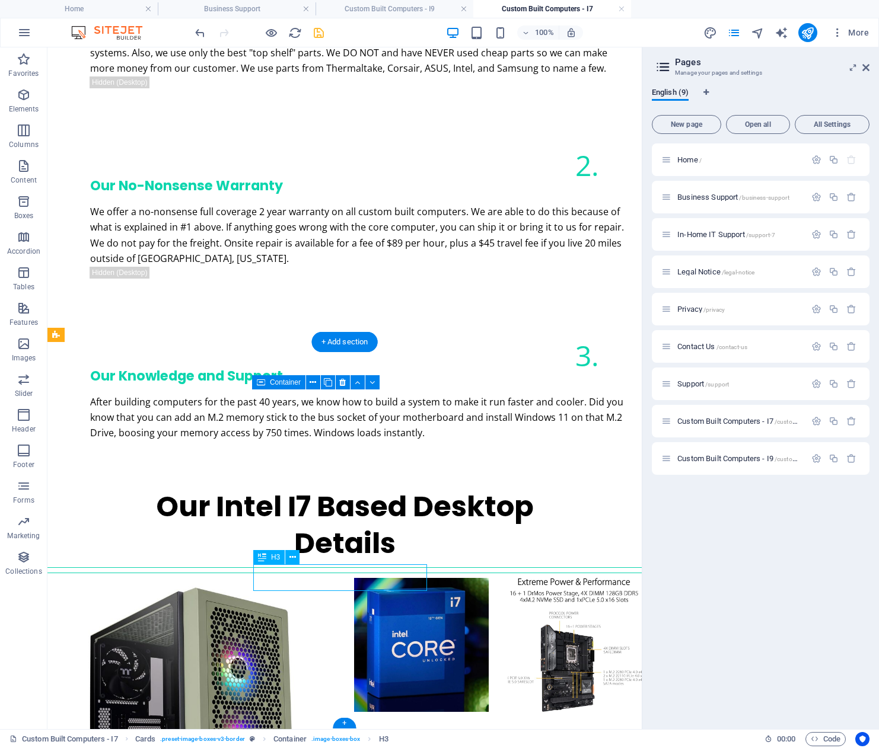
scroll to position [1549, 0]
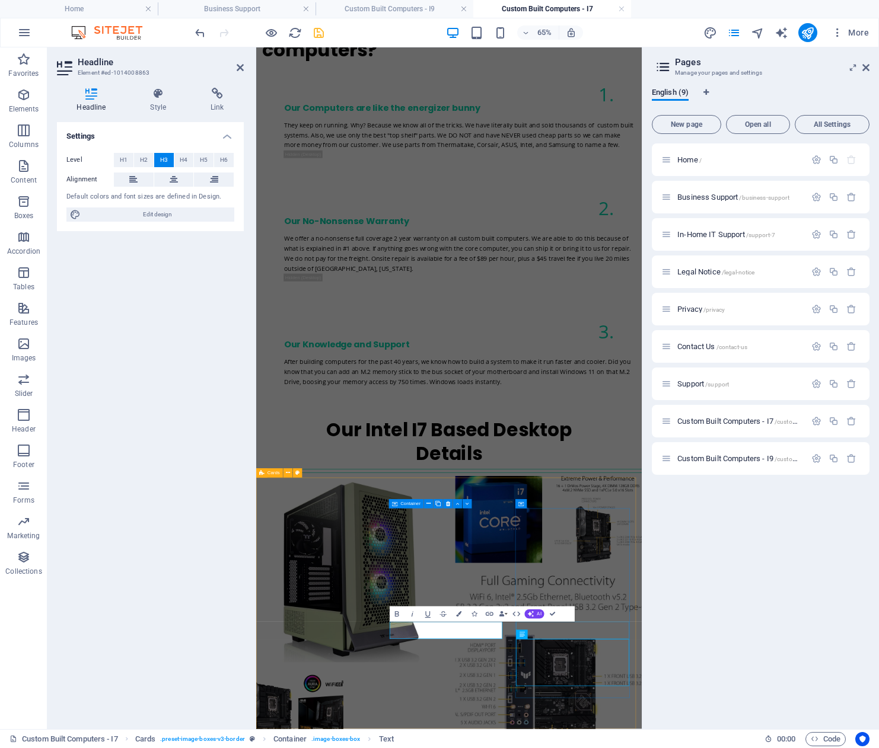
scroll to position [1697, 0]
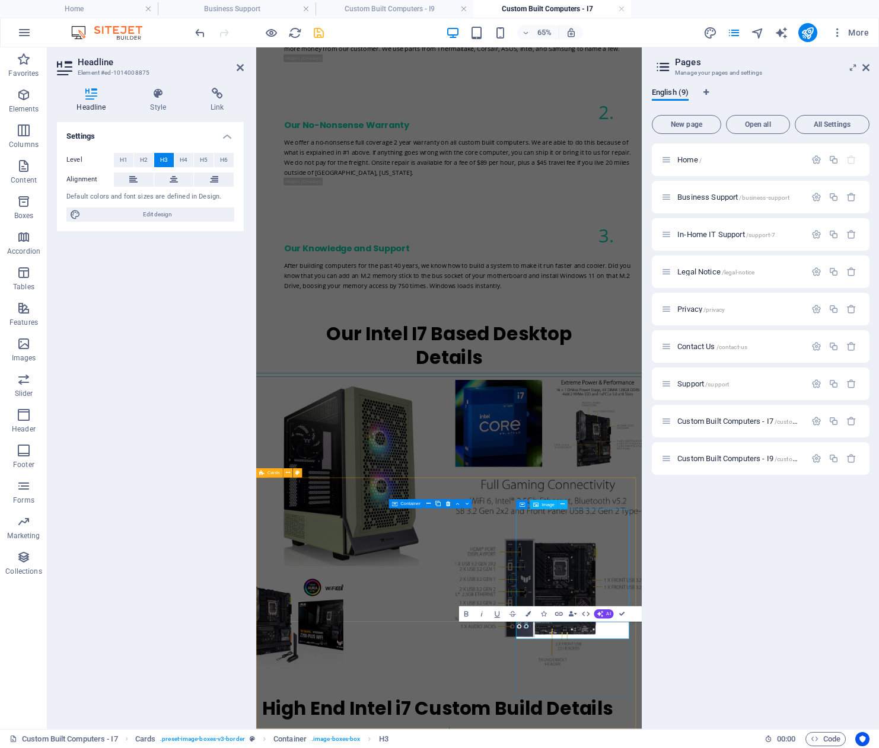
scroll to position [1549, 0]
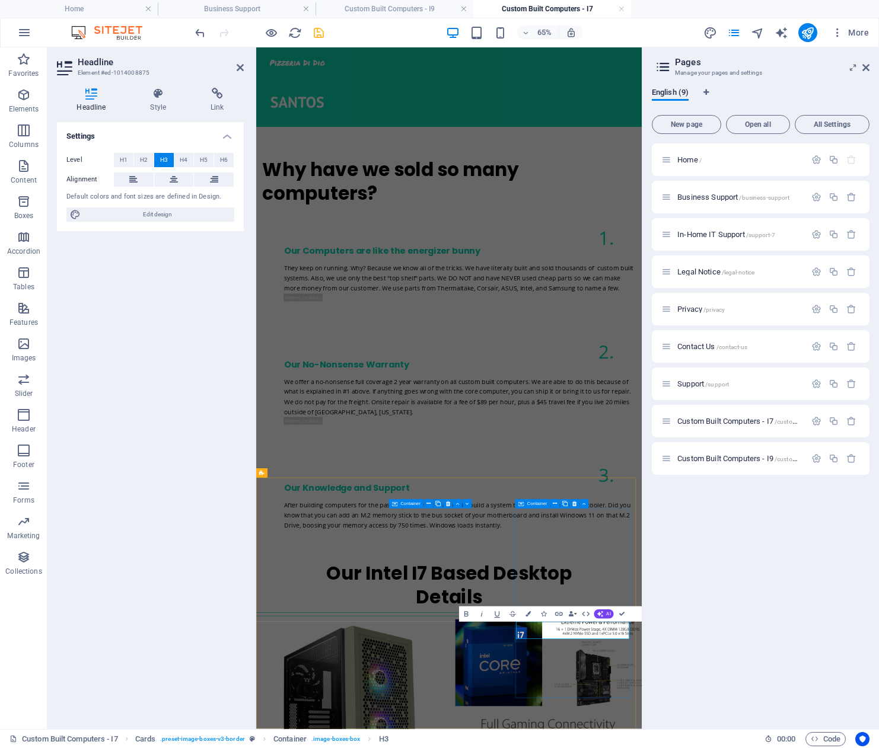
drag, startPoint x: 784, startPoint y: 946, endPoint x: 716, endPoint y: 954, distance: 68.6
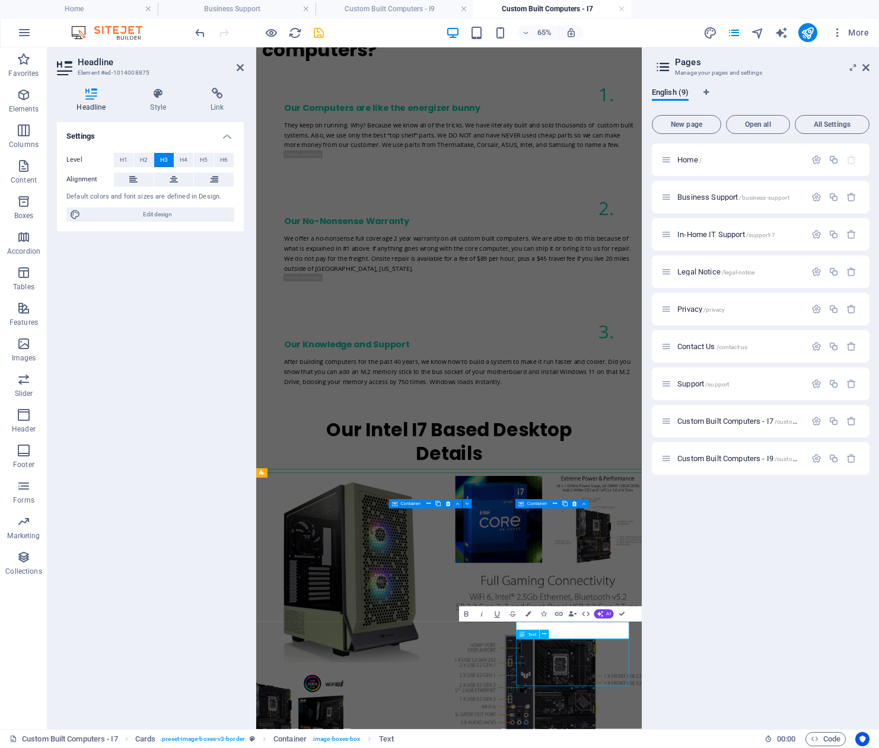
scroll to position [1697, 0]
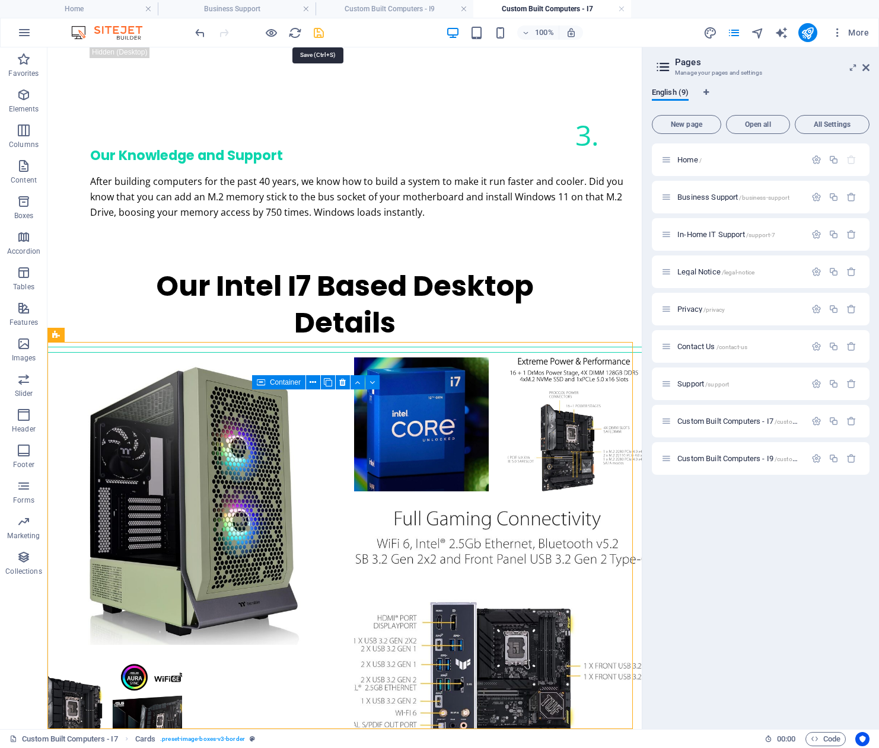
click at [321, 35] on icon "save" at bounding box center [319, 33] width 14 height 14
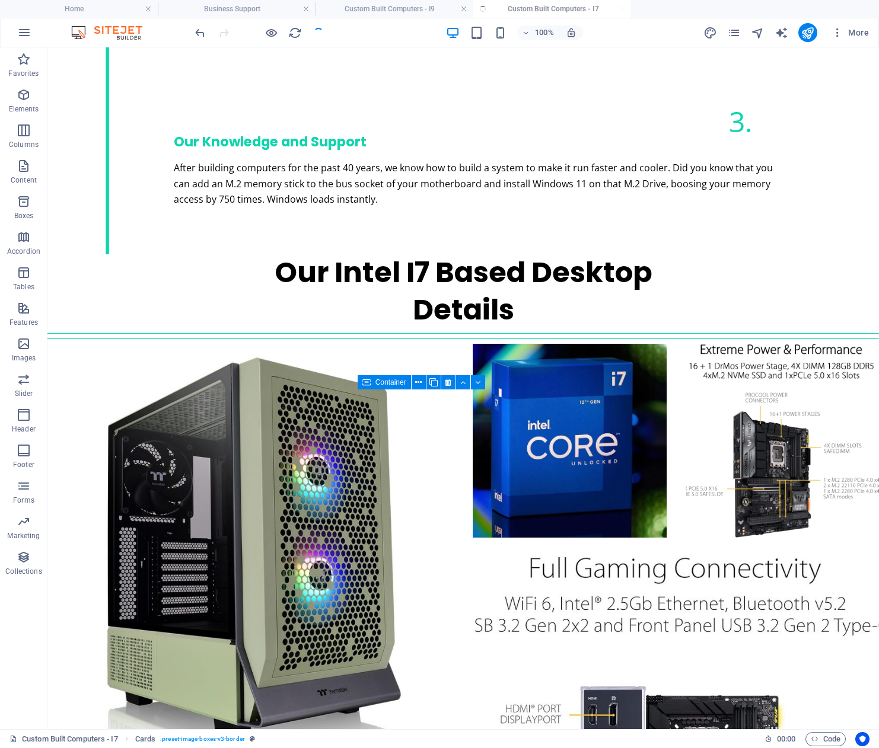
scroll to position [1831, 0]
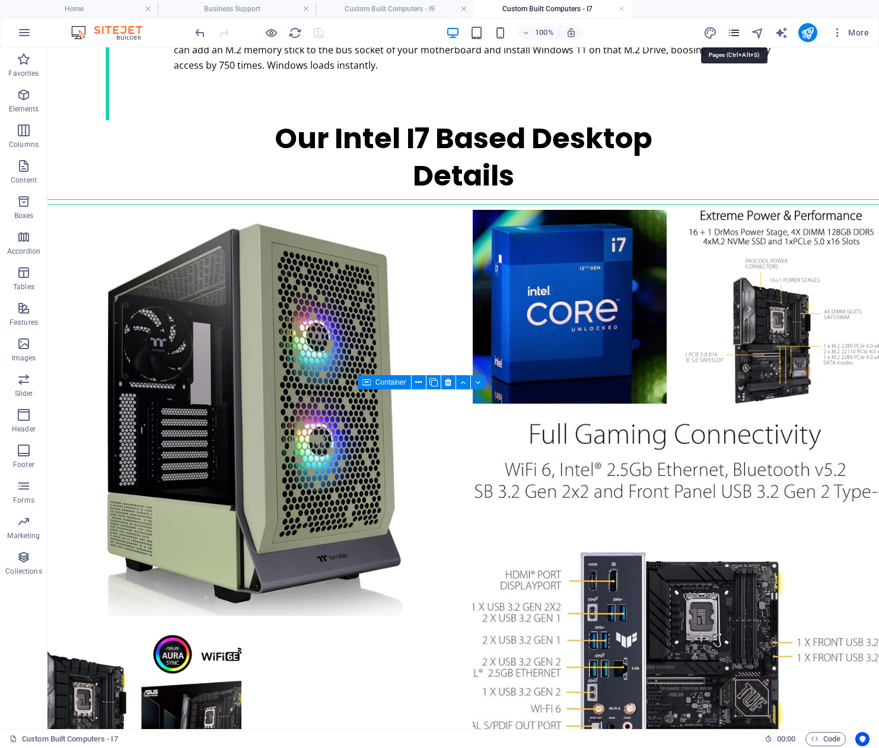
click at [733, 36] on icon "pages" at bounding box center [734, 33] width 14 height 14
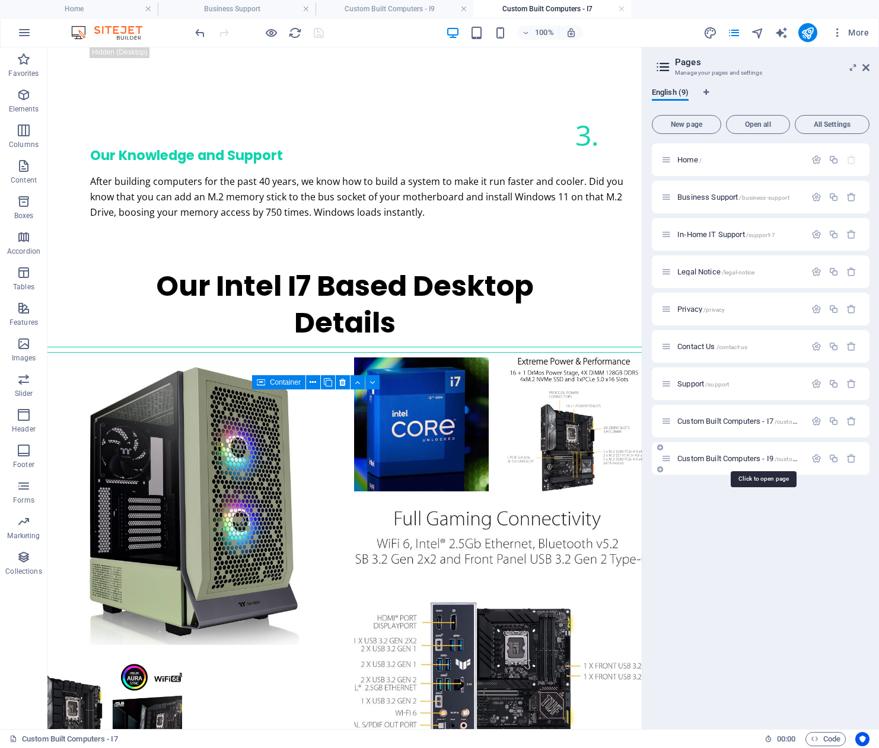
click at [734, 456] on span "Custom Built Computers - I9 /custom-built-computers-i9" at bounding box center [762, 458] width 171 height 9
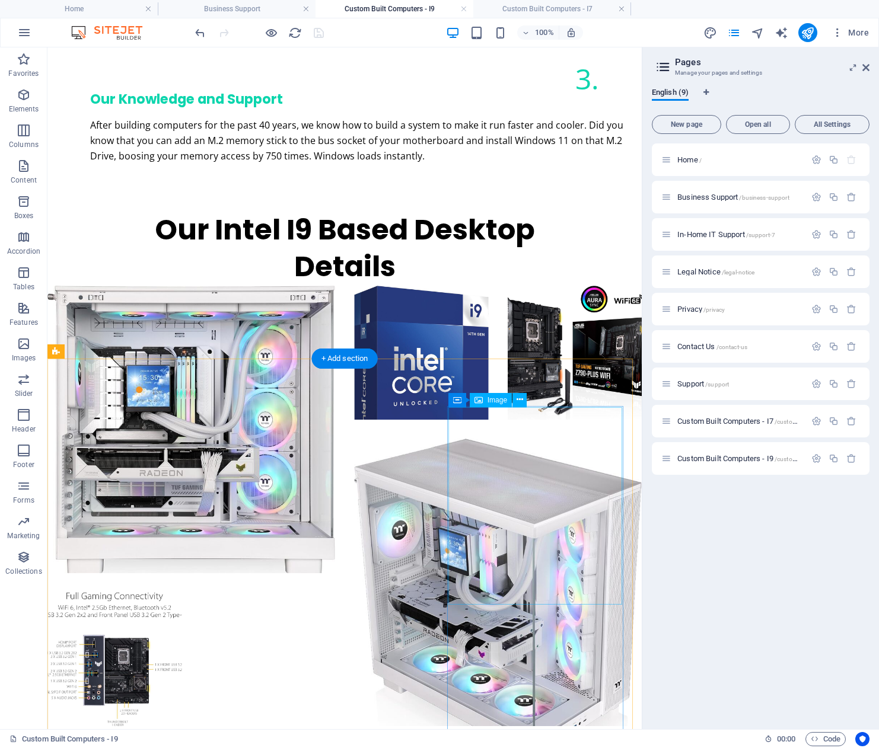
scroll to position [1757, 0]
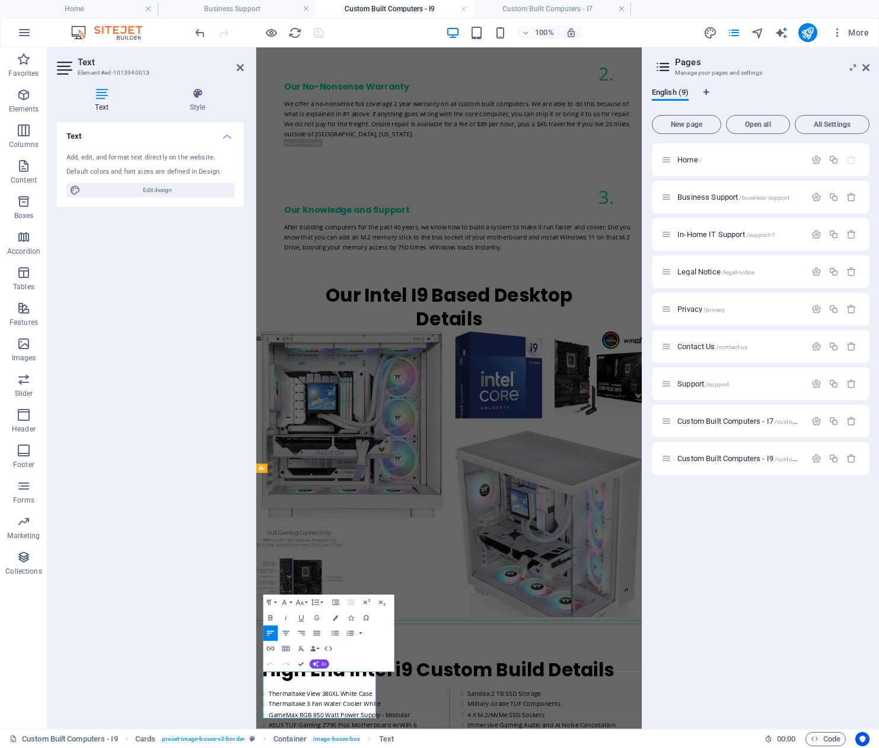
scroll to position [1588, 0]
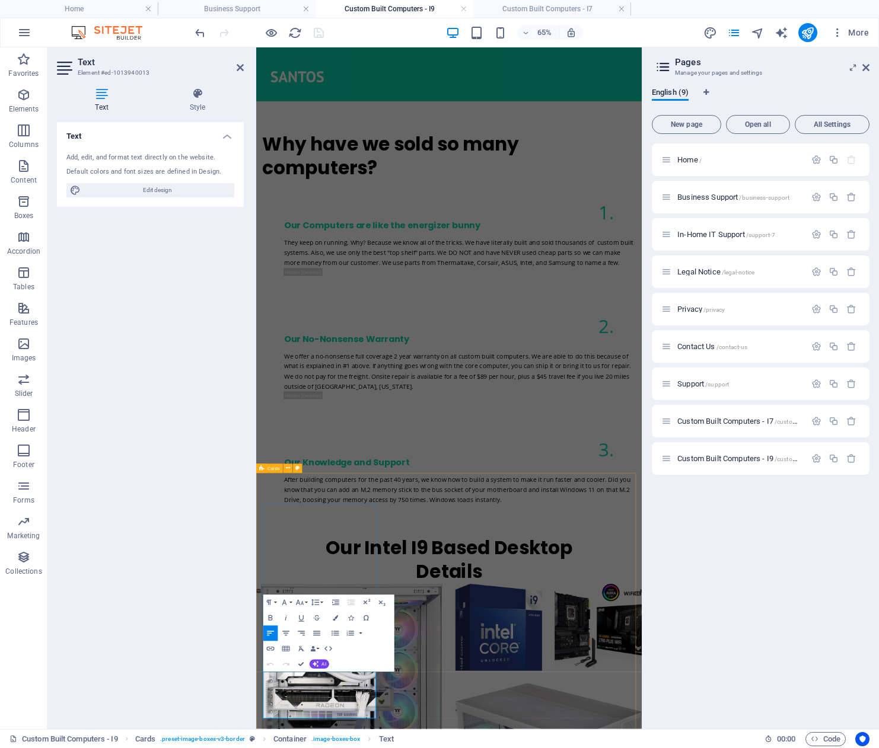
drag, startPoint x: 324, startPoint y: 1062, endPoint x: 269, endPoint y: 1020, distance: 69.7
copy div "Orders typically take 7 days to complete. Delivery and Setup is Included if you…"
click at [697, 567] on div "Home / Business Support /business-support In-Home IT Support /support-7 Legal N…" at bounding box center [761, 431] width 218 height 576
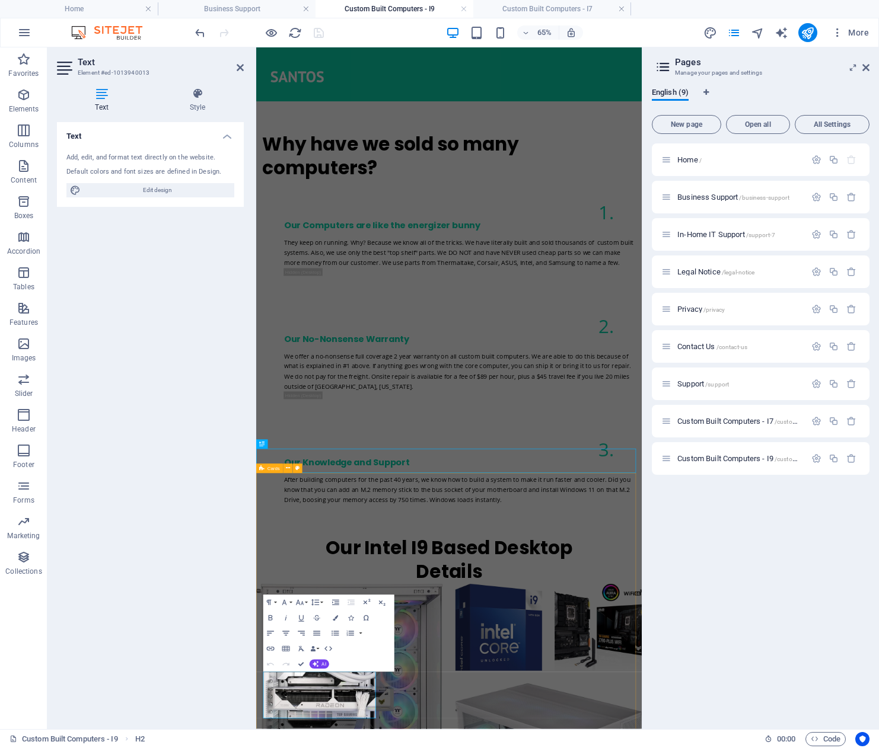
scroll to position [1368, 0]
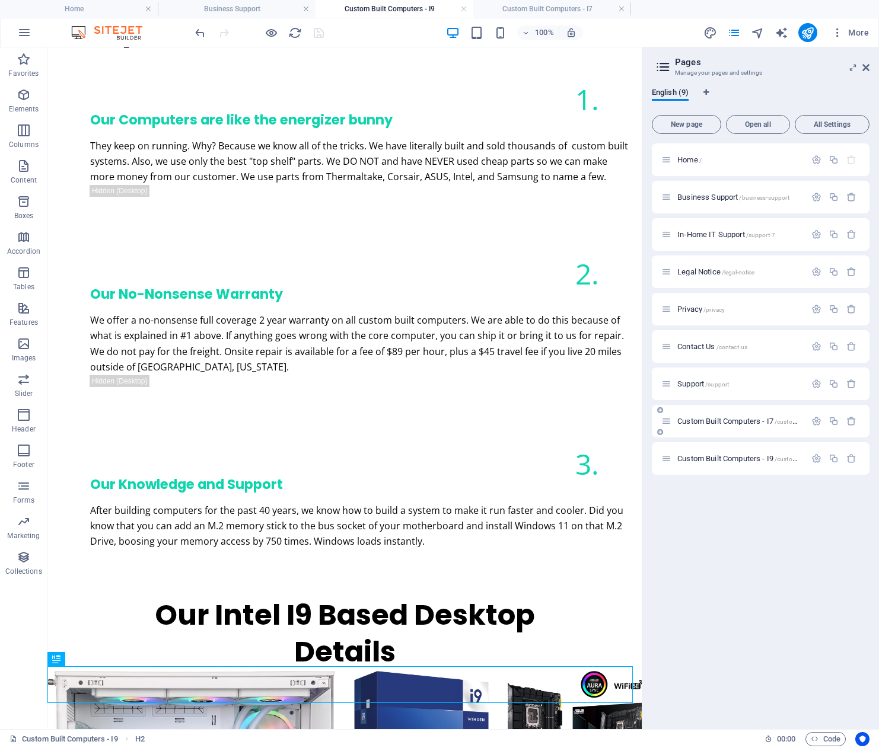
click at [749, 425] on div "Custom Built Computers - I7 /custom-built-computers-i7" at bounding box center [733, 421] width 144 height 14
click at [749, 420] on span "Custom Built Computers - I7 /custom-built-computers-i7" at bounding box center [762, 421] width 171 height 9
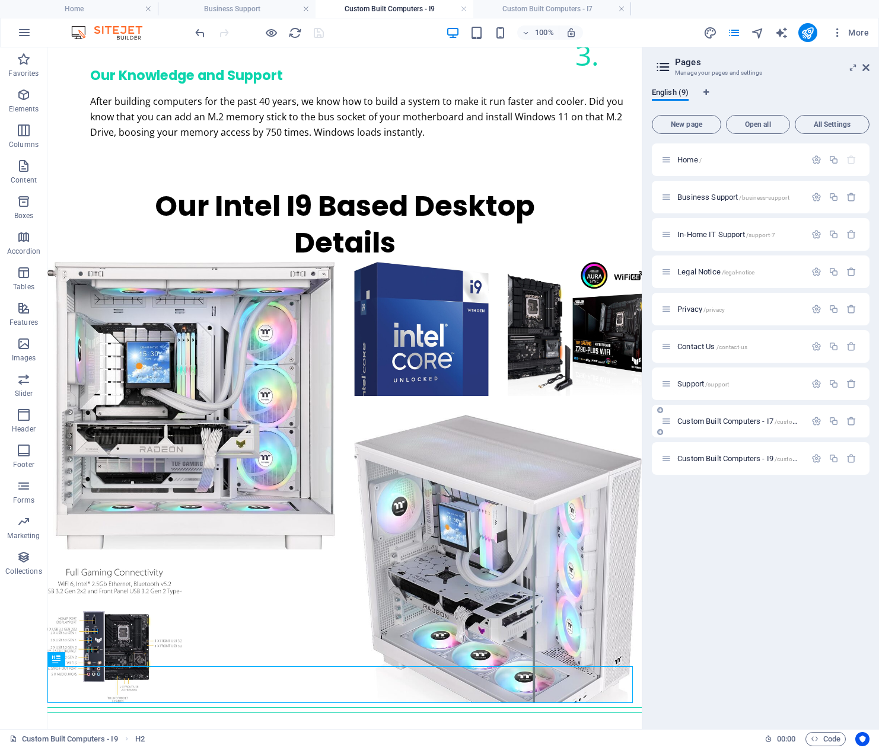
scroll to position [1697, 0]
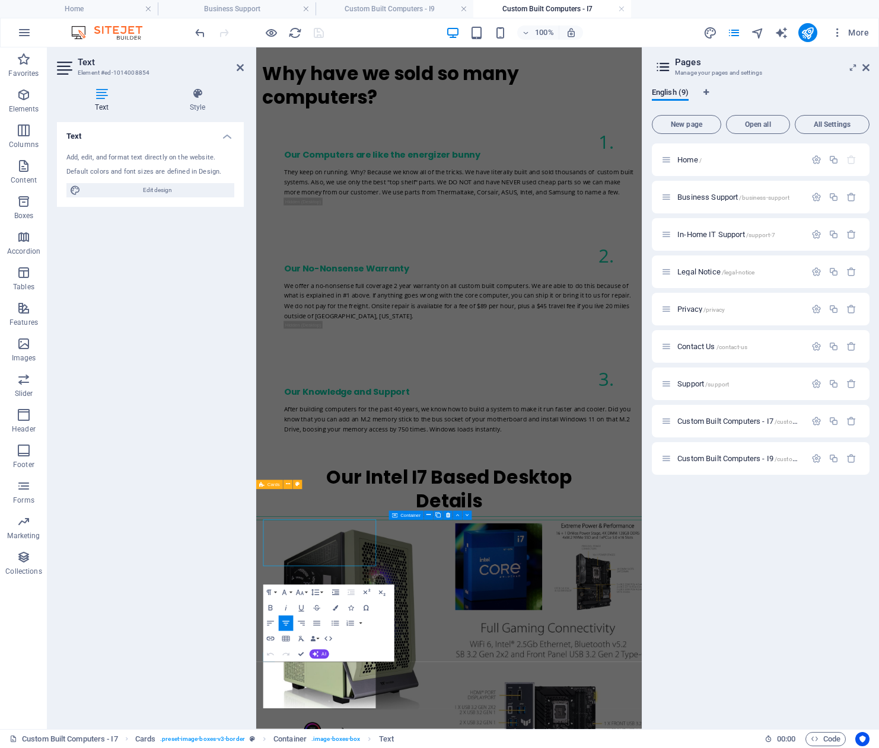
scroll to position [1532, 0]
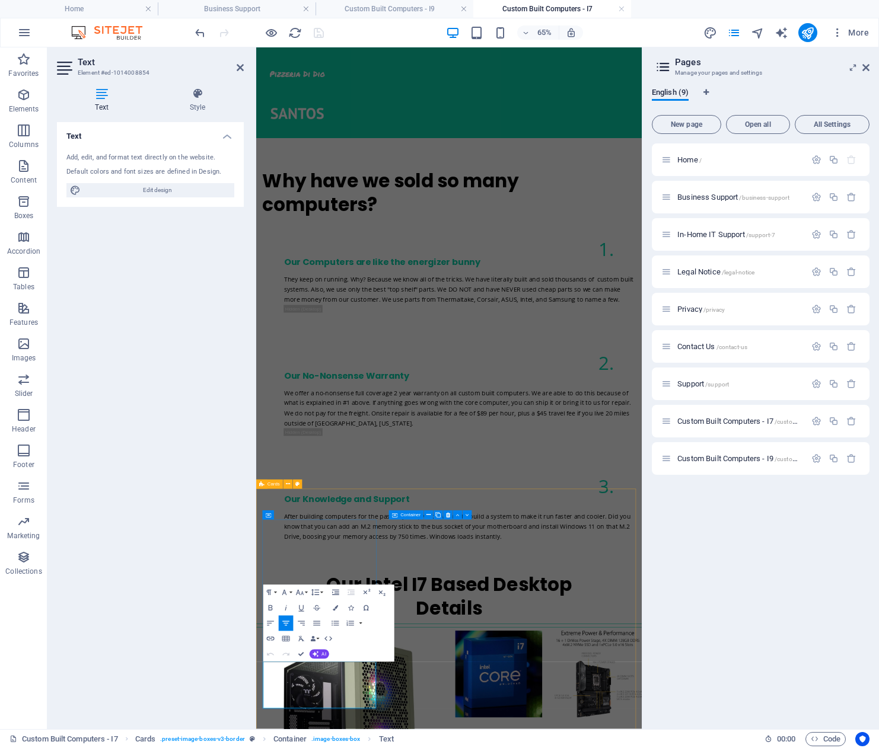
drag, startPoint x: 428, startPoint y: 1048, endPoint x: 274, endPoint y: 1001, distance: 161.3
drag, startPoint x: 329, startPoint y: 1046, endPoint x: 286, endPoint y: 1050, distance: 42.8
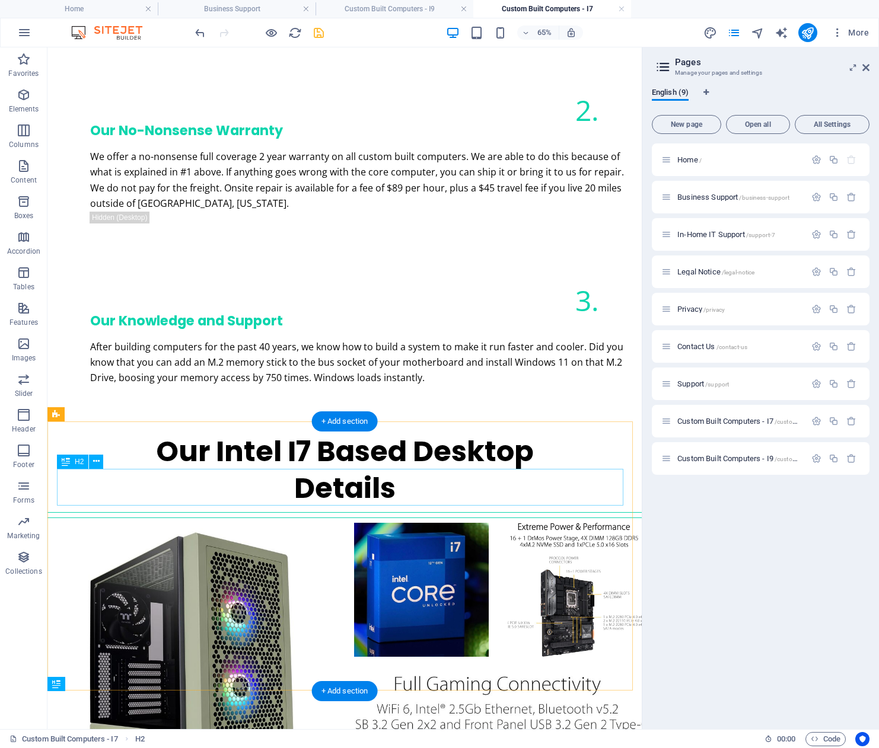
scroll to position [1713, 0]
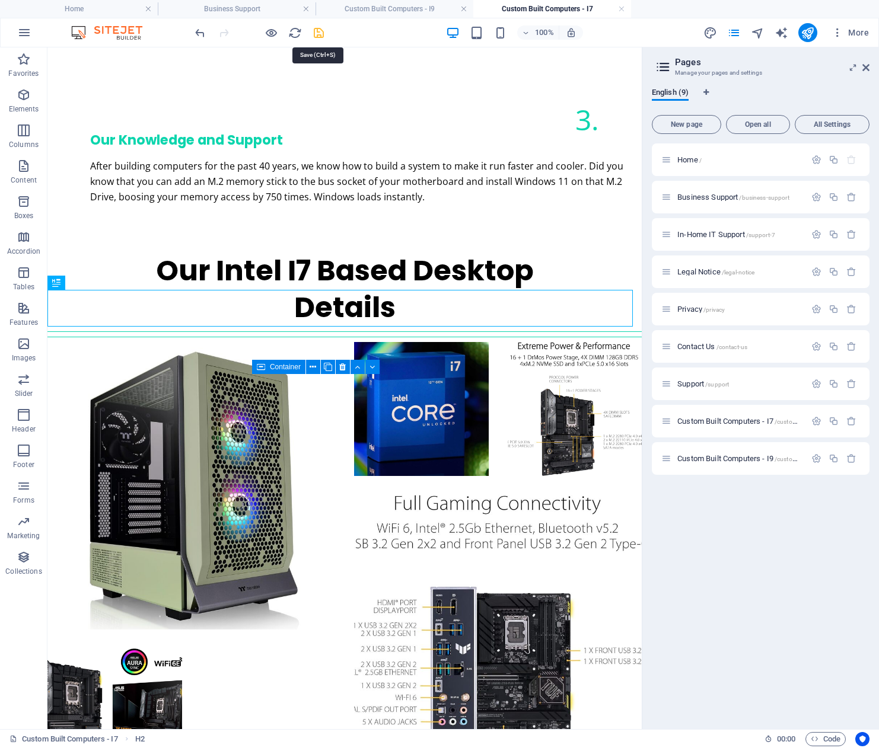
click at [320, 33] on icon "save" at bounding box center [319, 33] width 14 height 14
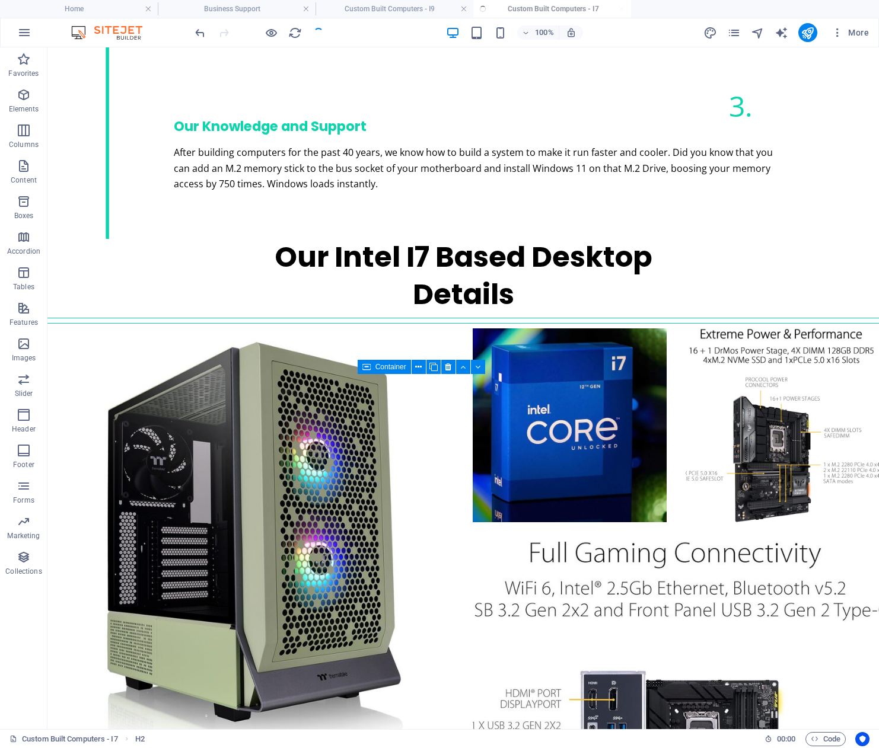
scroll to position [1847, 0]
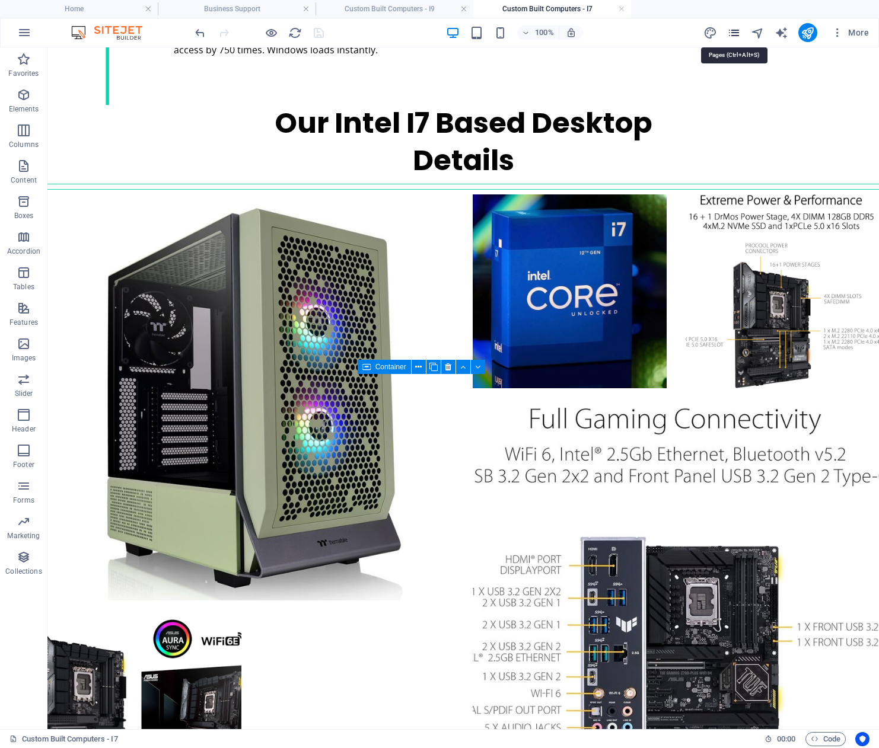
click at [733, 34] on icon "pages" at bounding box center [734, 33] width 14 height 14
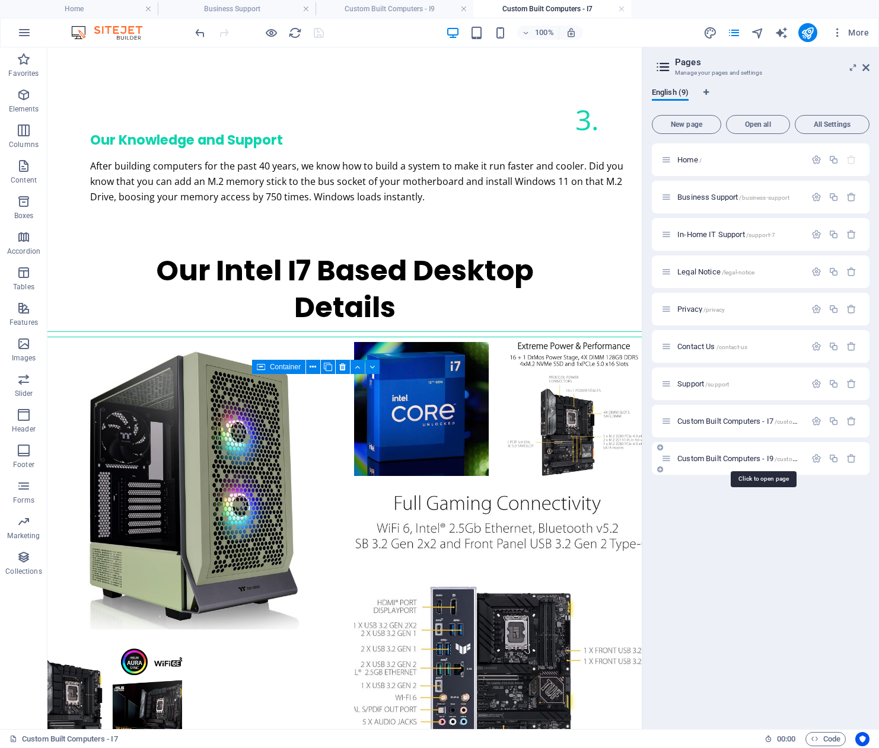
click at [742, 458] on span "Custom Built Computers - I9 /custom-built-computers-i9" at bounding box center [762, 458] width 171 height 9
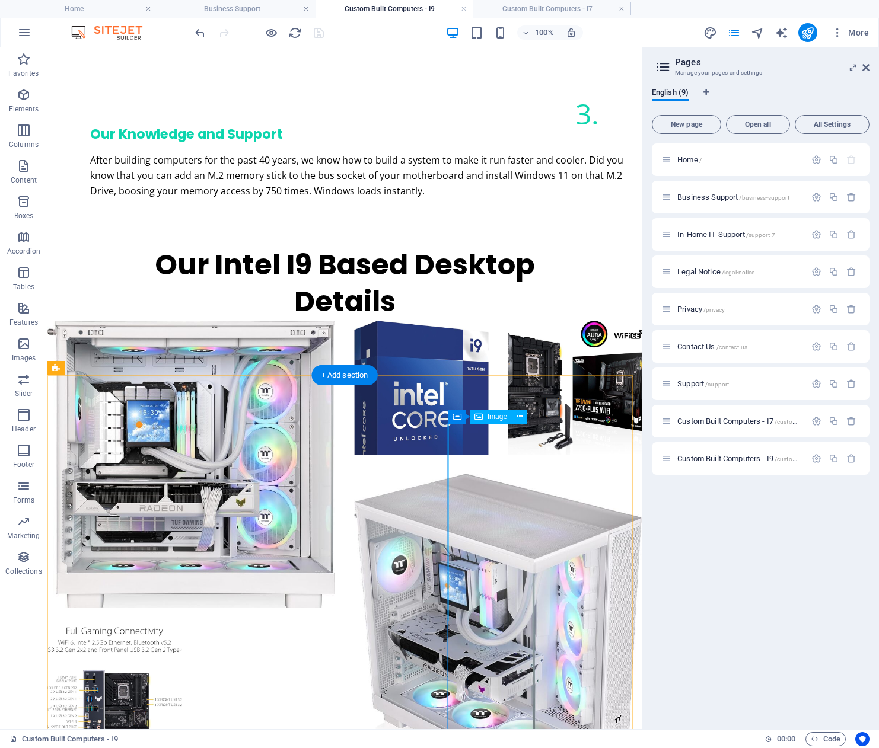
scroll to position [1769, 0]
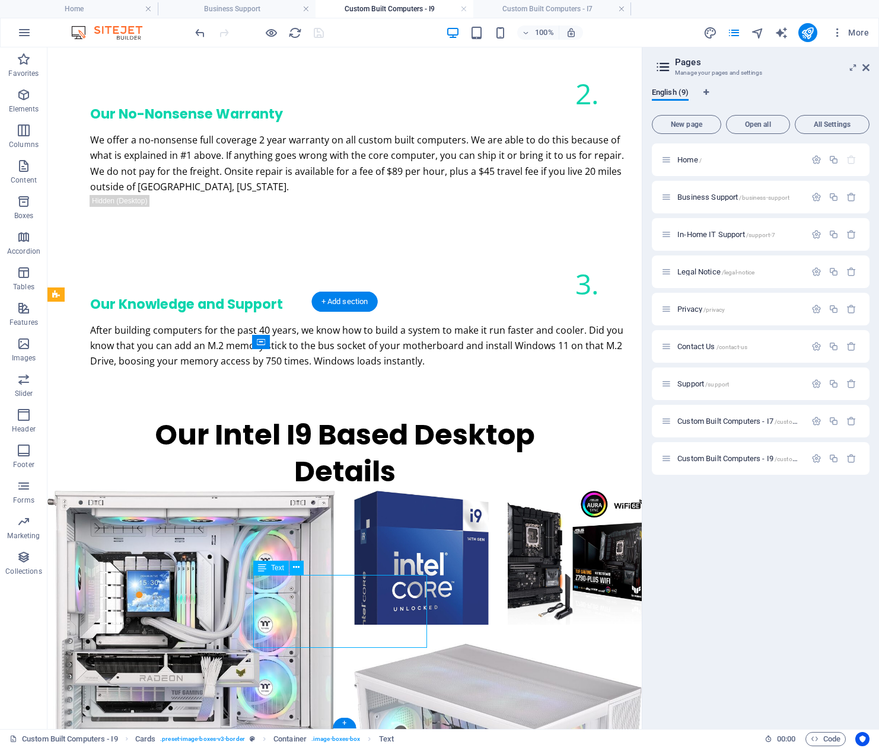
scroll to position [1621, 0]
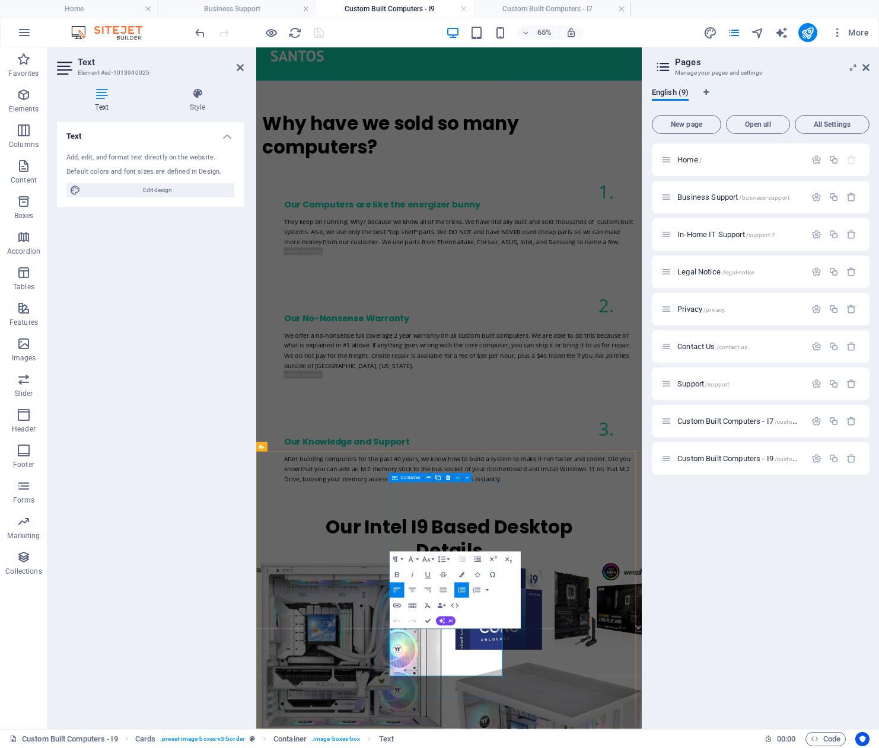
drag, startPoint x: 536, startPoint y: 995, endPoint x: 466, endPoint y: 946, distance: 85.5
copy ul "Everything in the Base i9 Western Digital 2TB SSD Drive for a total of 5 TB of …"
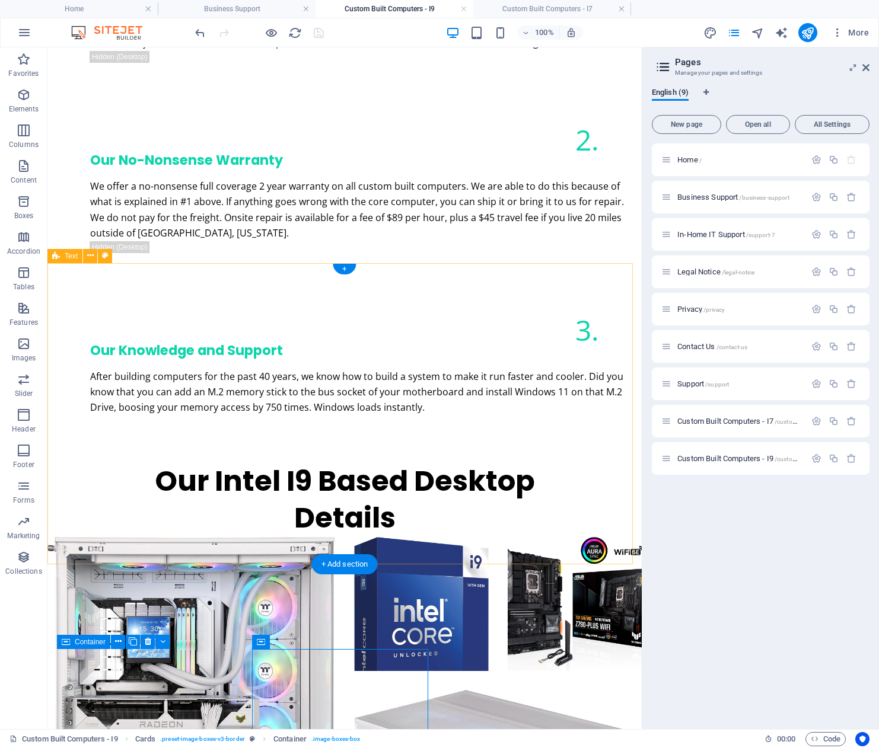
scroll to position [1769, 0]
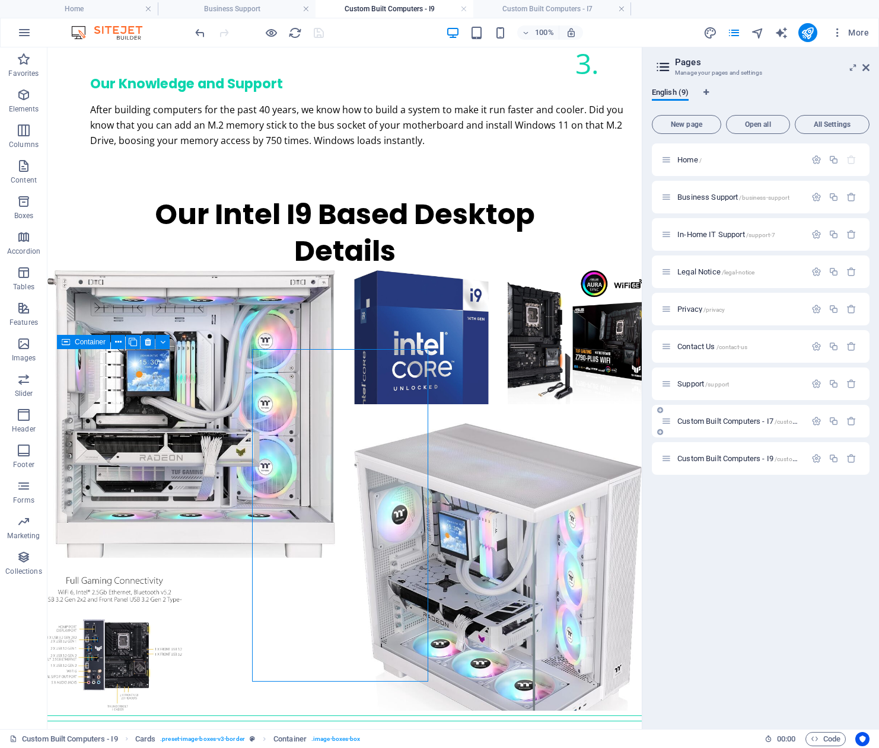
click at [747, 419] on span "Custom Built Computers - I7 /custom-built-computers-i7" at bounding box center [762, 421] width 171 height 9
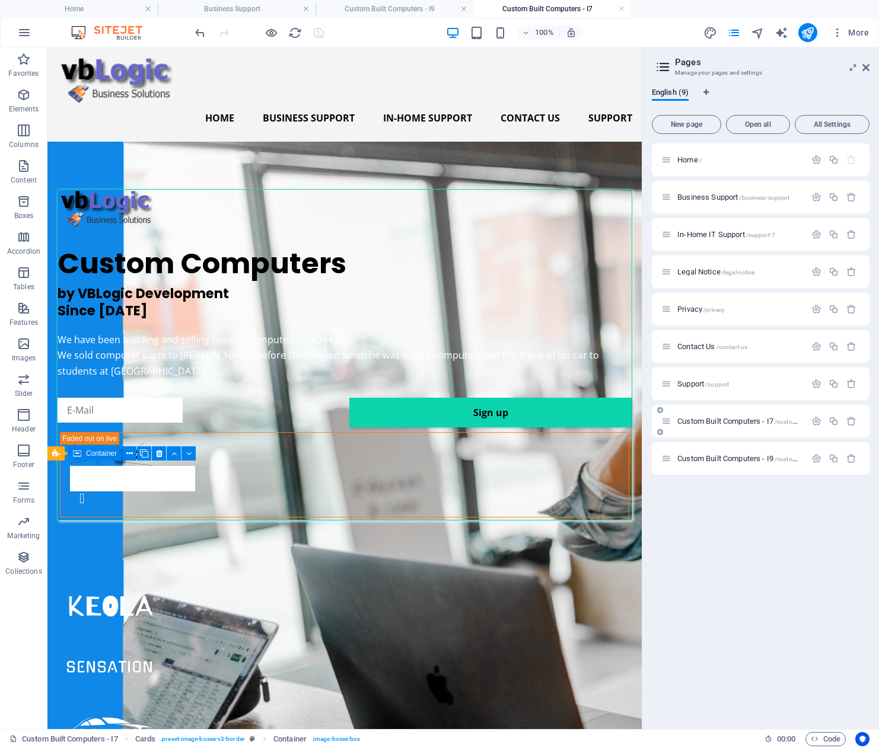
scroll to position [1713, 0]
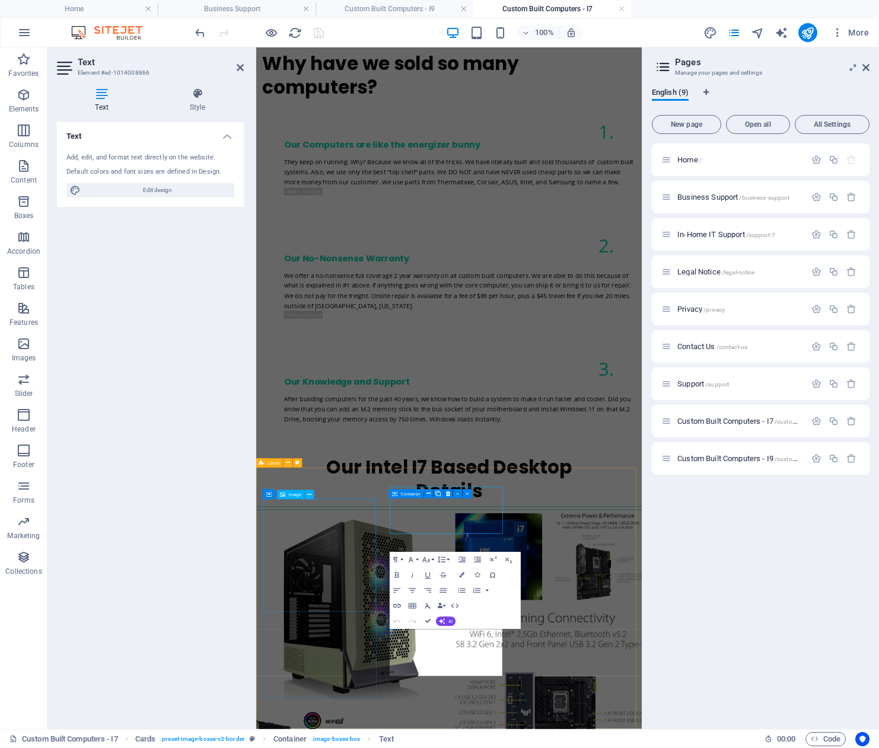
scroll to position [1565, 0]
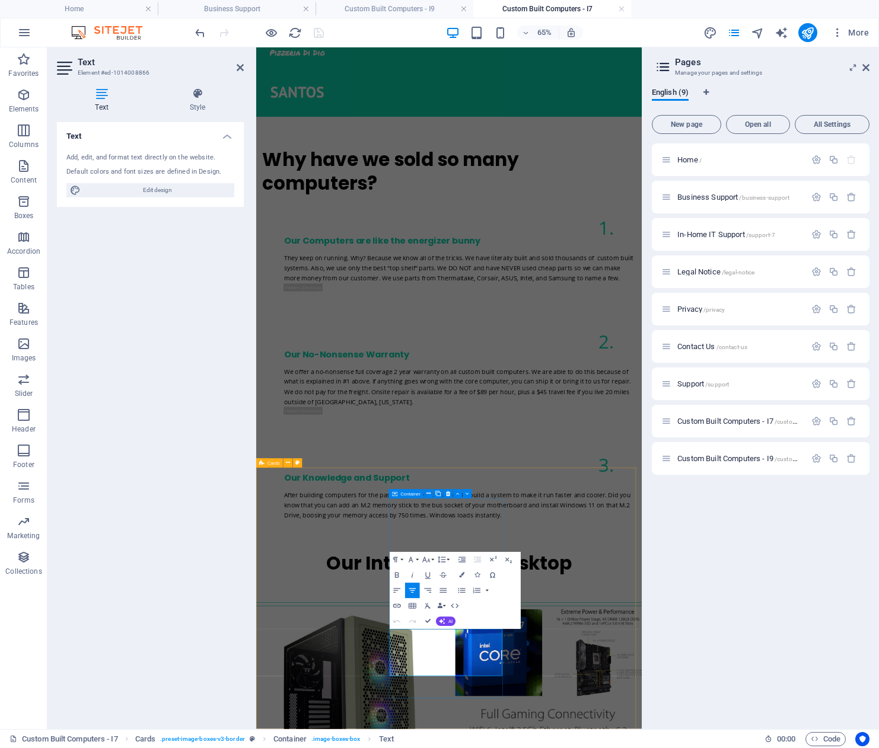
drag, startPoint x: 624, startPoint y: 1001, endPoint x: 478, endPoint y: 951, distance: 154.3
drag, startPoint x: 506, startPoint y: 1001, endPoint x: 484, endPoint y: 1001, distance: 21.9
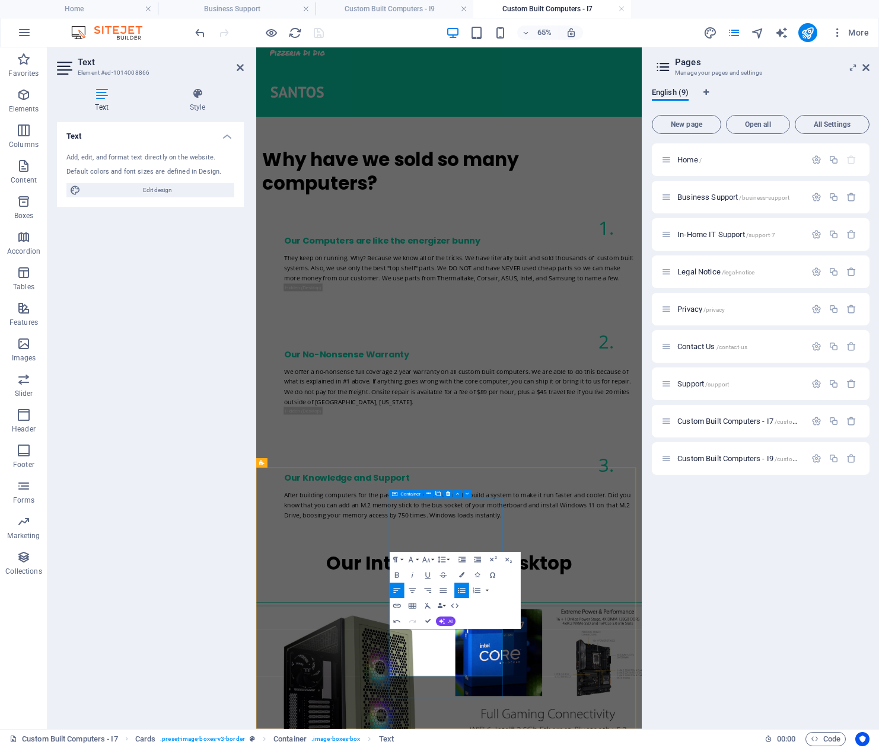
drag, startPoint x: 508, startPoint y: 1000, endPoint x: 484, endPoint y: 1003, distance: 24.5
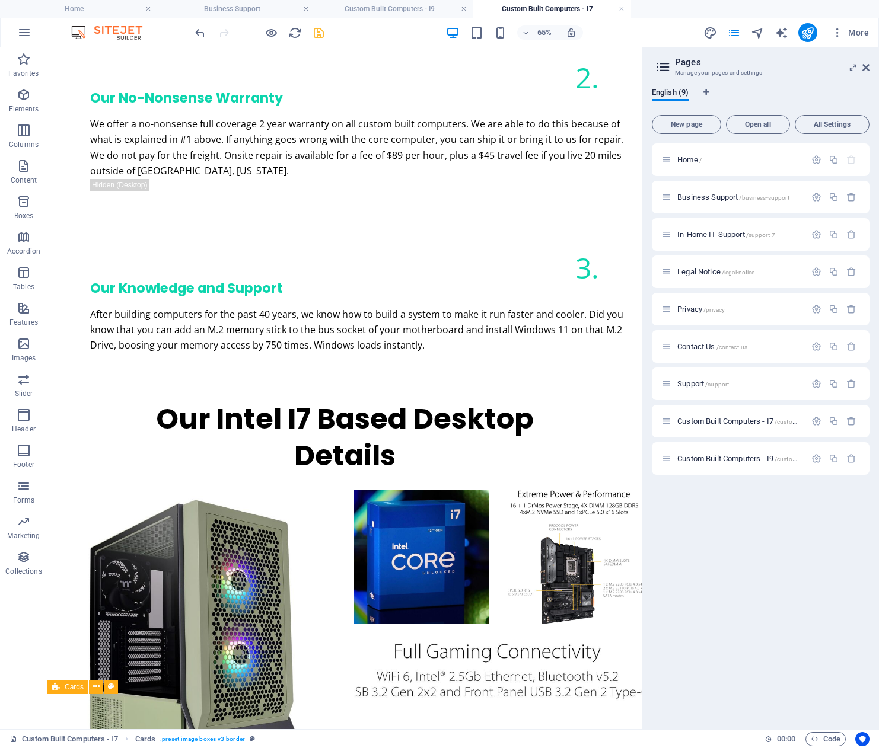
scroll to position [1713, 0]
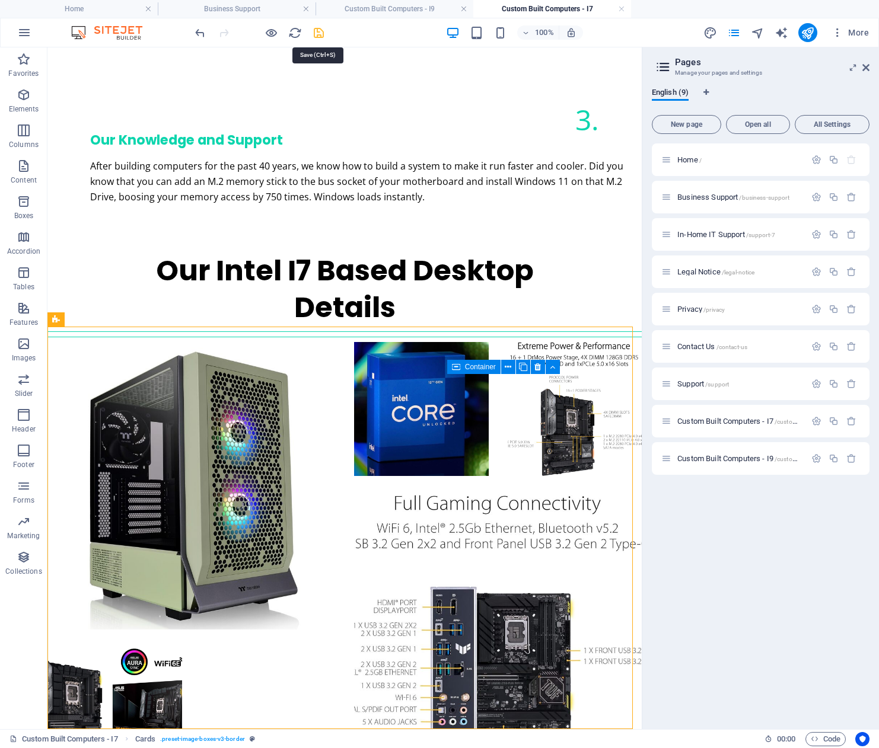
click at [319, 31] on icon "save" at bounding box center [319, 33] width 14 height 14
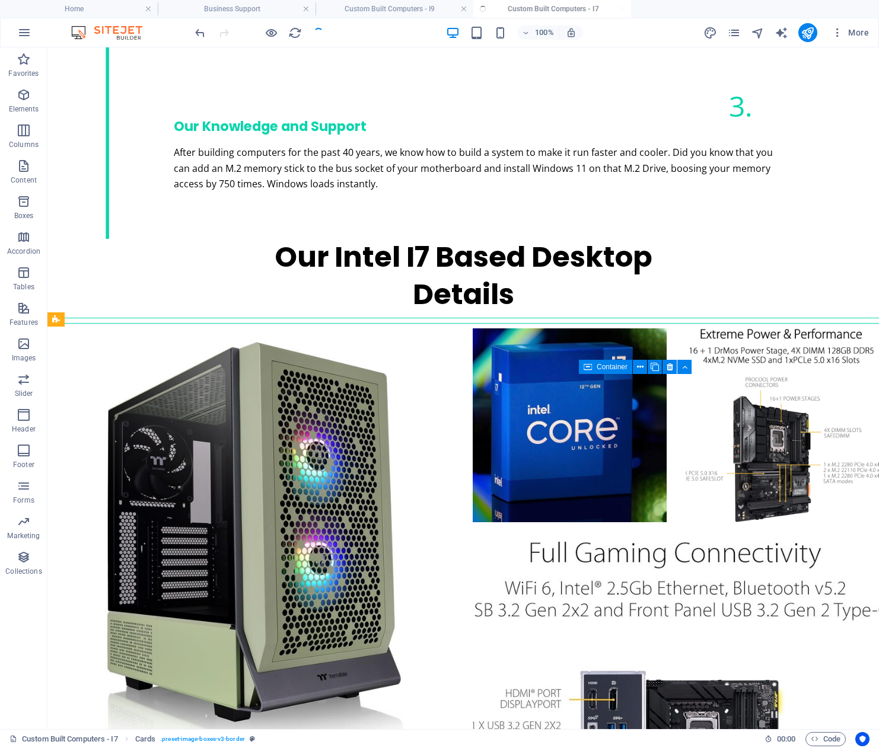
scroll to position [1847, 0]
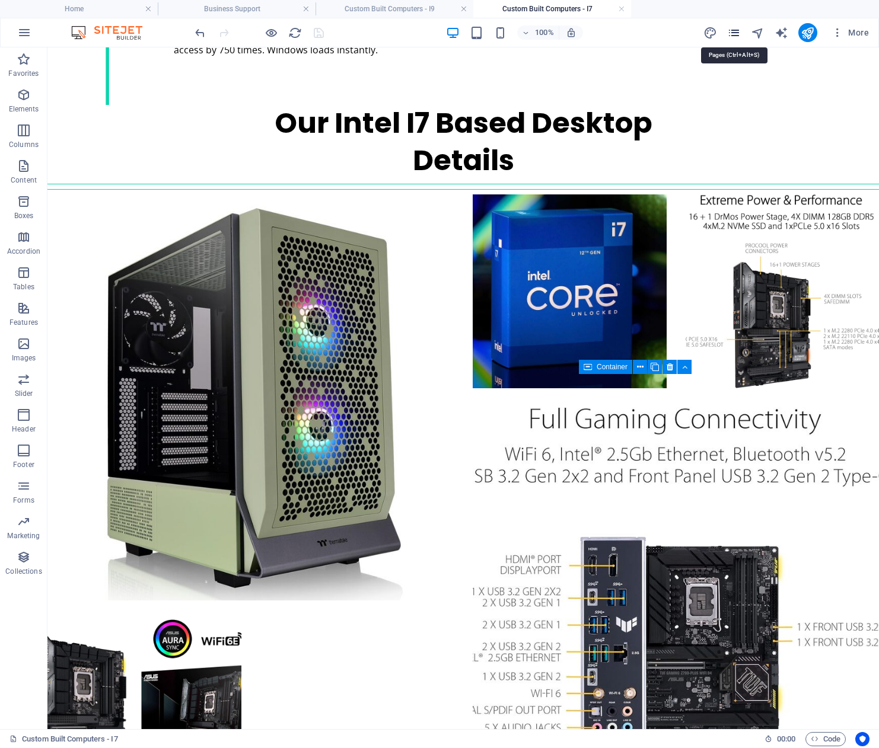
click at [735, 33] on icon "pages" at bounding box center [734, 33] width 14 height 14
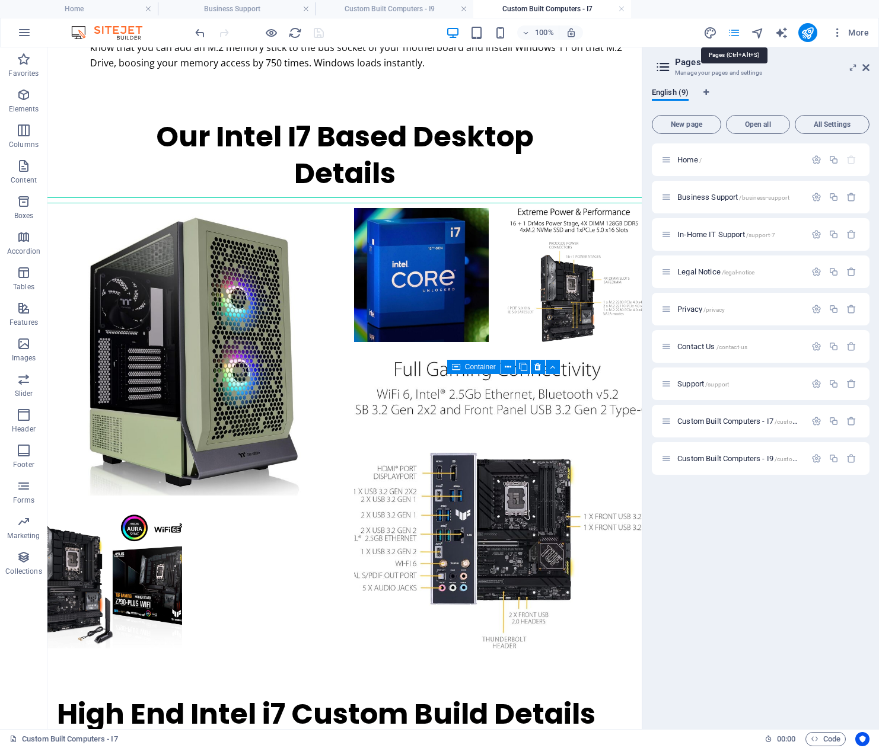
scroll to position [1713, 0]
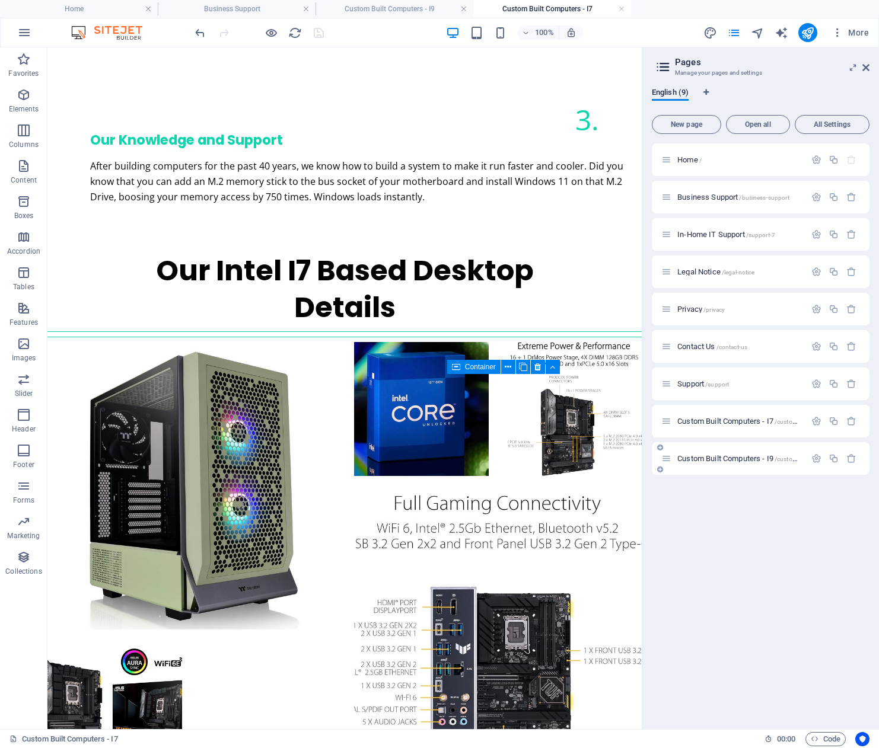
click at [735, 459] on span "Custom Built Computers - I9 /custom-built-computers-i9" at bounding box center [762, 458] width 171 height 9
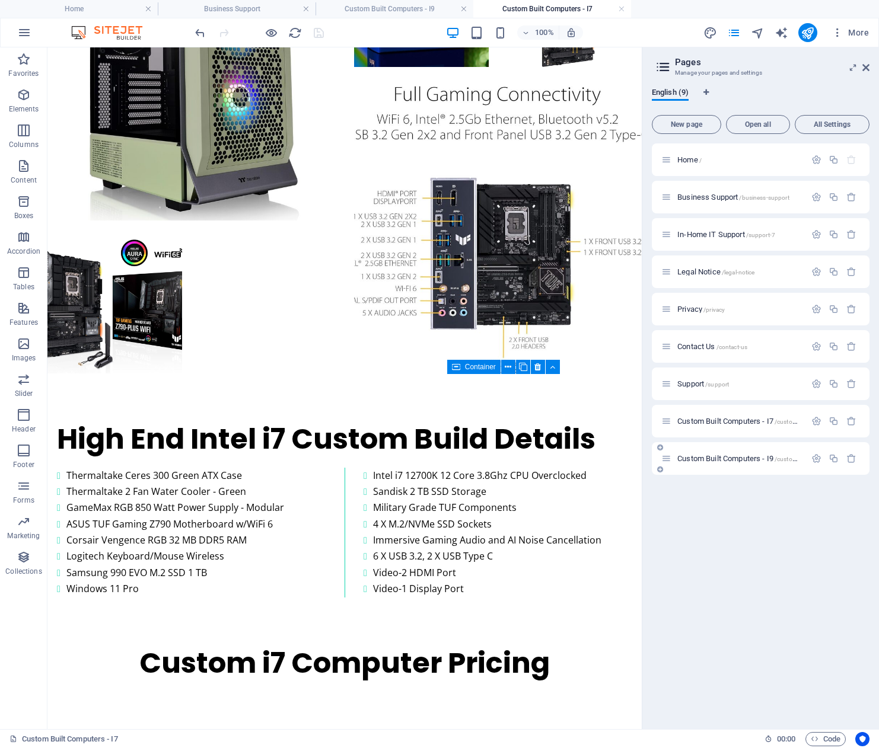
scroll to position [0, 0]
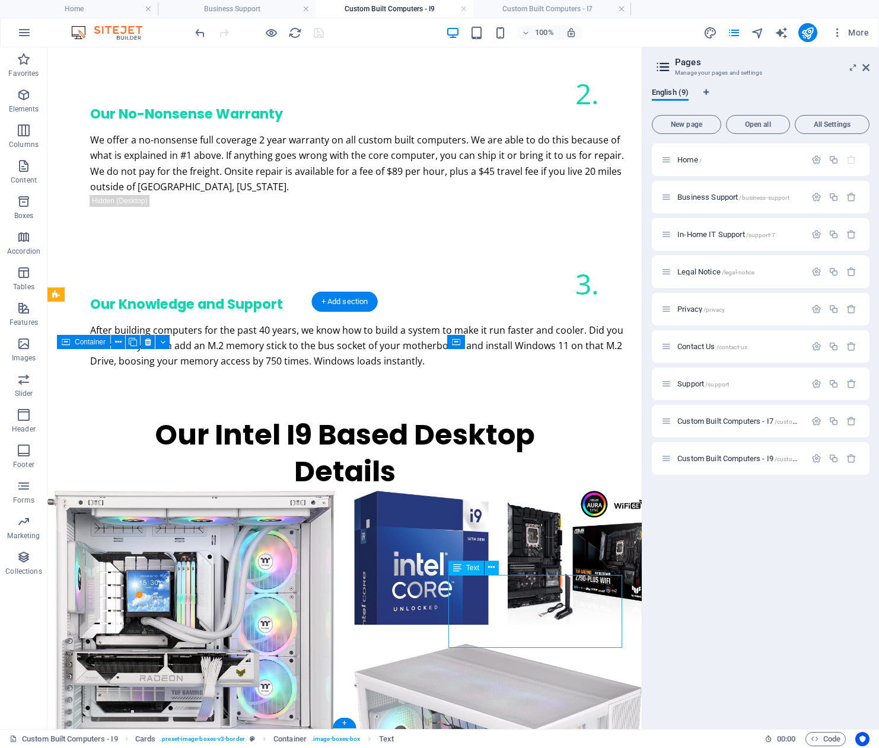
scroll to position [1621, 0]
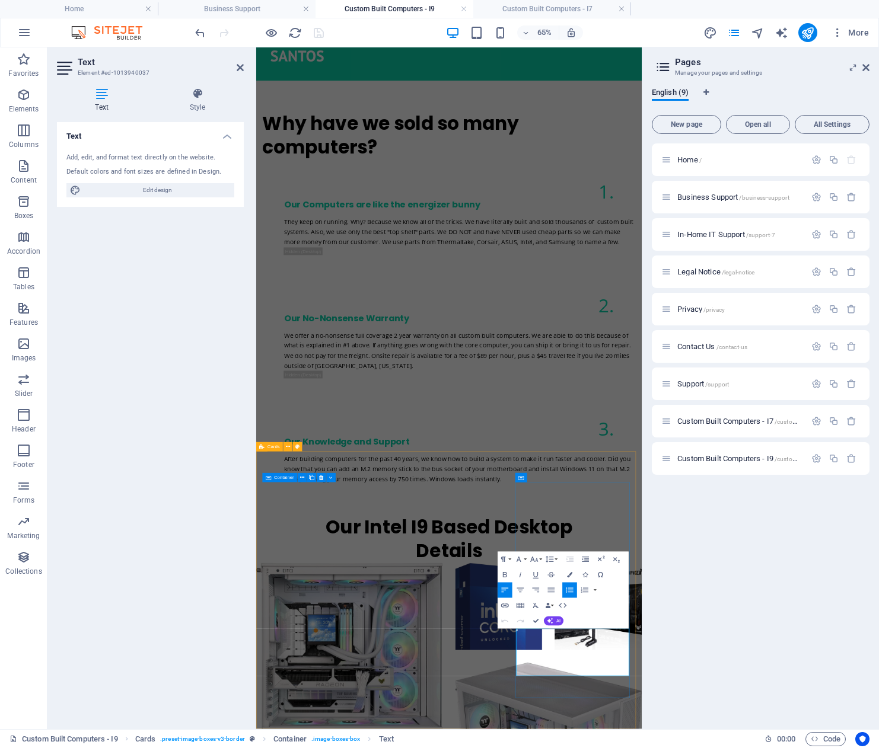
drag, startPoint x: 726, startPoint y: 1000, endPoint x: 667, endPoint y: 956, distance: 73.4
copy ul "Everything in the Base i9 MSI GEForce RTX 8GB w/DP + HDMI Video Gaming . $2239.…"
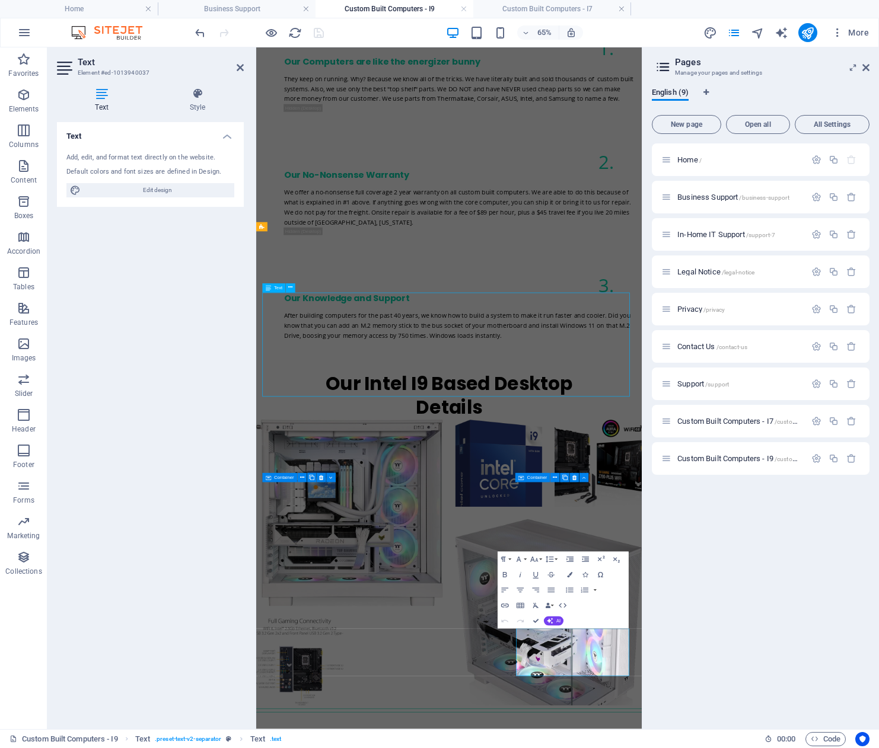
scroll to position [1401, 0]
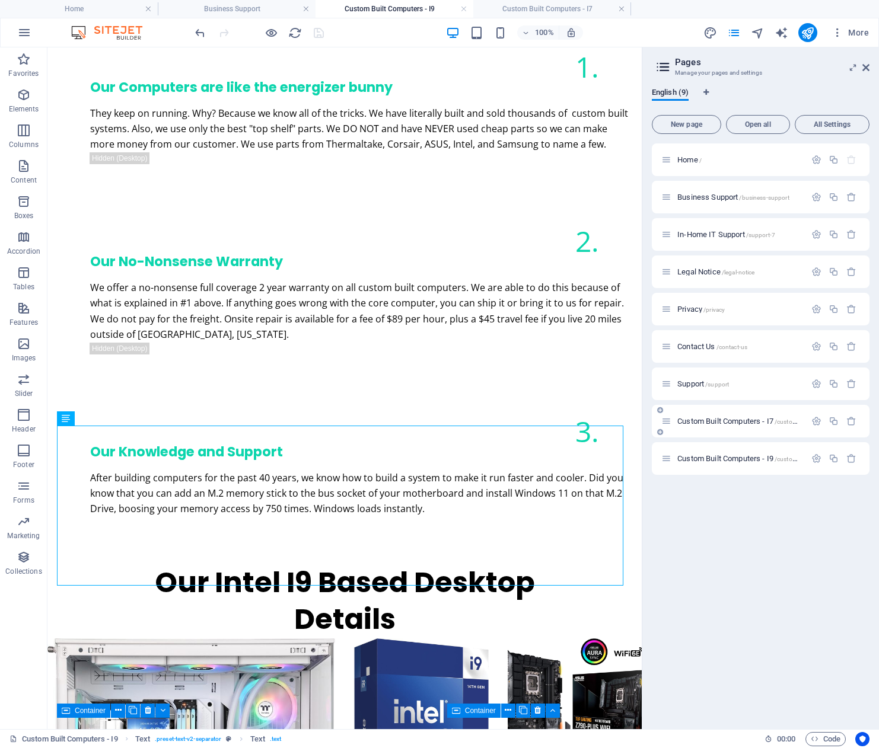
click at [741, 422] on span "Custom Built Computers - I7 /custom-built-computers-i7" at bounding box center [762, 421] width 171 height 9
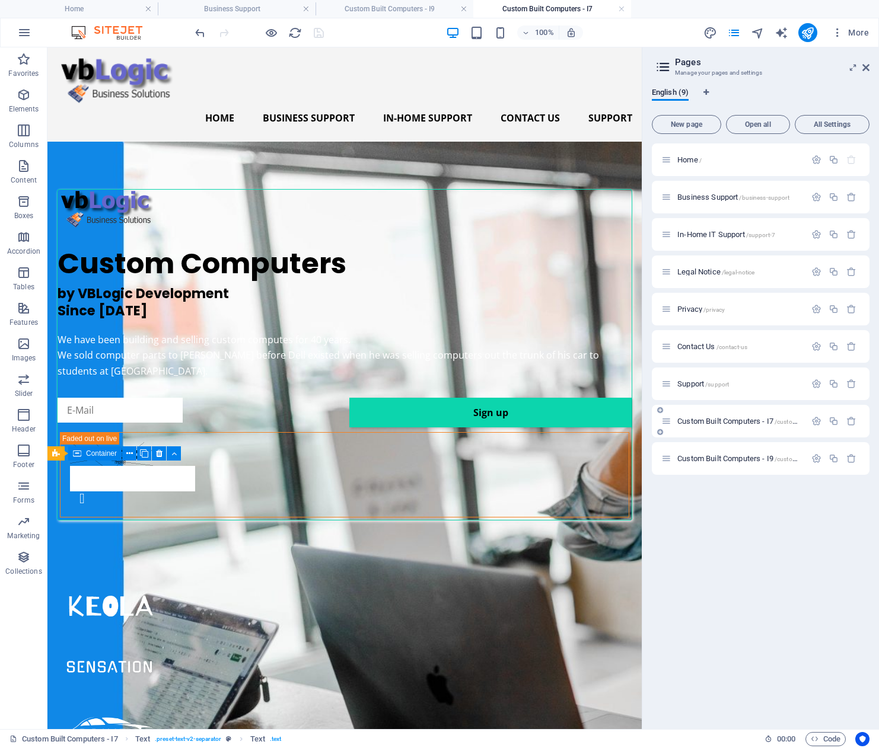
scroll to position [1713, 0]
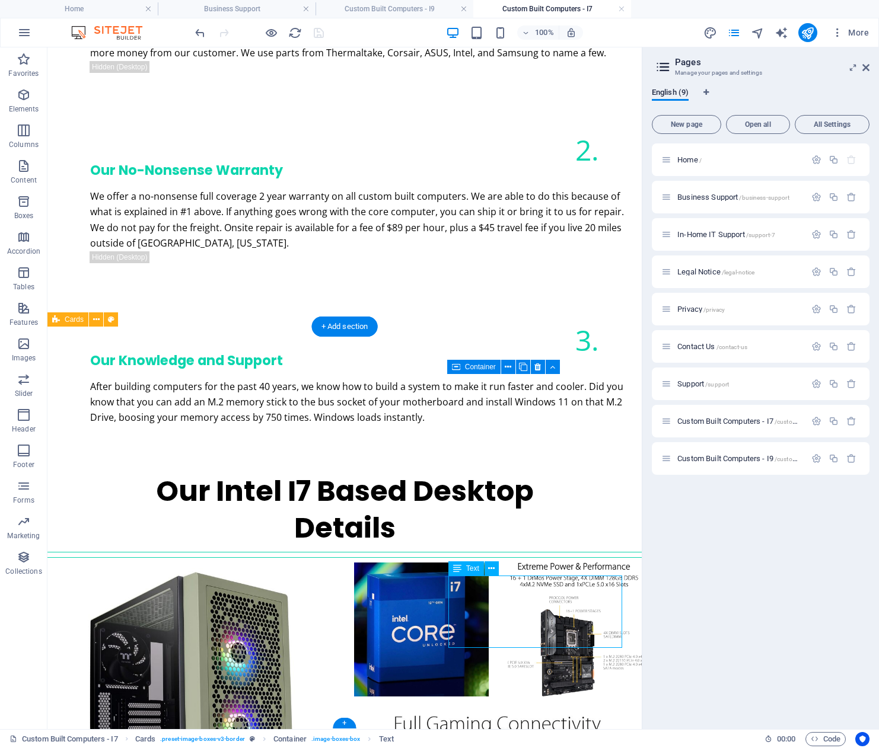
scroll to position [1565, 0]
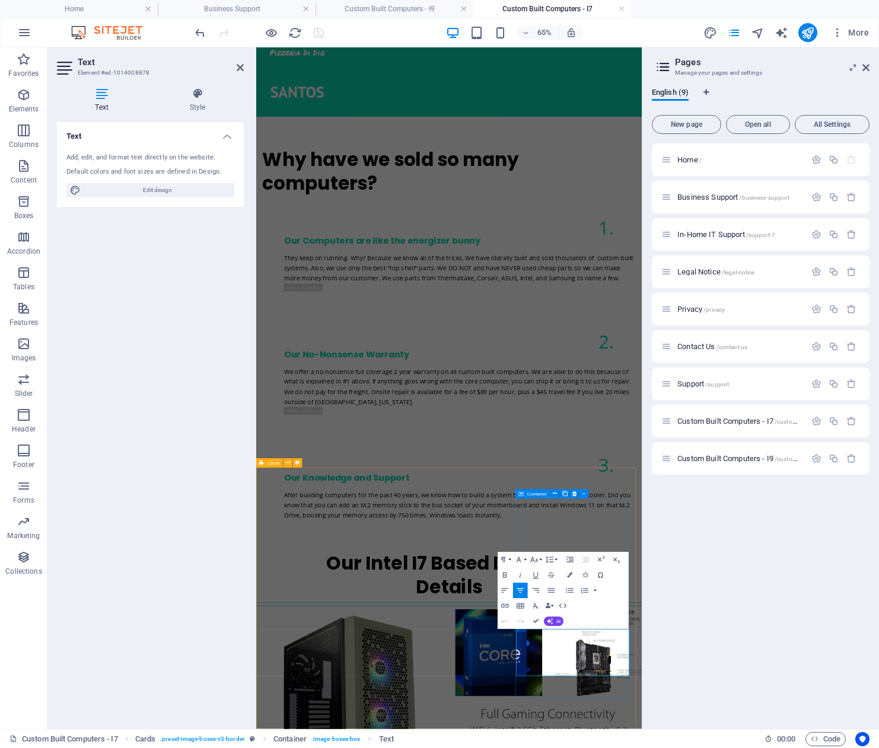
drag, startPoint x: 816, startPoint y: 1000, endPoint x: 663, endPoint y: 931, distance: 168.2
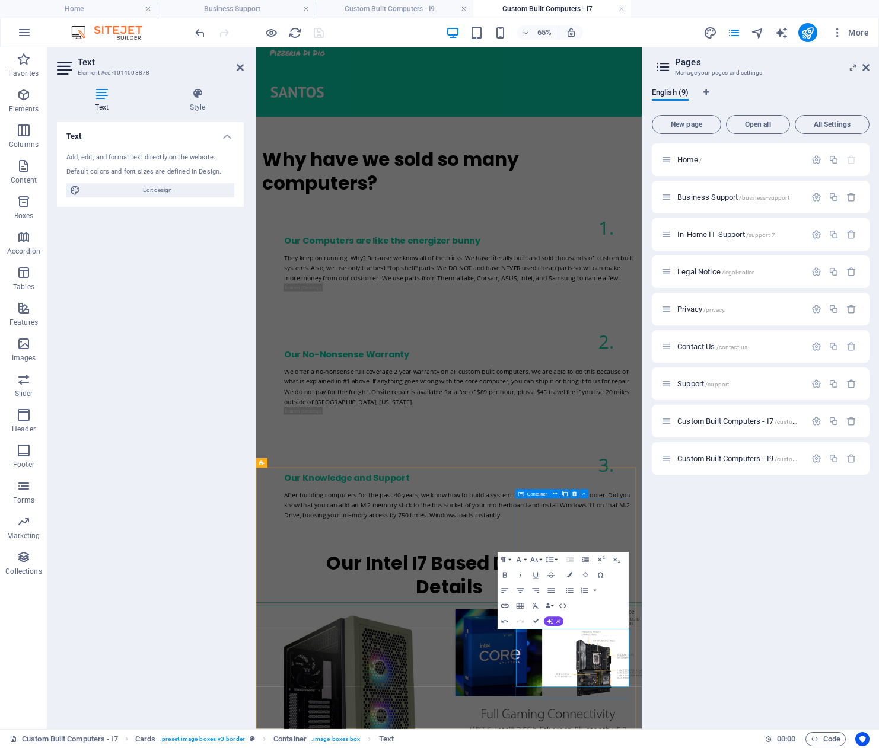
drag, startPoint x: 733, startPoint y: 1000, endPoint x: 680, endPoint y: 999, distance: 52.8
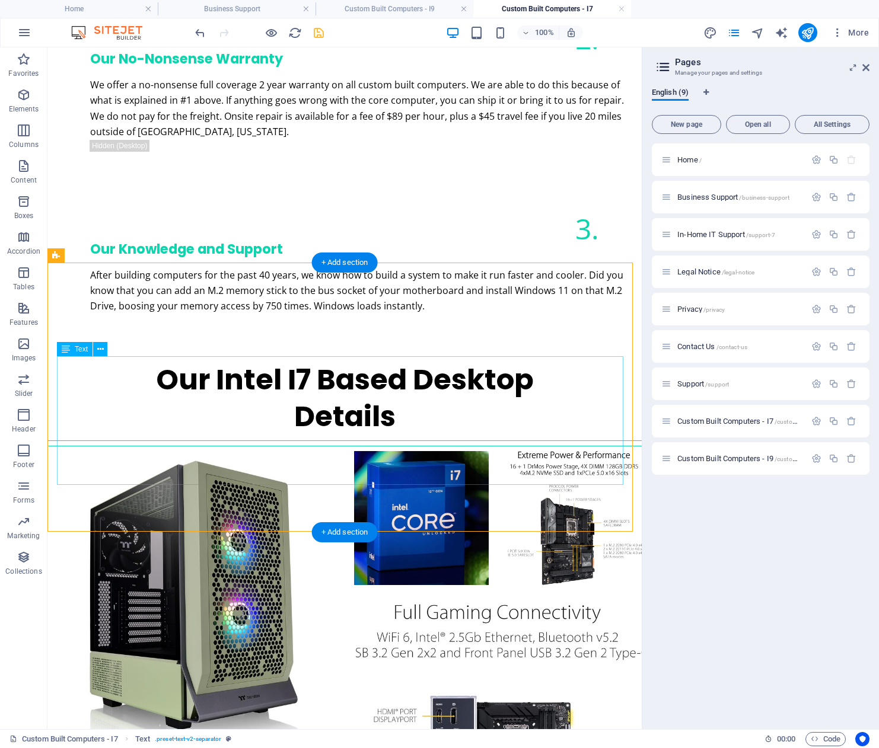
scroll to position [1713, 0]
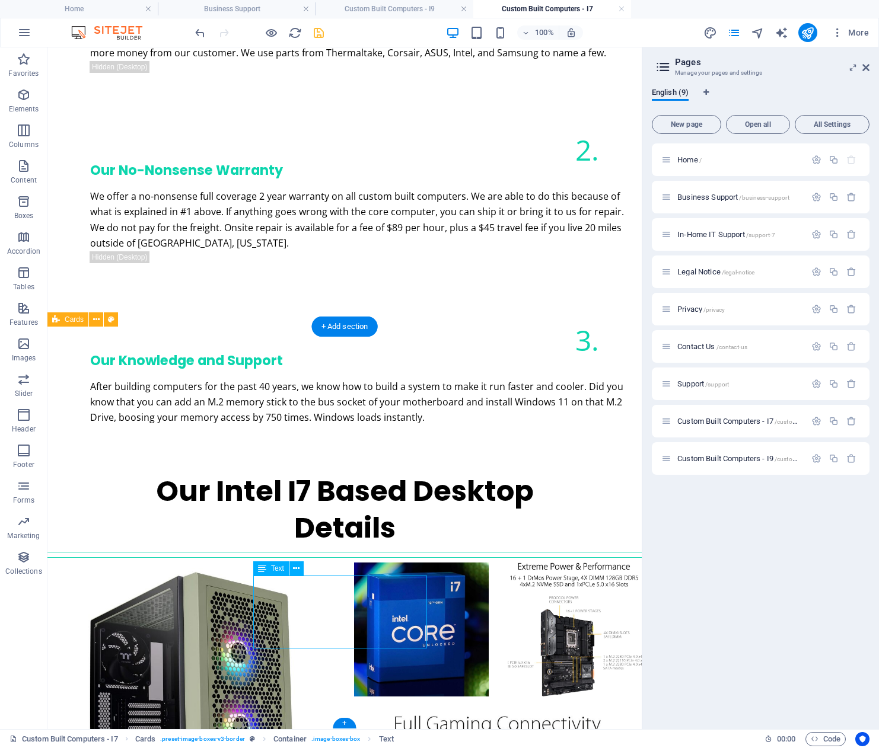
scroll to position [1565, 0]
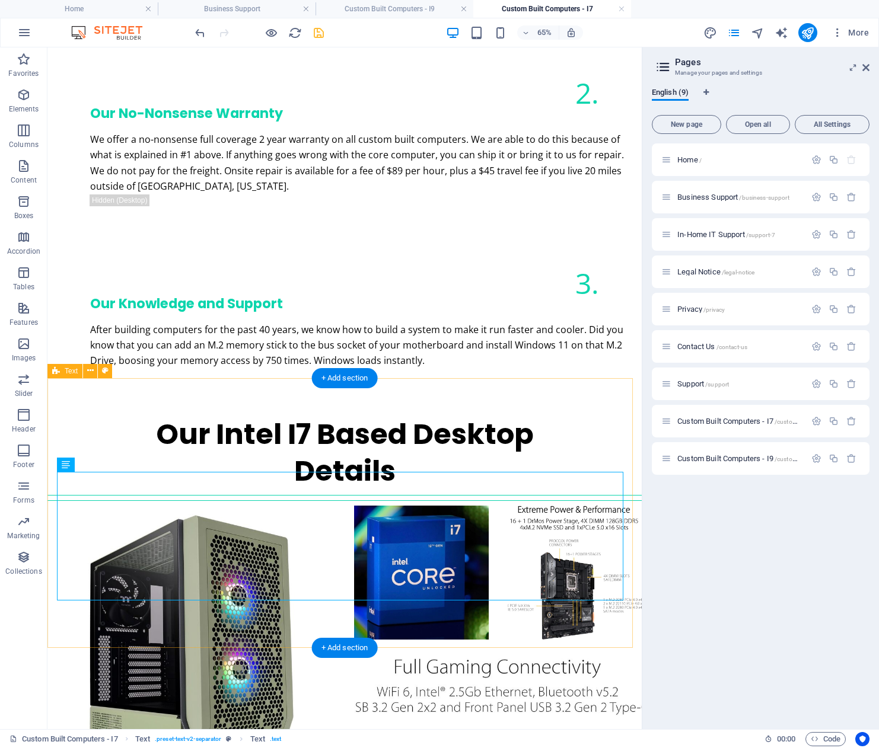
scroll to position [1713, 0]
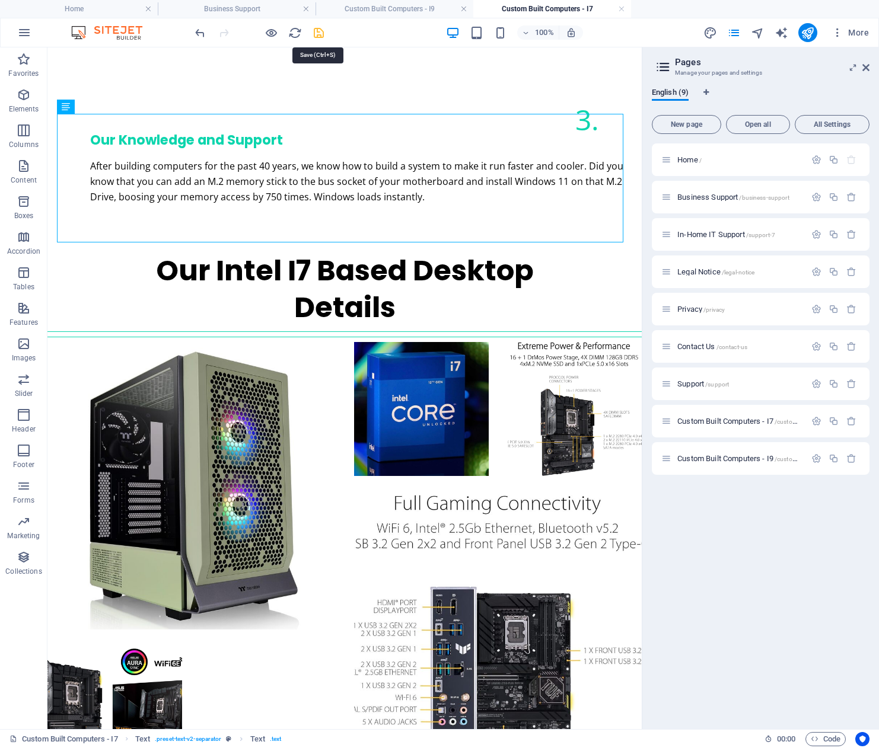
click at [316, 31] on icon "save" at bounding box center [319, 33] width 14 height 14
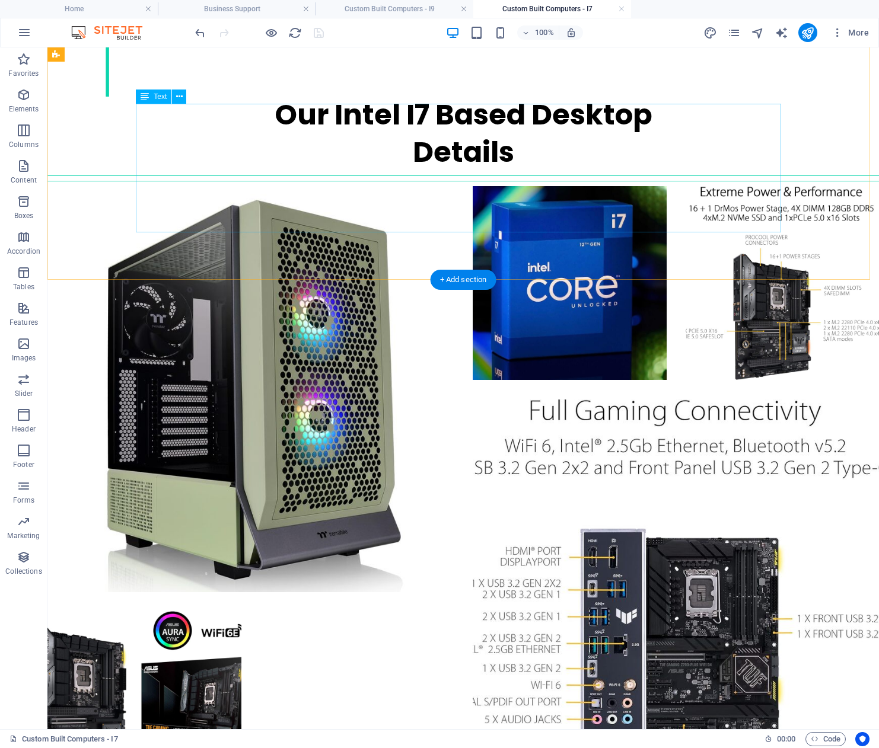
scroll to position [1857, 0]
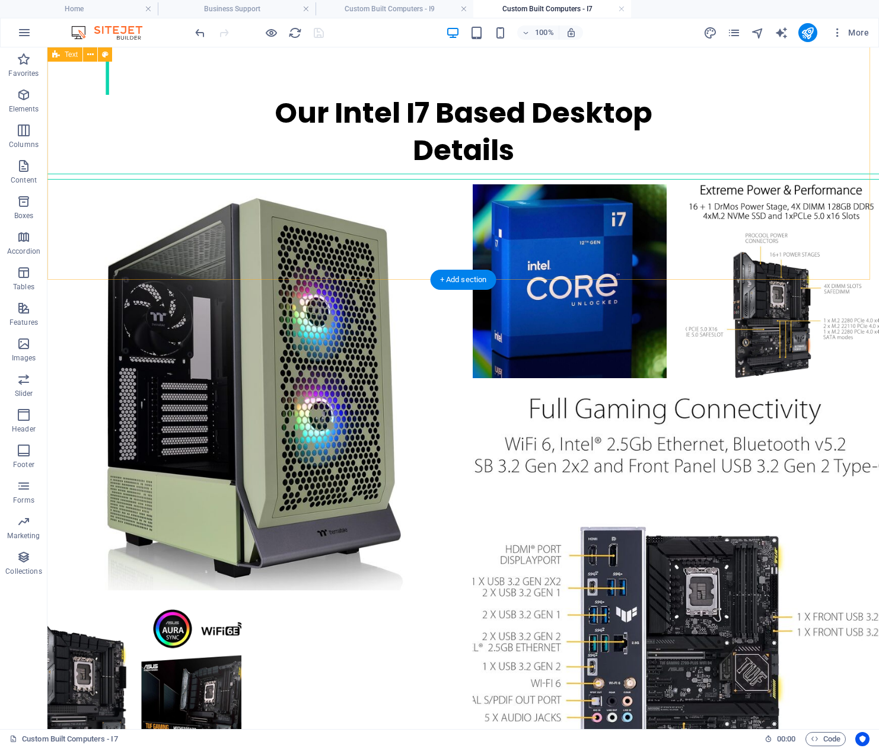
click at [807, 31] on icon "publish" at bounding box center [807, 33] width 14 height 14
